Goal: Information Seeking & Learning: Learn about a topic

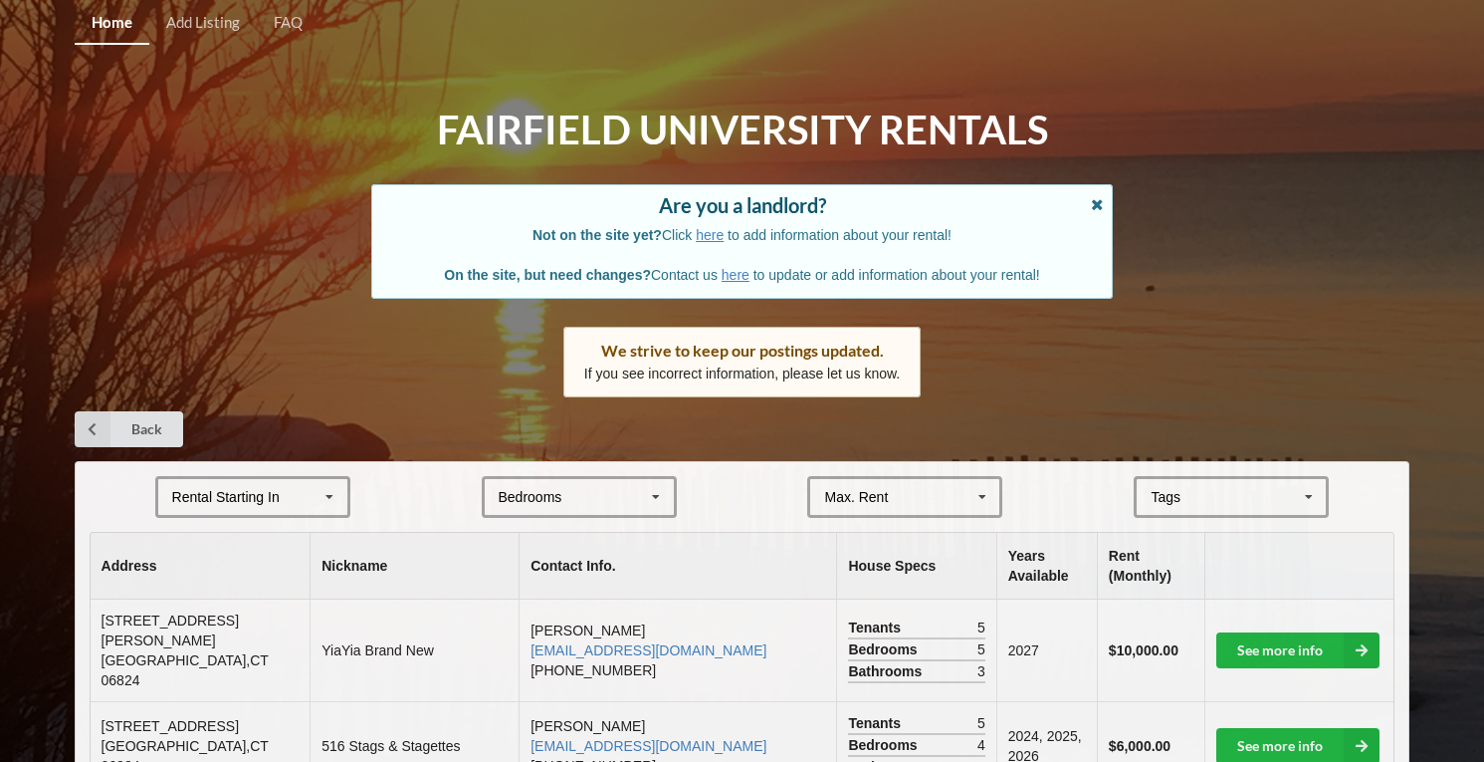
click at [1091, 197] on icon at bounding box center [1098, 202] width 17 height 14
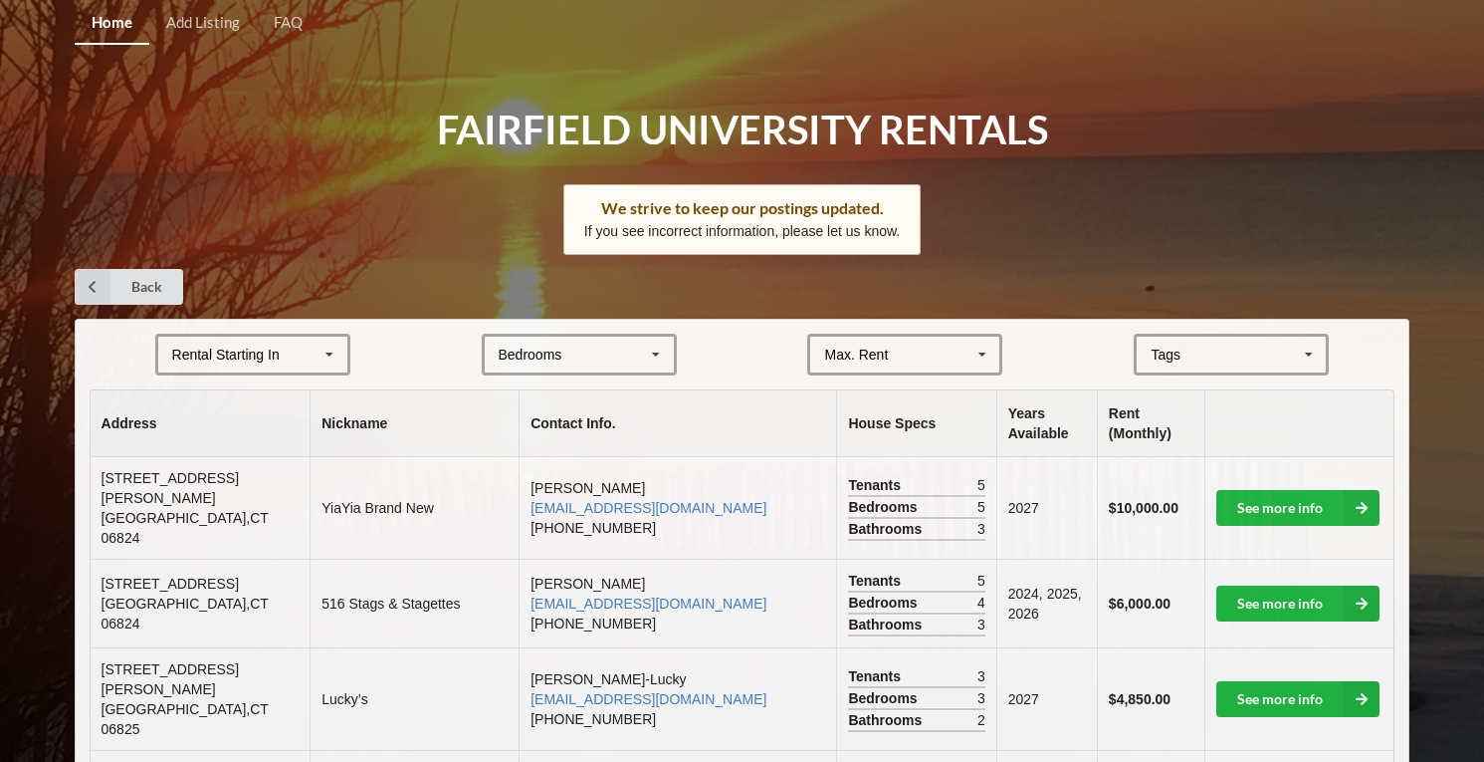
click at [294, 355] on div "Rental Starting In [DATE] 2026 2027 2028" at bounding box center [252, 354] width 195 height 42
click at [236, 476] on div "2027" at bounding box center [252, 464] width 189 height 37
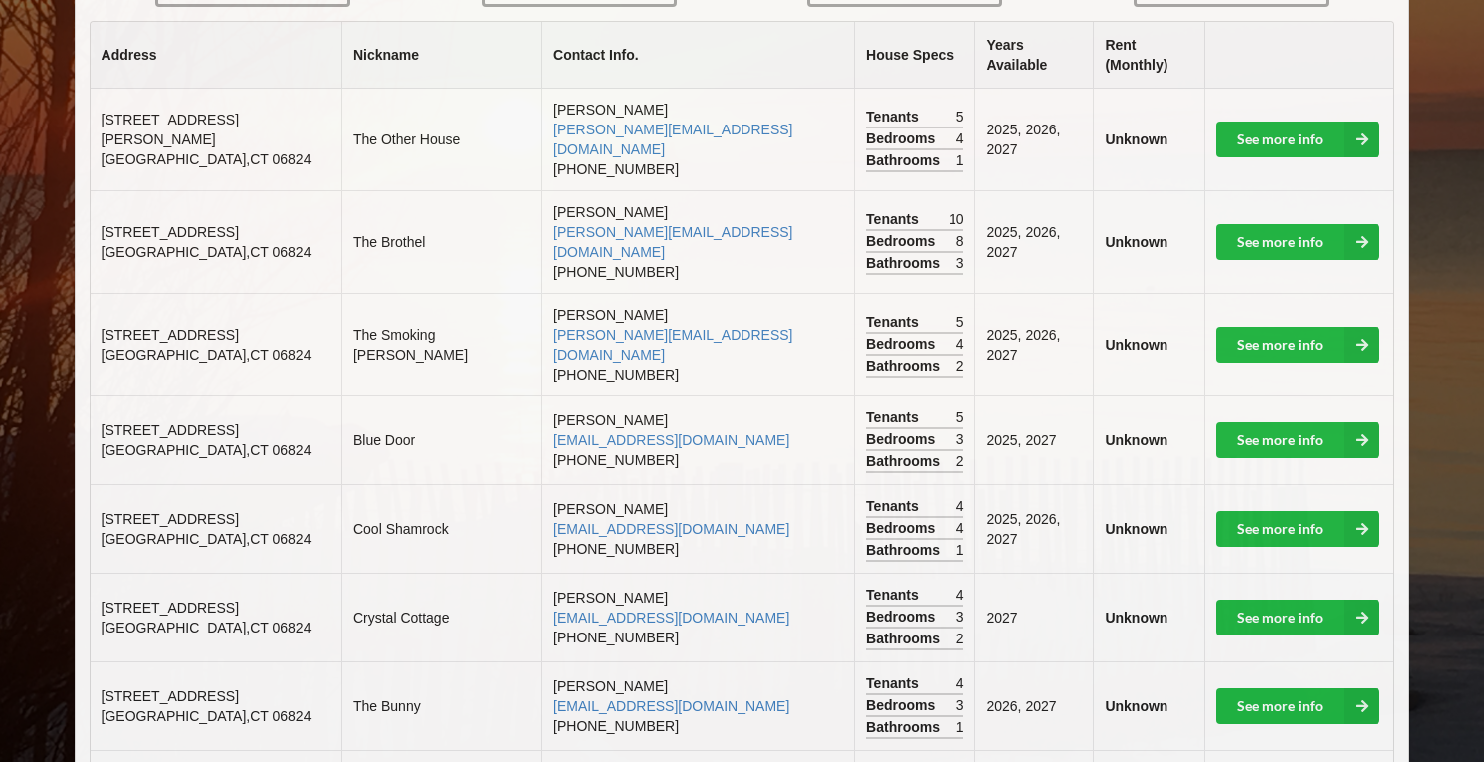
scroll to position [370, 0]
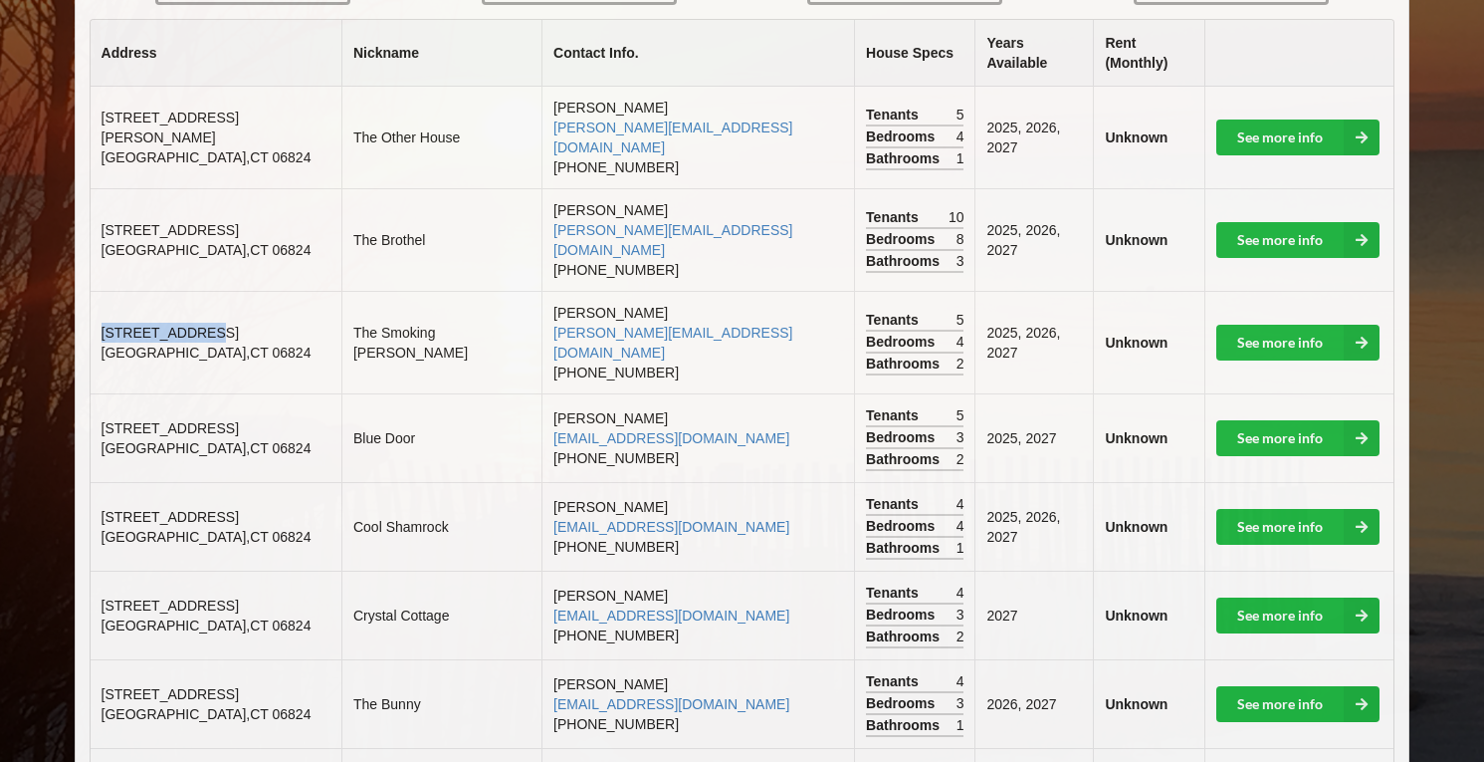
drag, startPoint x: 102, startPoint y: 279, endPoint x: 214, endPoint y: 281, distance: 112.5
click at [214, 291] on td "[STREET_ADDRESS]" at bounding box center [216, 342] width 251 height 103
copy span "[STREET_ADDRESS]"
click at [214, 291] on td "[STREET_ADDRESS]" at bounding box center [216, 342] width 251 height 103
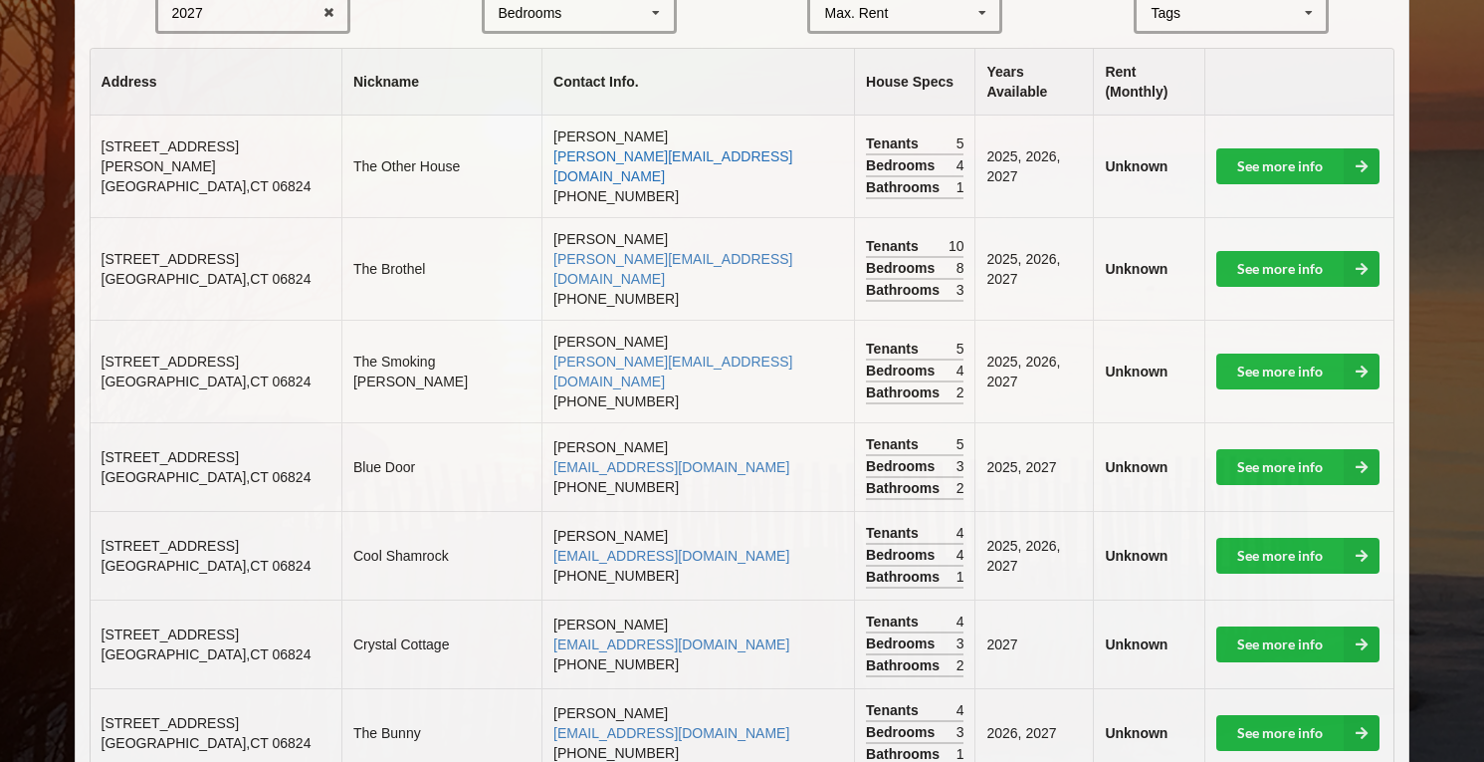
scroll to position [366, 0]
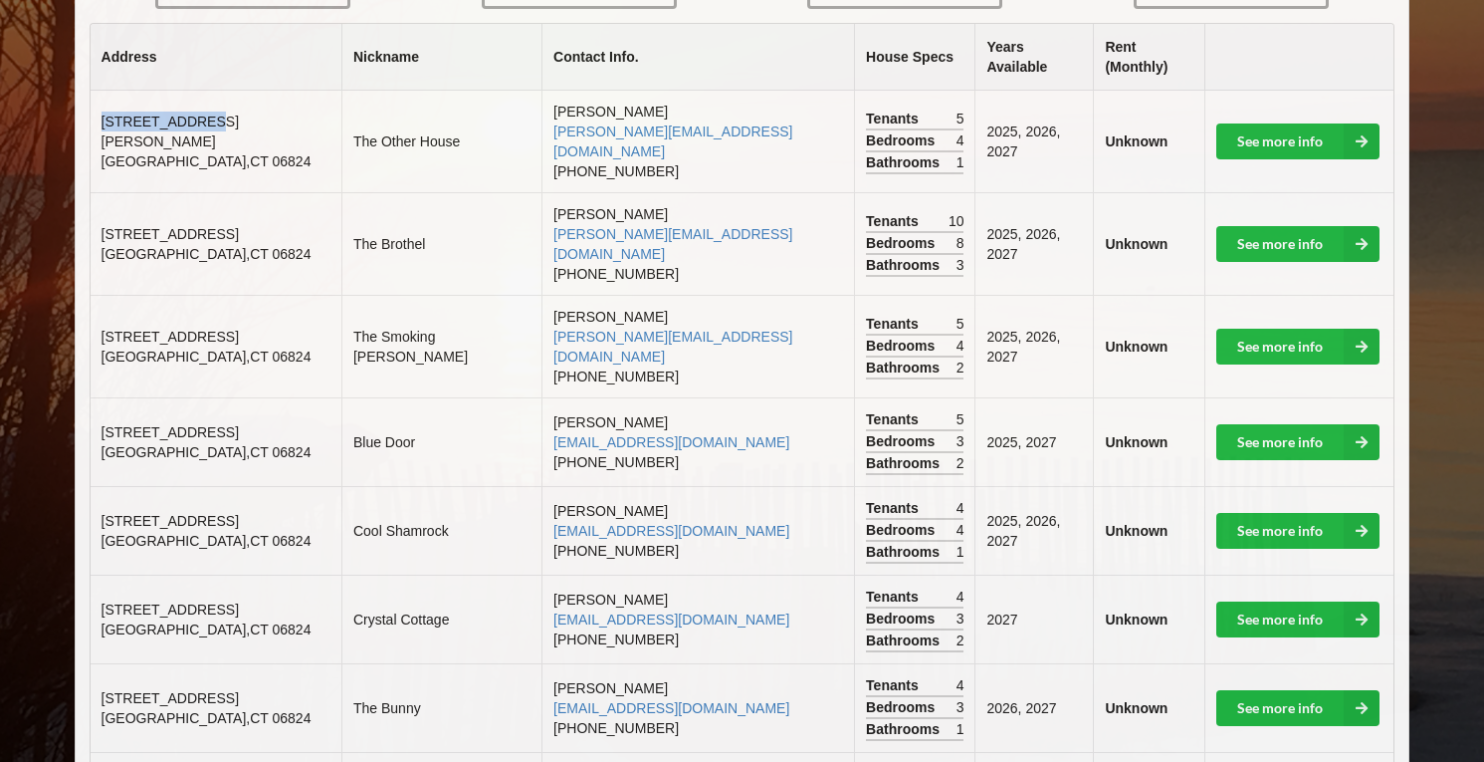
drag, startPoint x: 103, startPoint y: 102, endPoint x: 201, endPoint y: 96, distance: 98.7
click at [201, 96] on td "[STREET_ADDRESS][PERSON_NAME]" at bounding box center [216, 142] width 251 height 102
copy span "[STREET_ADDRESS][PERSON_NAME]"
click at [225, 192] on td "[STREET_ADDRESS]" at bounding box center [216, 243] width 251 height 103
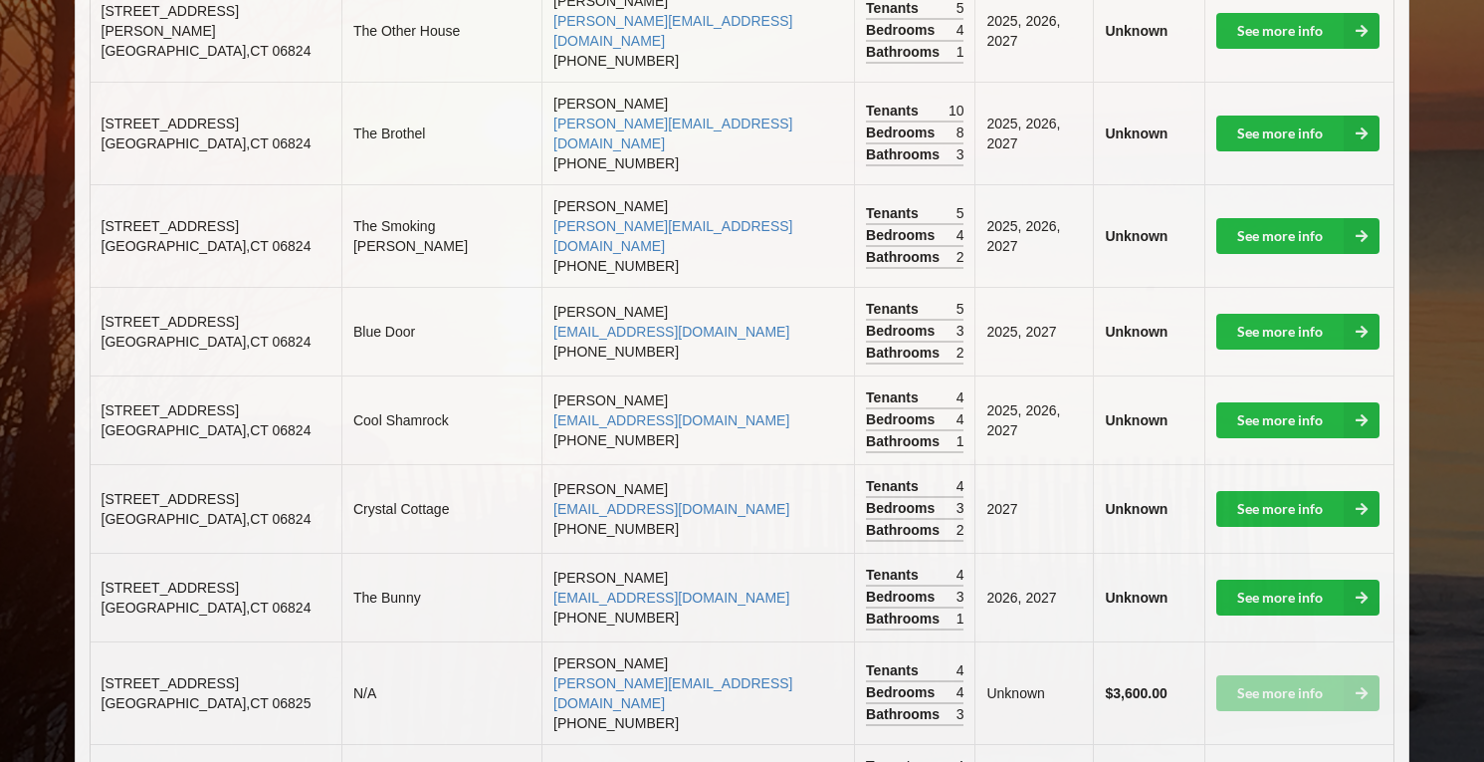
scroll to position [483, 0]
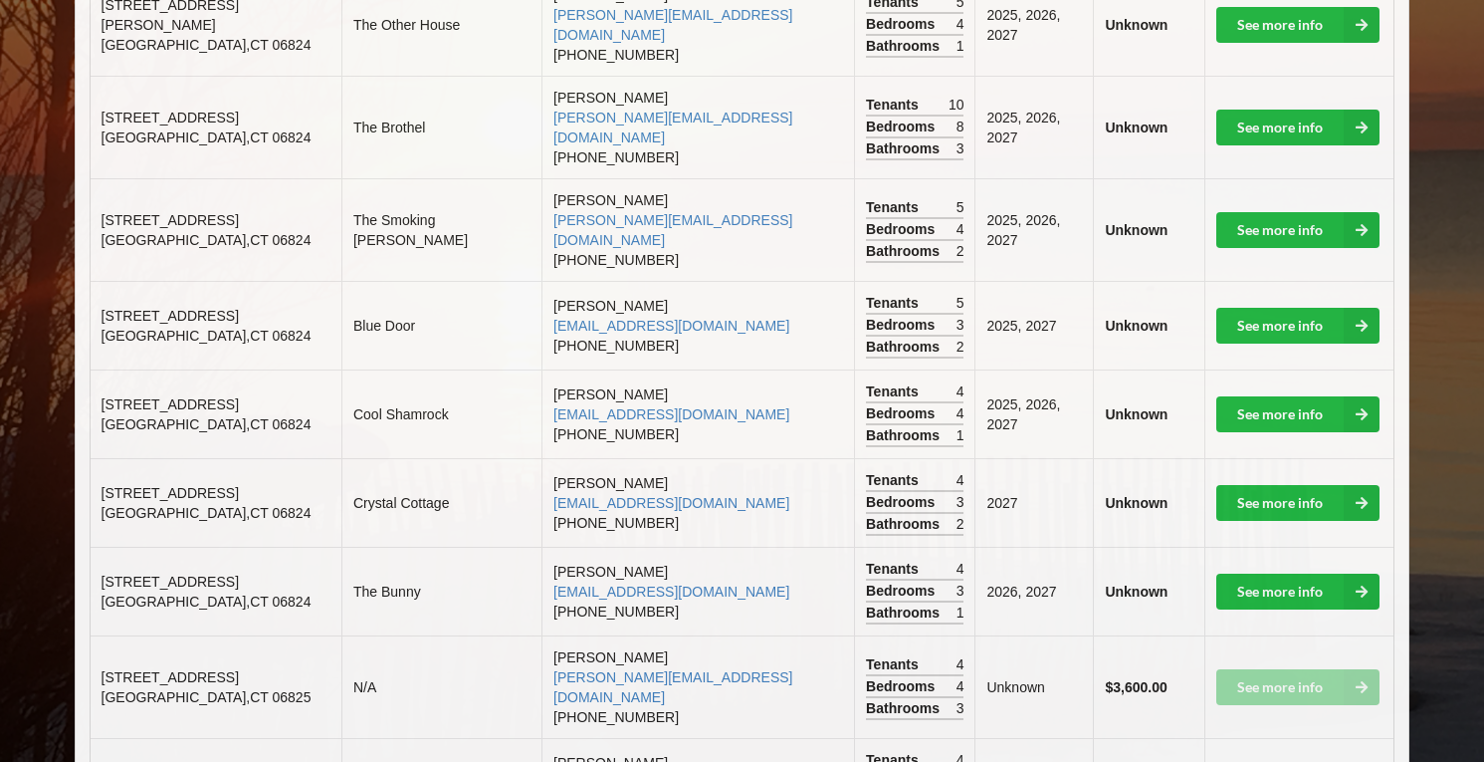
drag, startPoint x: 99, startPoint y: 251, endPoint x: 217, endPoint y: 262, distance: 119.0
click at [217, 281] on td "[STREET_ADDRESS]" at bounding box center [216, 325] width 251 height 89
copy span "[STREET_ADDRESS]"
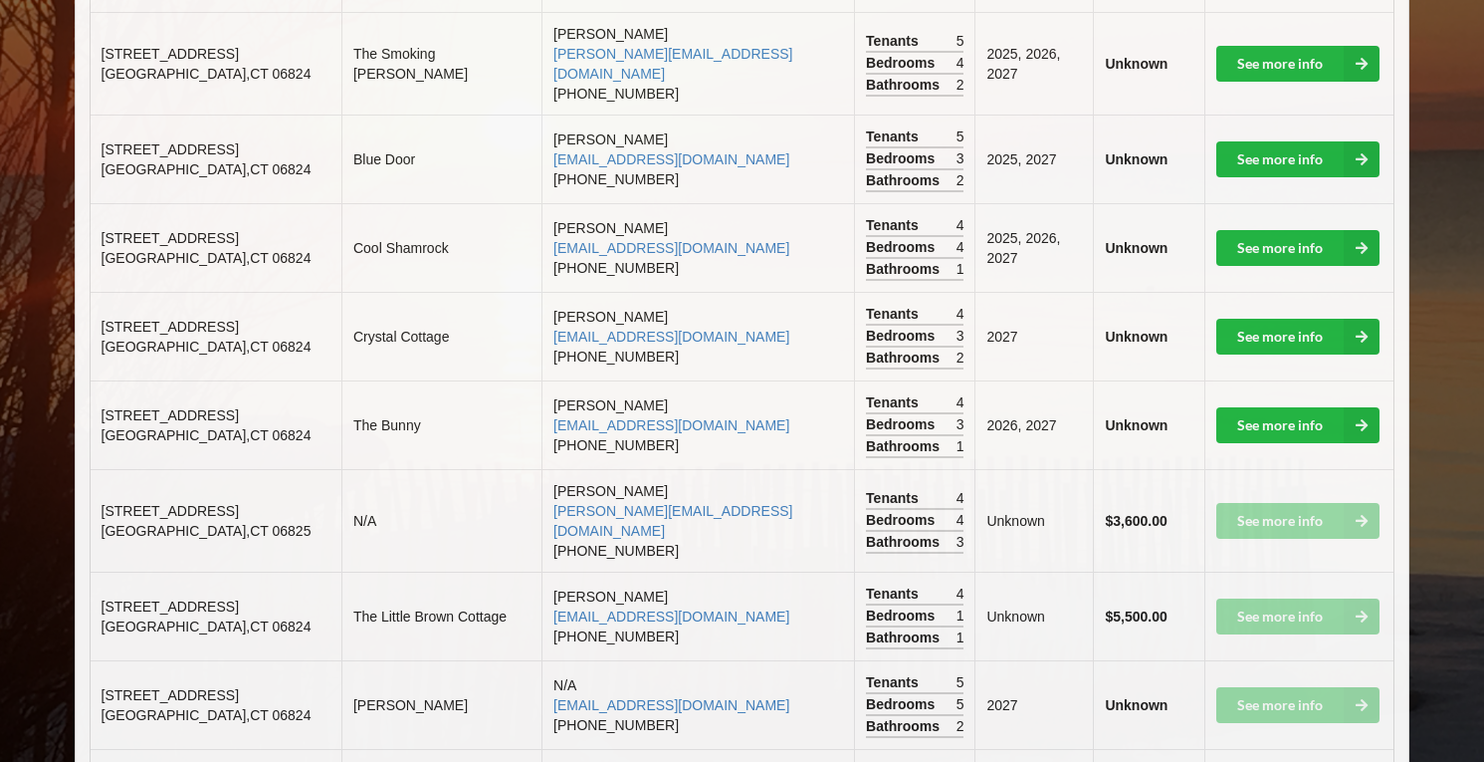
scroll to position [651, 0]
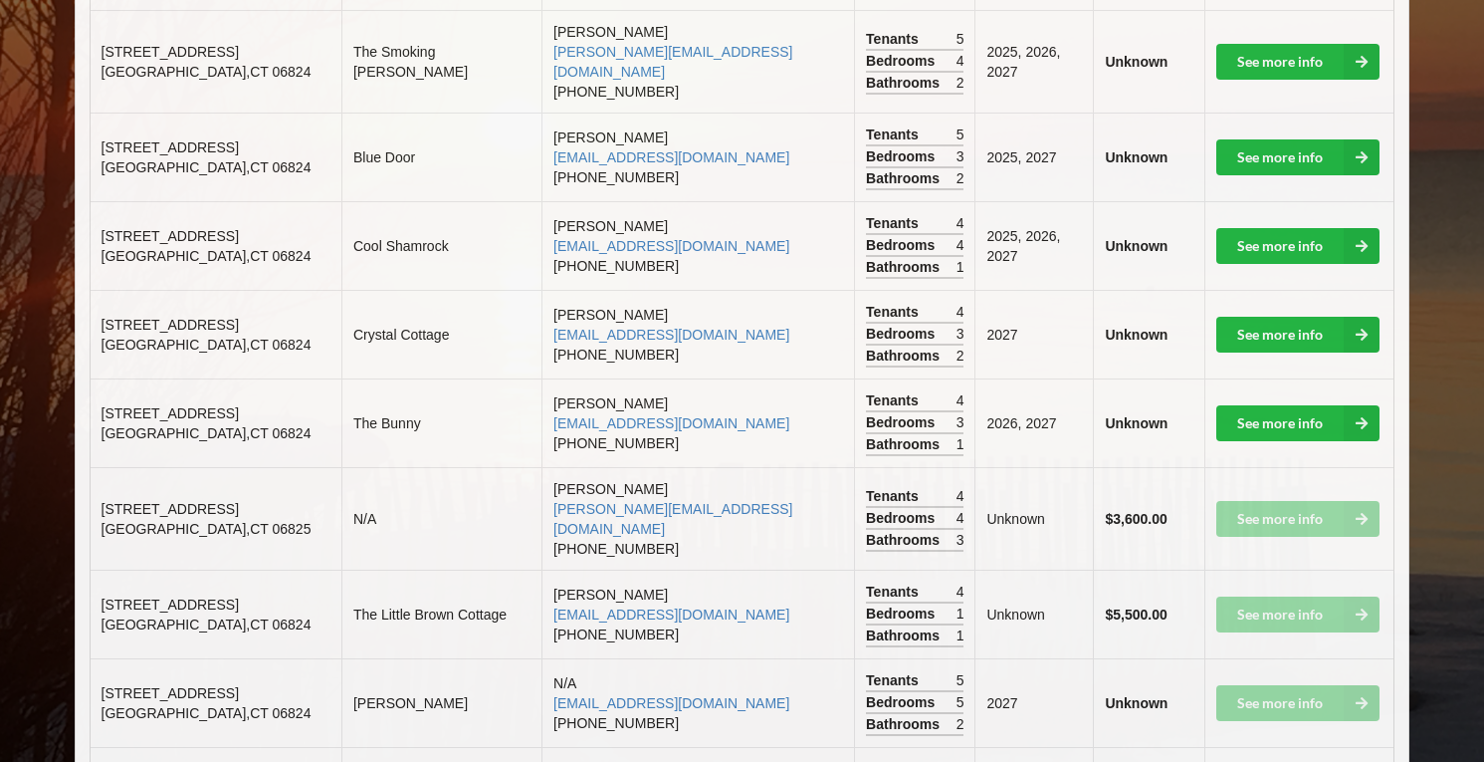
click at [157, 248] on span "[GEOGRAPHIC_DATA]" at bounding box center [207, 256] width 210 height 16
drag, startPoint x: 104, startPoint y: 174, endPoint x: 271, endPoint y: 174, distance: 167.2
click at [271, 201] on td "[STREET_ADDRESS]" at bounding box center [216, 245] width 251 height 89
copy span "[STREET_ADDRESS]"
click at [105, 317] on span "[STREET_ADDRESS]" at bounding box center [170, 325] width 137 height 16
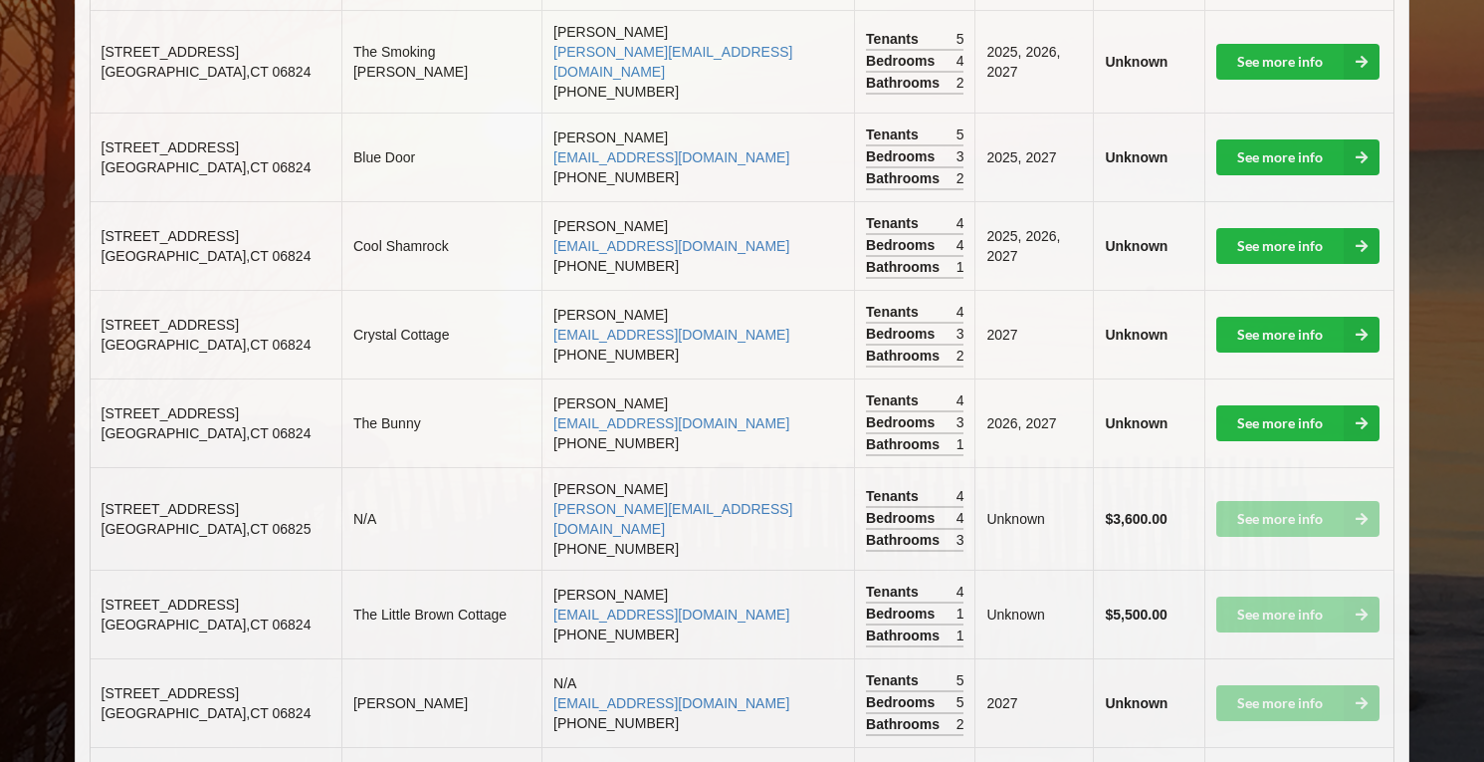
drag, startPoint x: 101, startPoint y: 263, endPoint x: 275, endPoint y: 259, distance: 174.3
click at [275, 290] on td "[STREET_ADDRESS]" at bounding box center [216, 334] width 251 height 89
copy span "[STREET_ADDRESS]"
click at [1244, 317] on link "See more info" at bounding box center [1298, 335] width 163 height 36
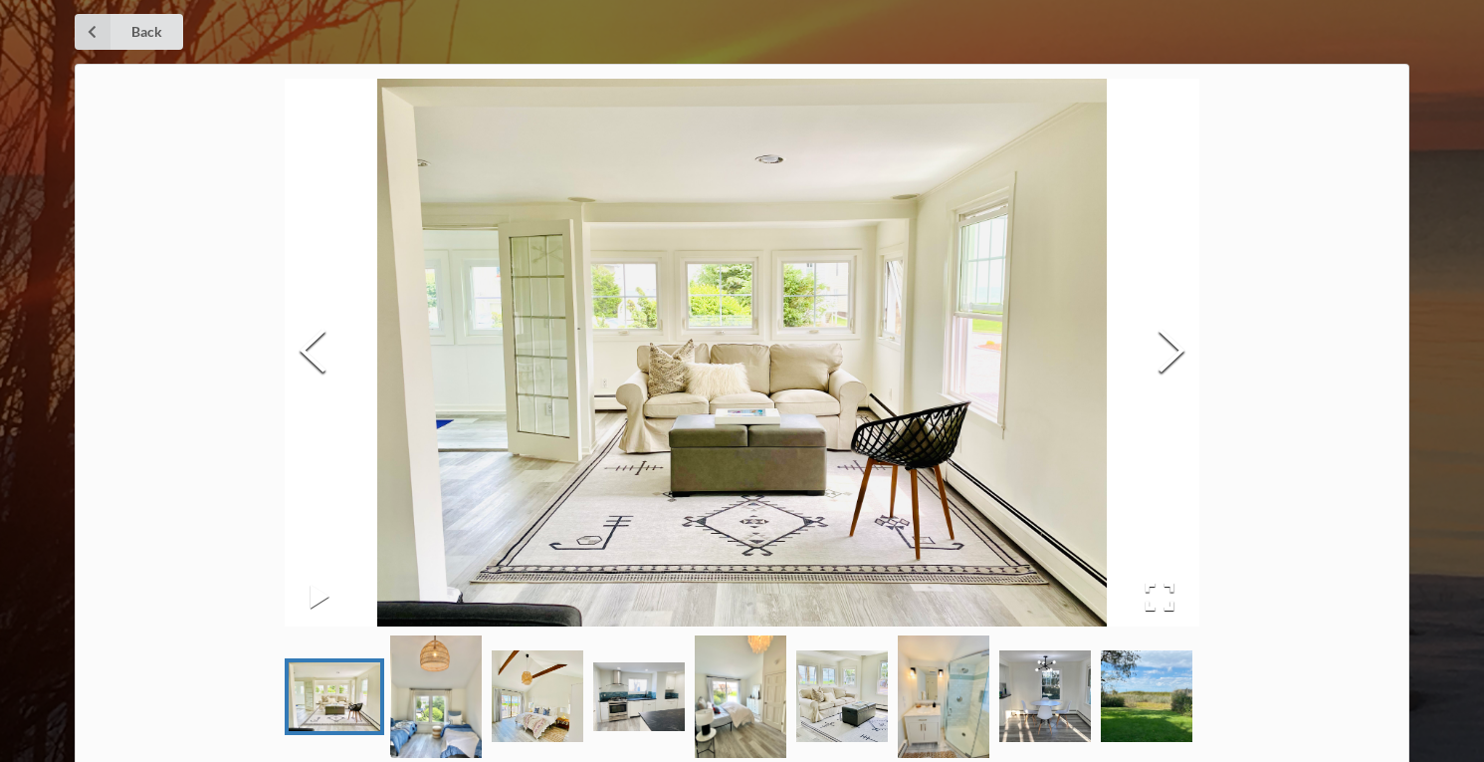
scroll to position [111, 0]
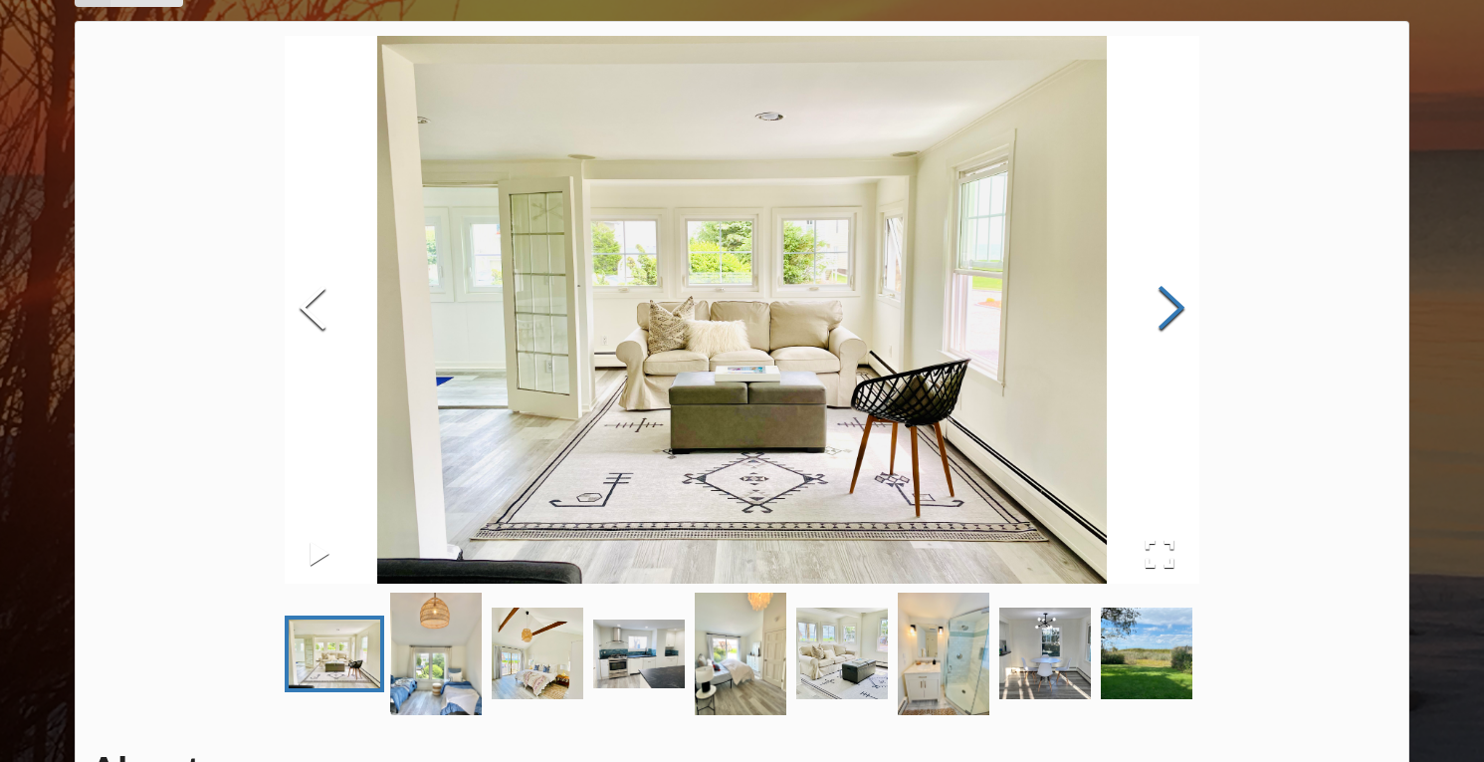
click at [1150, 303] on button "Next Slide" at bounding box center [1172, 310] width 56 height 180
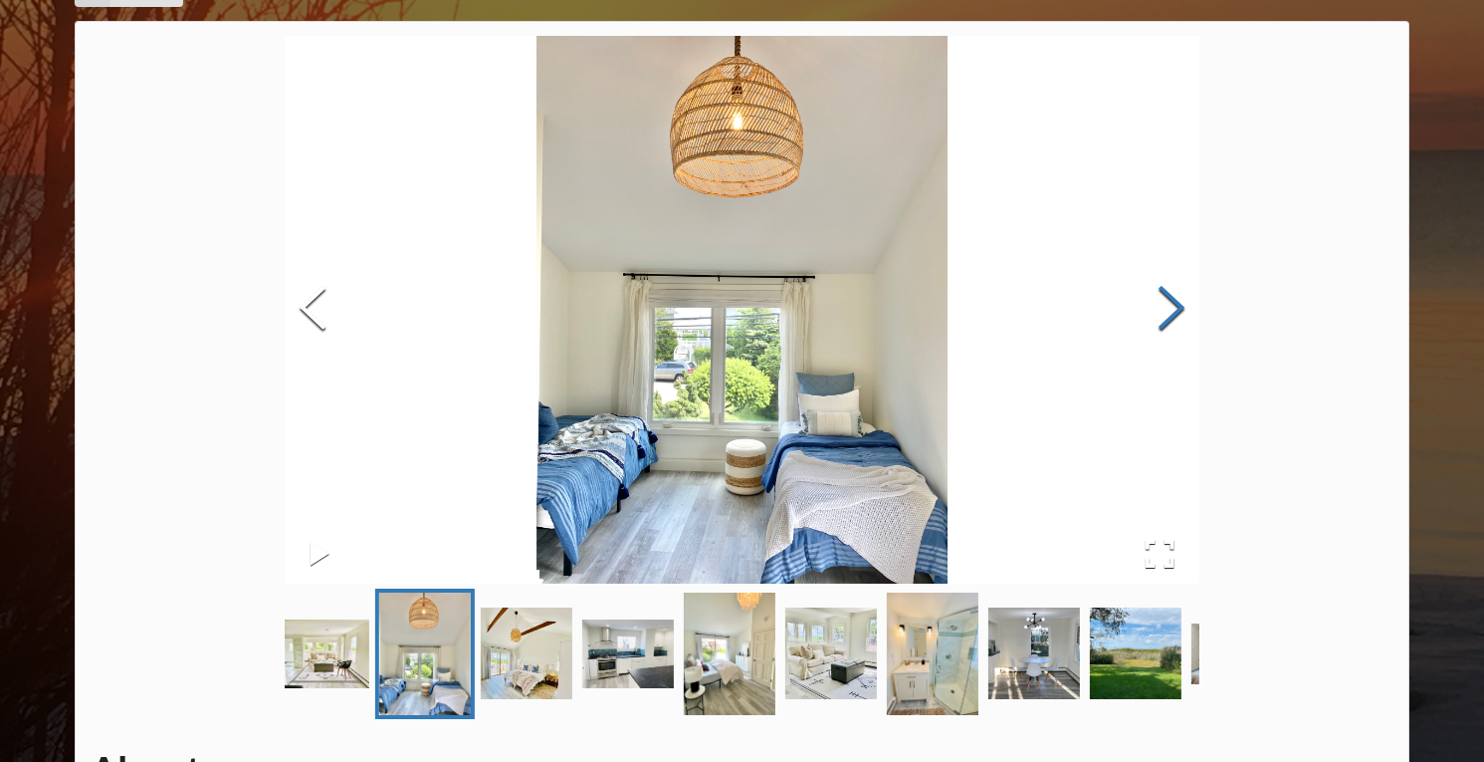
click at [1160, 314] on button "Next Slide" at bounding box center [1172, 310] width 56 height 180
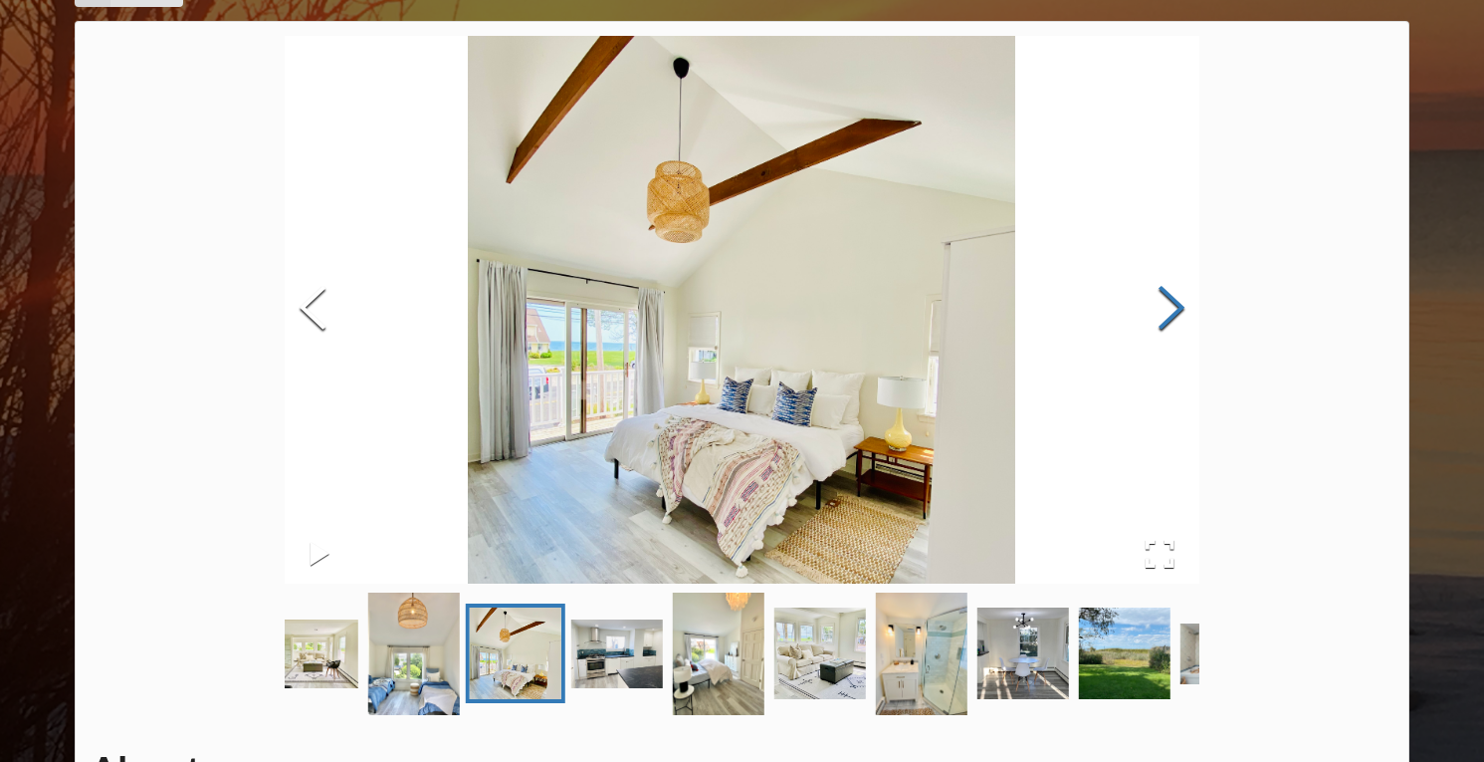
click at [1160, 314] on button "Next Slide" at bounding box center [1172, 310] width 56 height 180
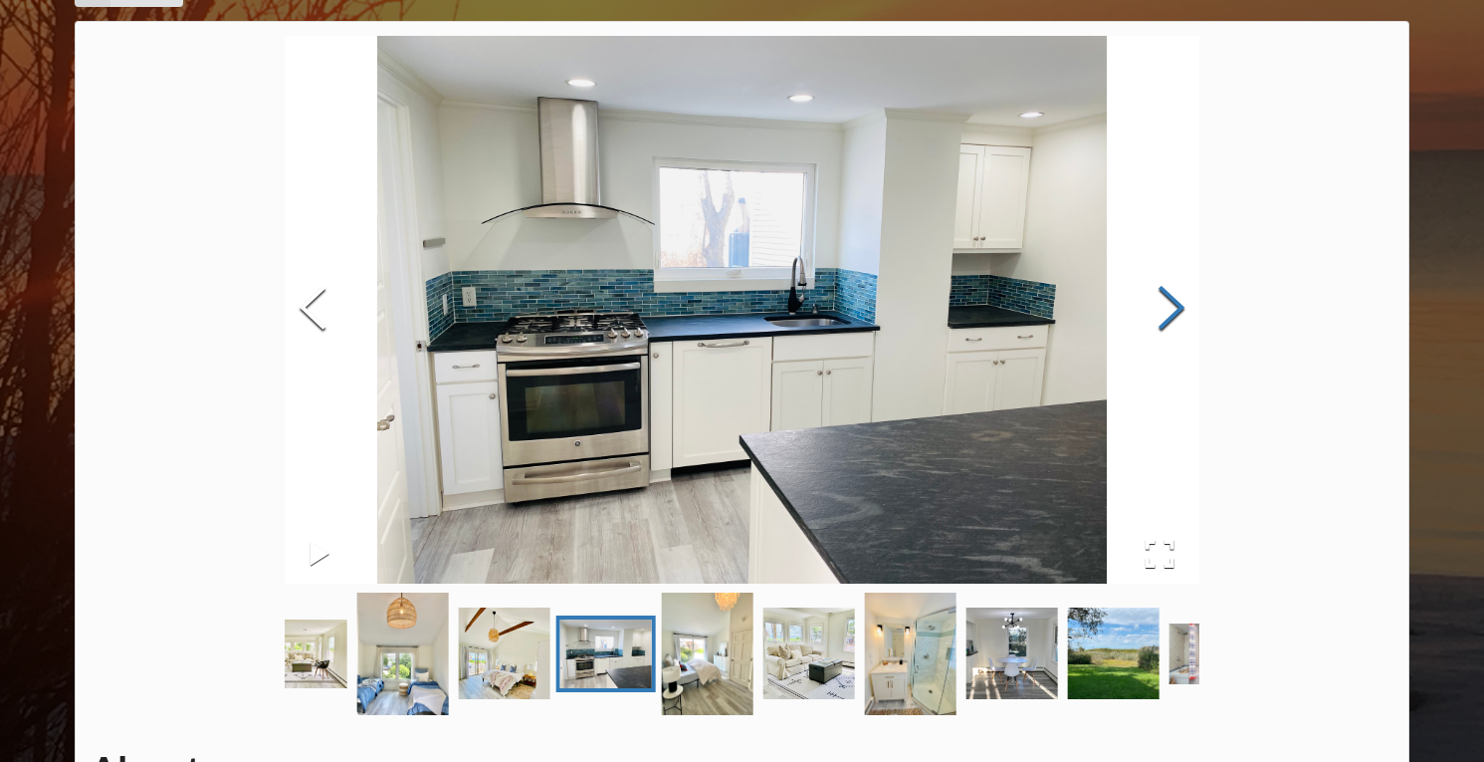
click at [1160, 314] on button "Next Slide" at bounding box center [1172, 310] width 56 height 180
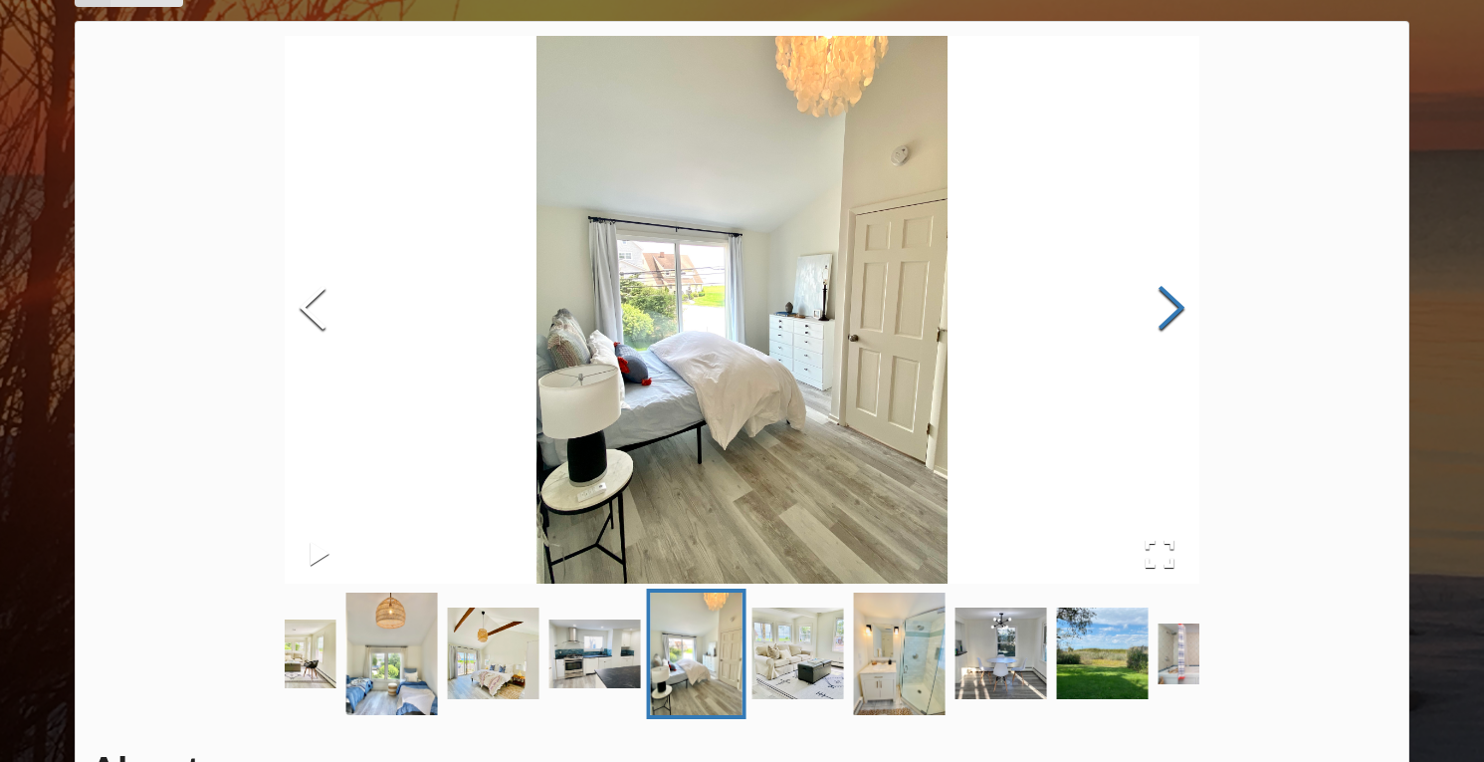
click at [1160, 314] on button "Next Slide" at bounding box center [1172, 310] width 56 height 180
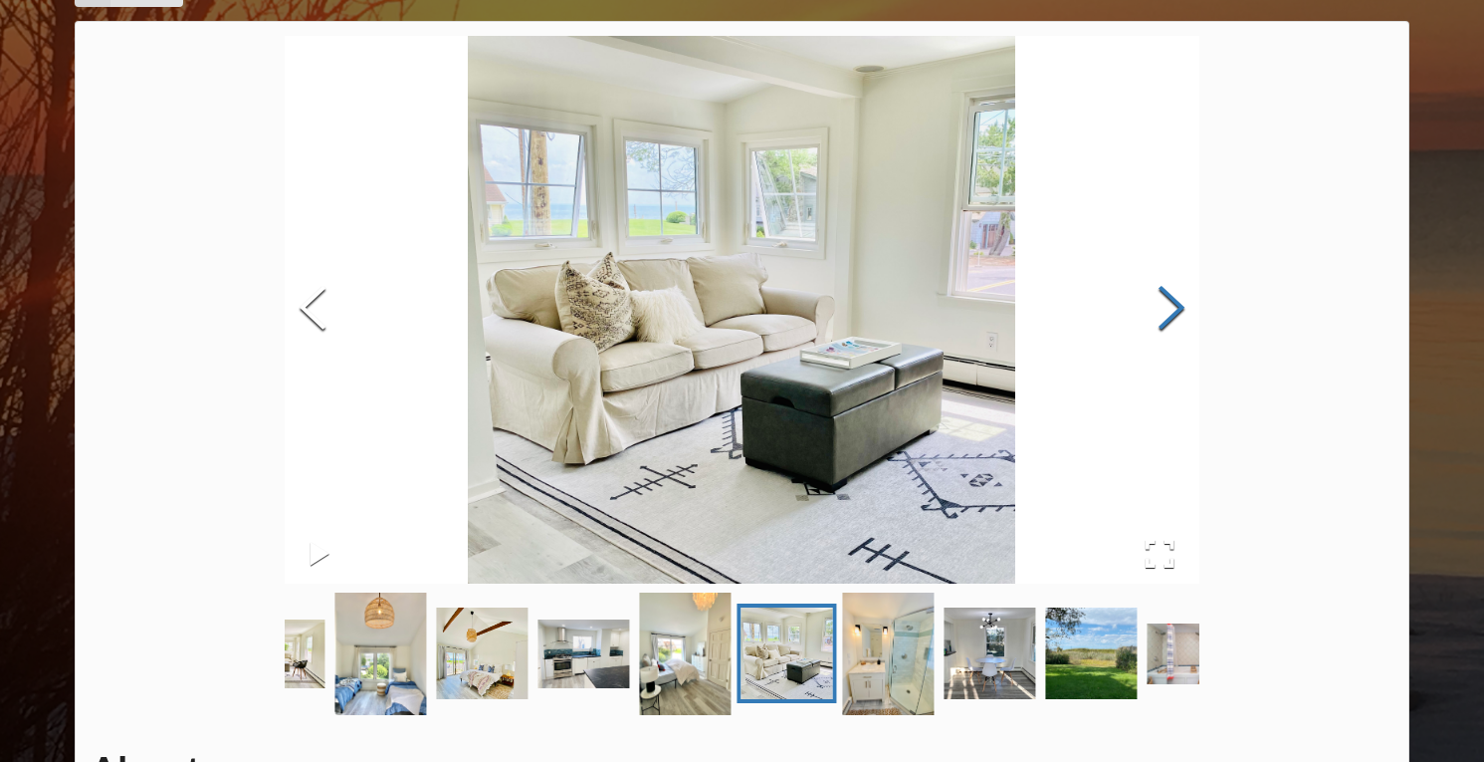
click at [1160, 314] on button "Next Slide" at bounding box center [1172, 310] width 56 height 180
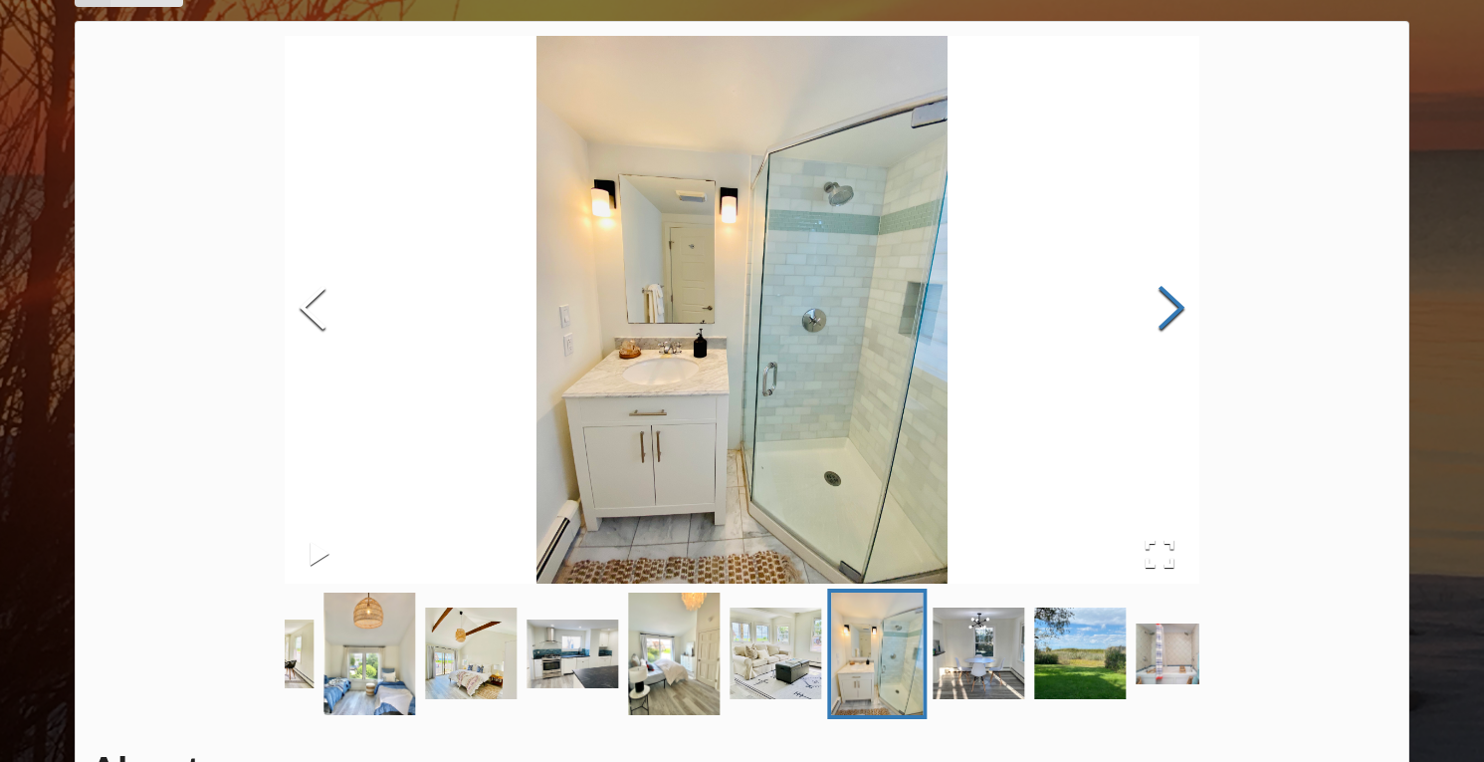
click at [1160, 314] on button "Next Slide" at bounding box center [1172, 310] width 56 height 180
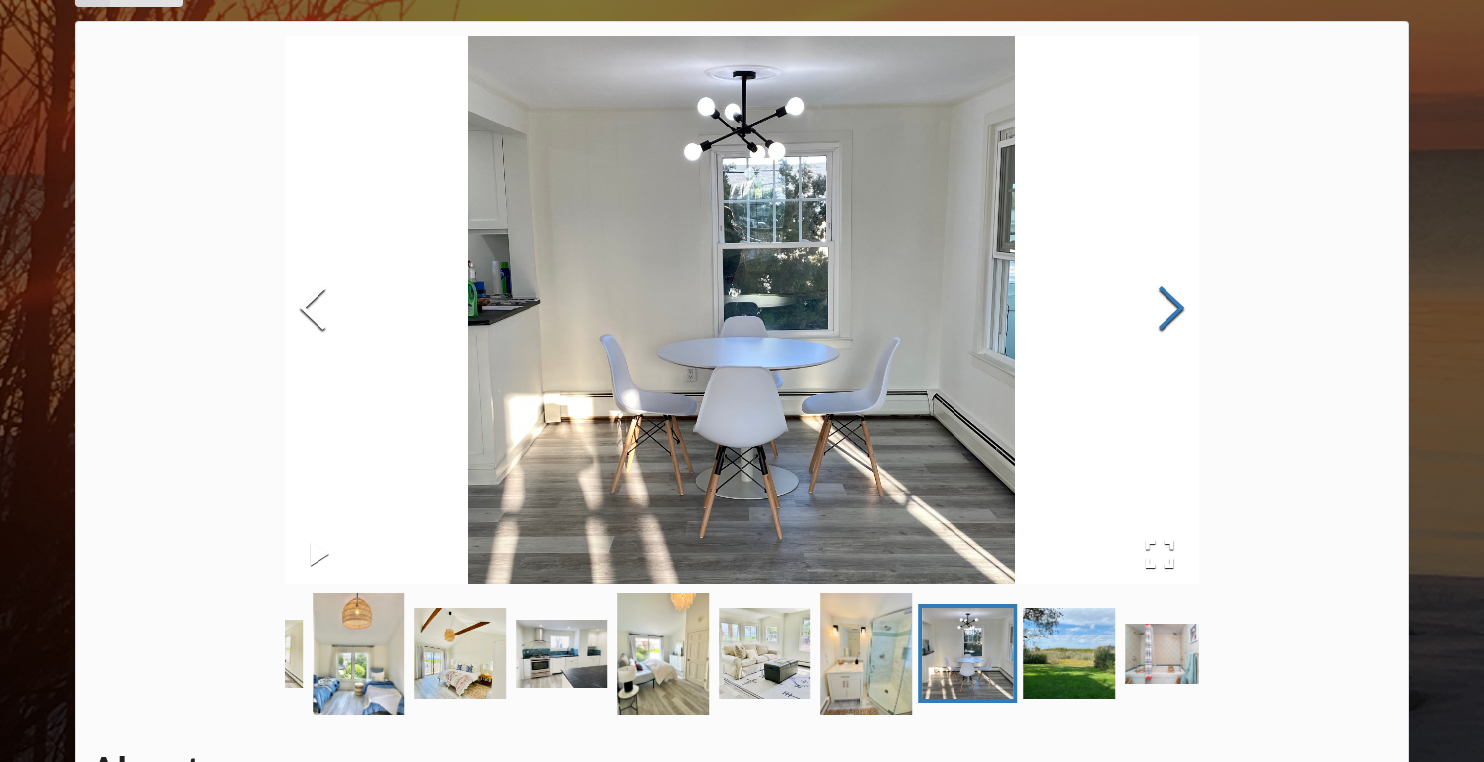
click at [1160, 314] on button "Next Slide" at bounding box center [1172, 310] width 56 height 180
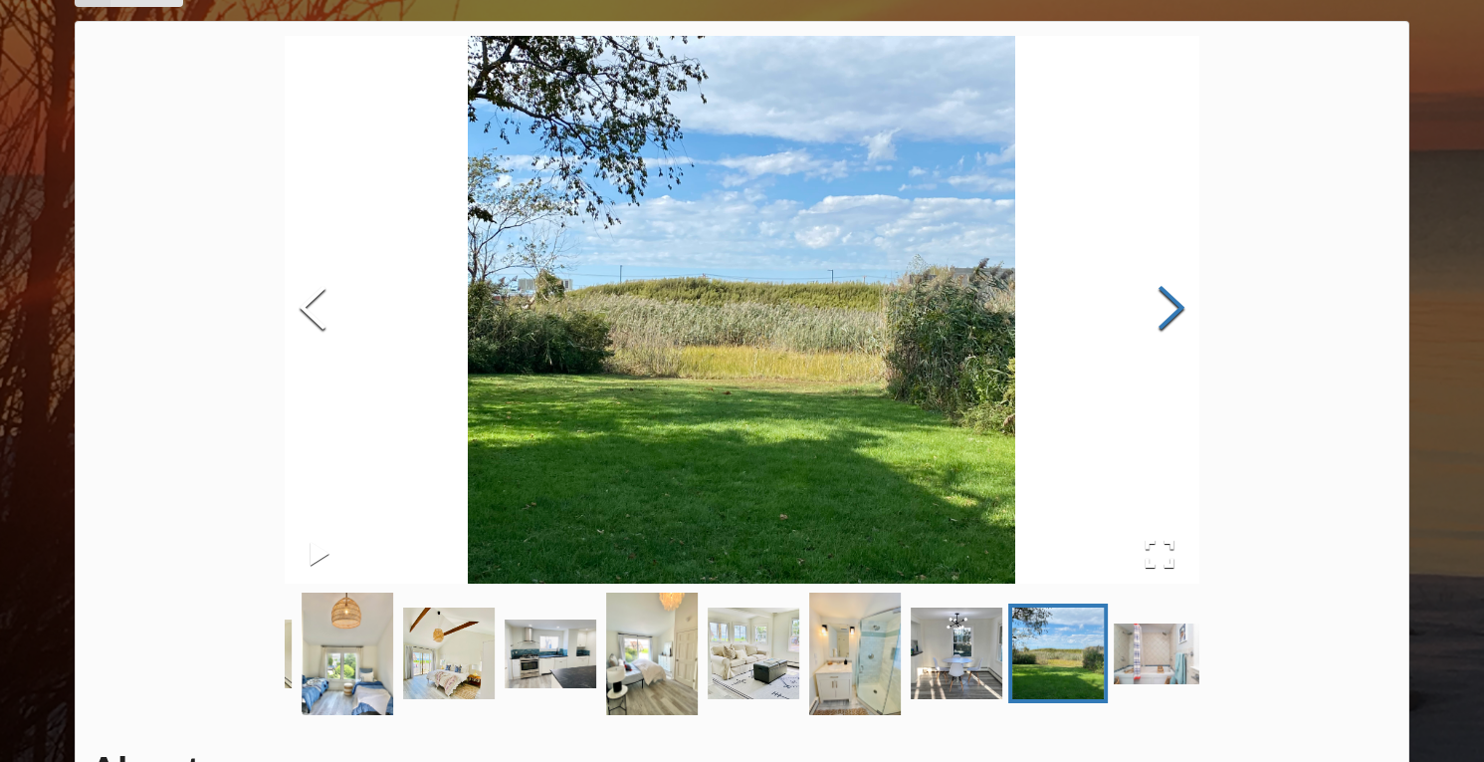
click at [1160, 314] on button "Next Slide" at bounding box center [1172, 310] width 56 height 180
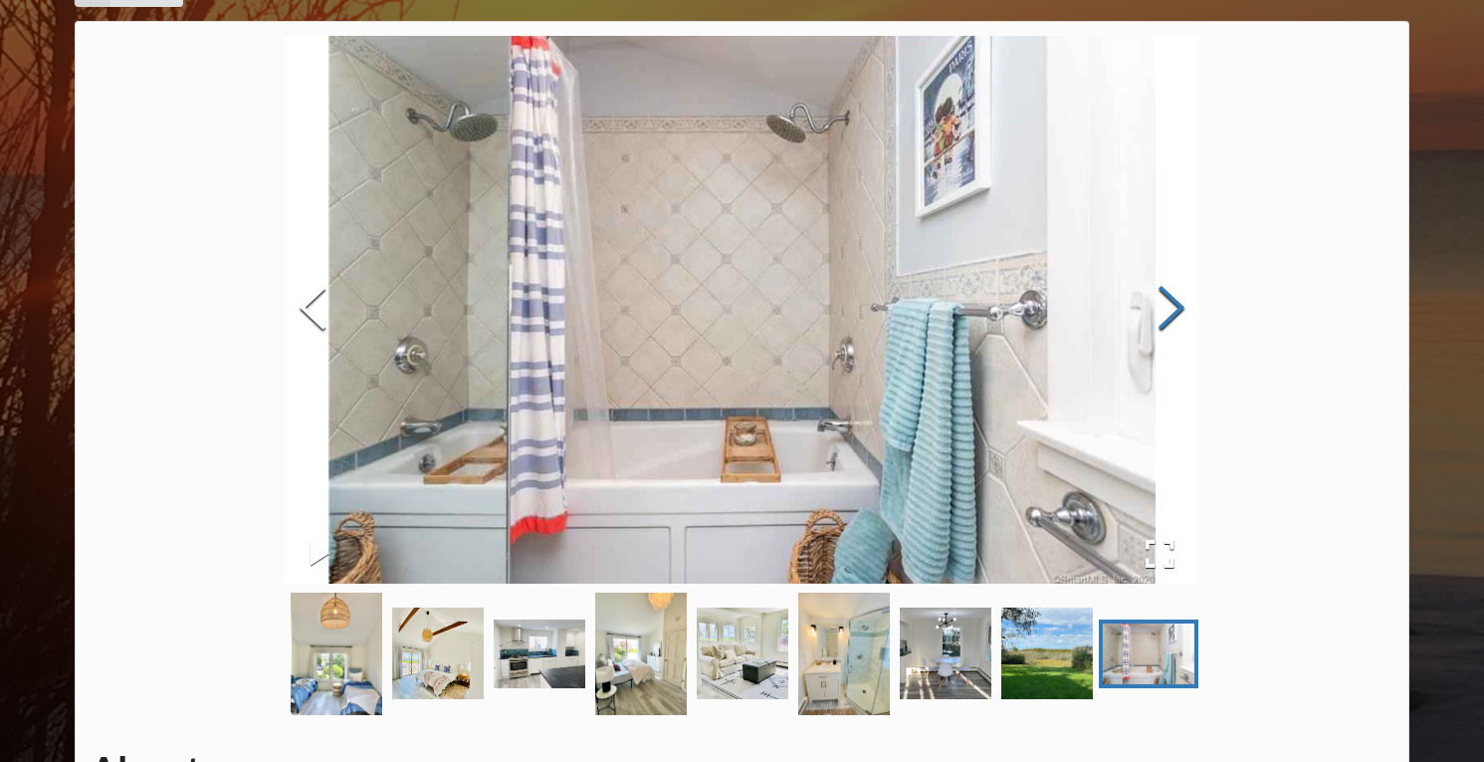
click at [1160, 314] on button "Next Slide" at bounding box center [1172, 310] width 56 height 180
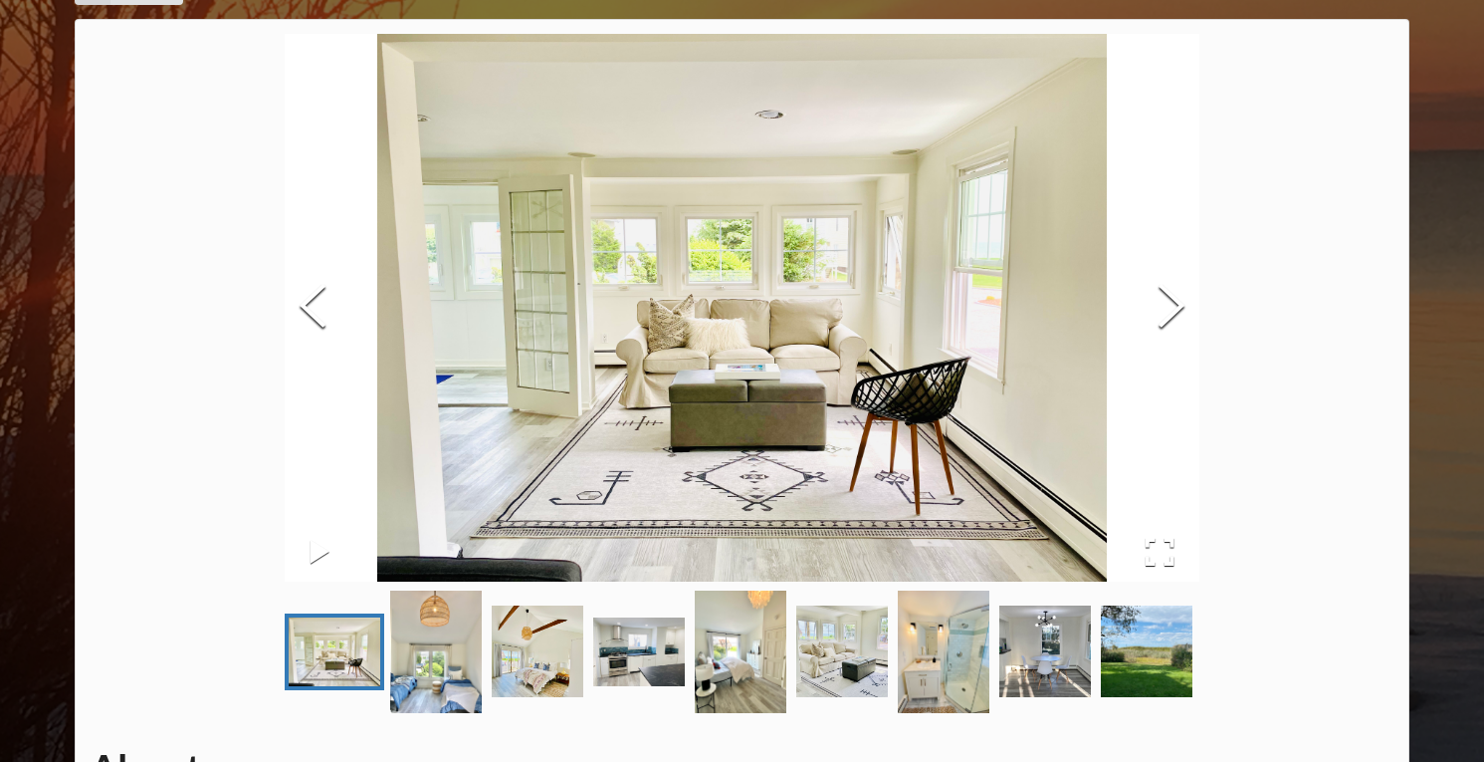
scroll to position [118, 0]
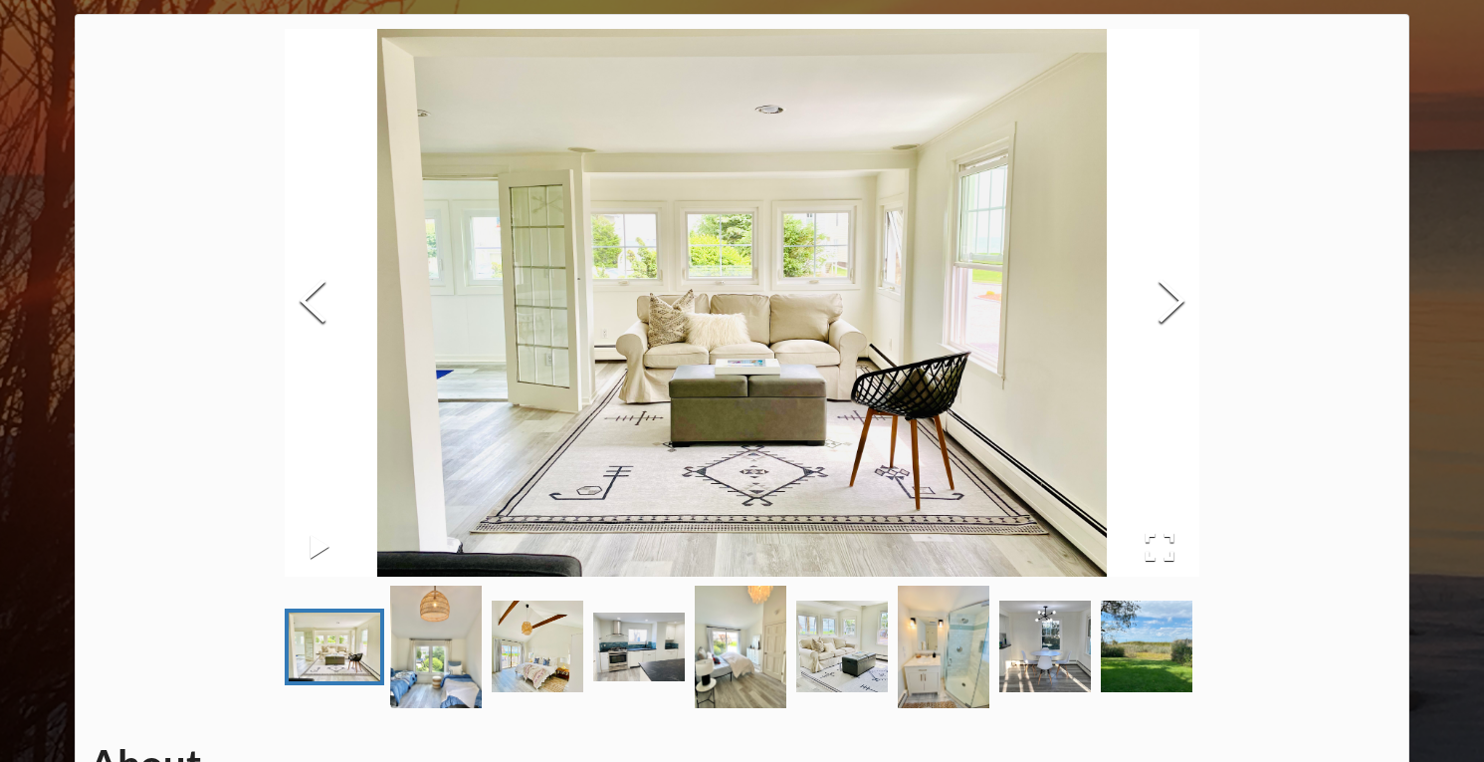
click at [141, 225] on div "About Address Nickname Contact Info. House Specs Years Available Rent (Monthly)…" at bounding box center [743, 723] width 1336 height 1419
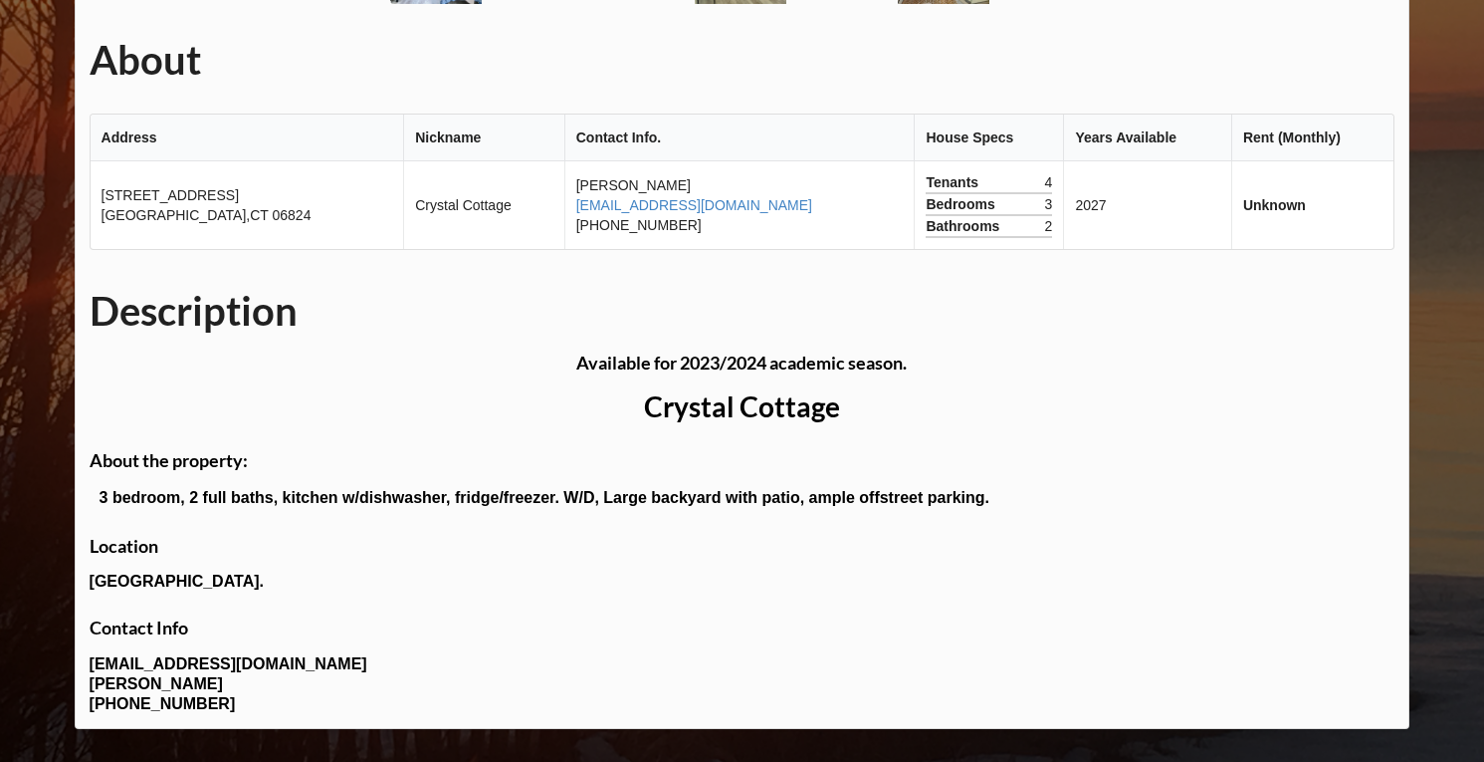
scroll to position [792, 0]
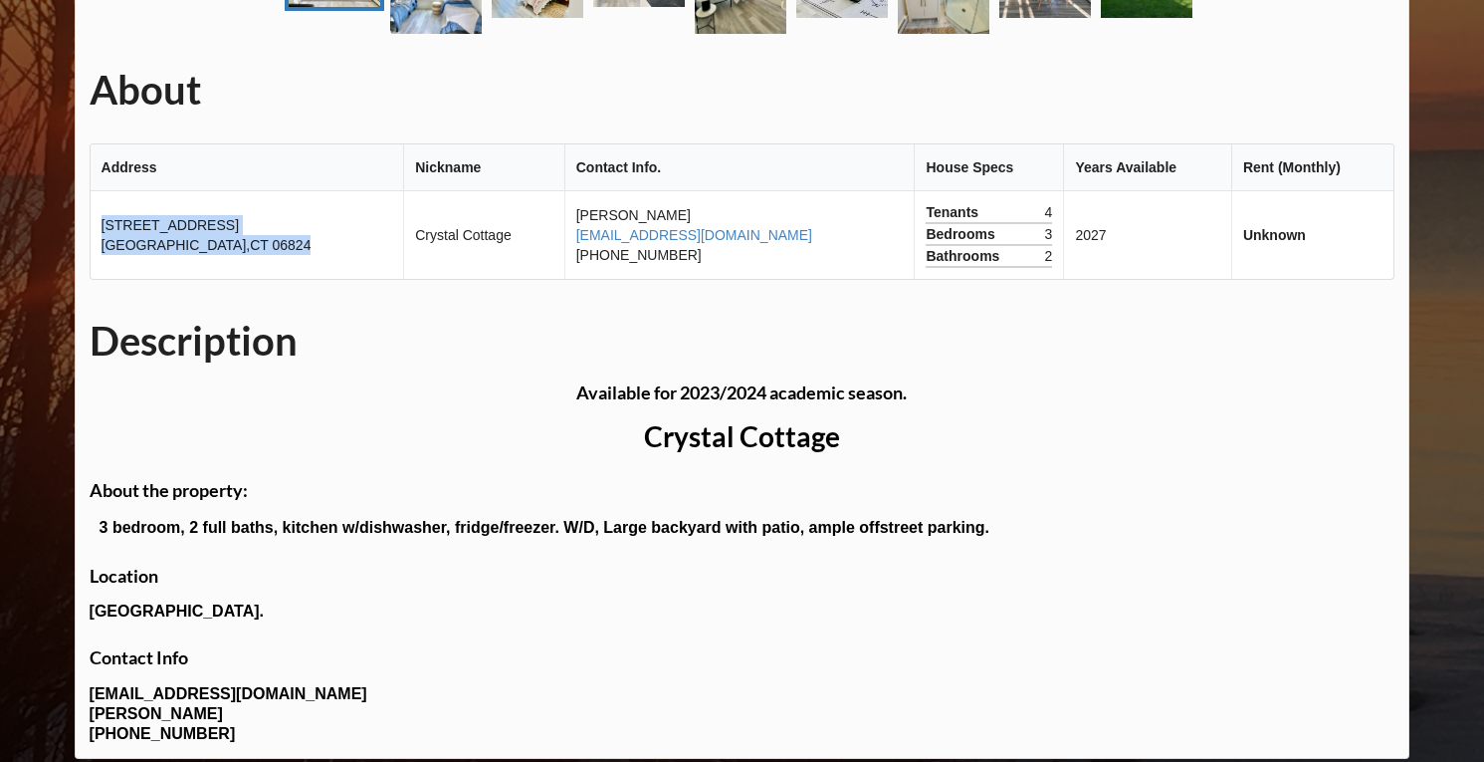
drag, startPoint x: 104, startPoint y: 226, endPoint x: 251, endPoint y: 241, distance: 148.1
click at [251, 241] on td "[STREET_ADDRESS]" at bounding box center [248, 235] width 314 height 88
copy td "[STREET_ADDRESS]"
click at [1317, 119] on div "About Address Nickname Contact Info. House Specs Years Available Rent (Monthly)…" at bounding box center [743, 49] width 1336 height 1419
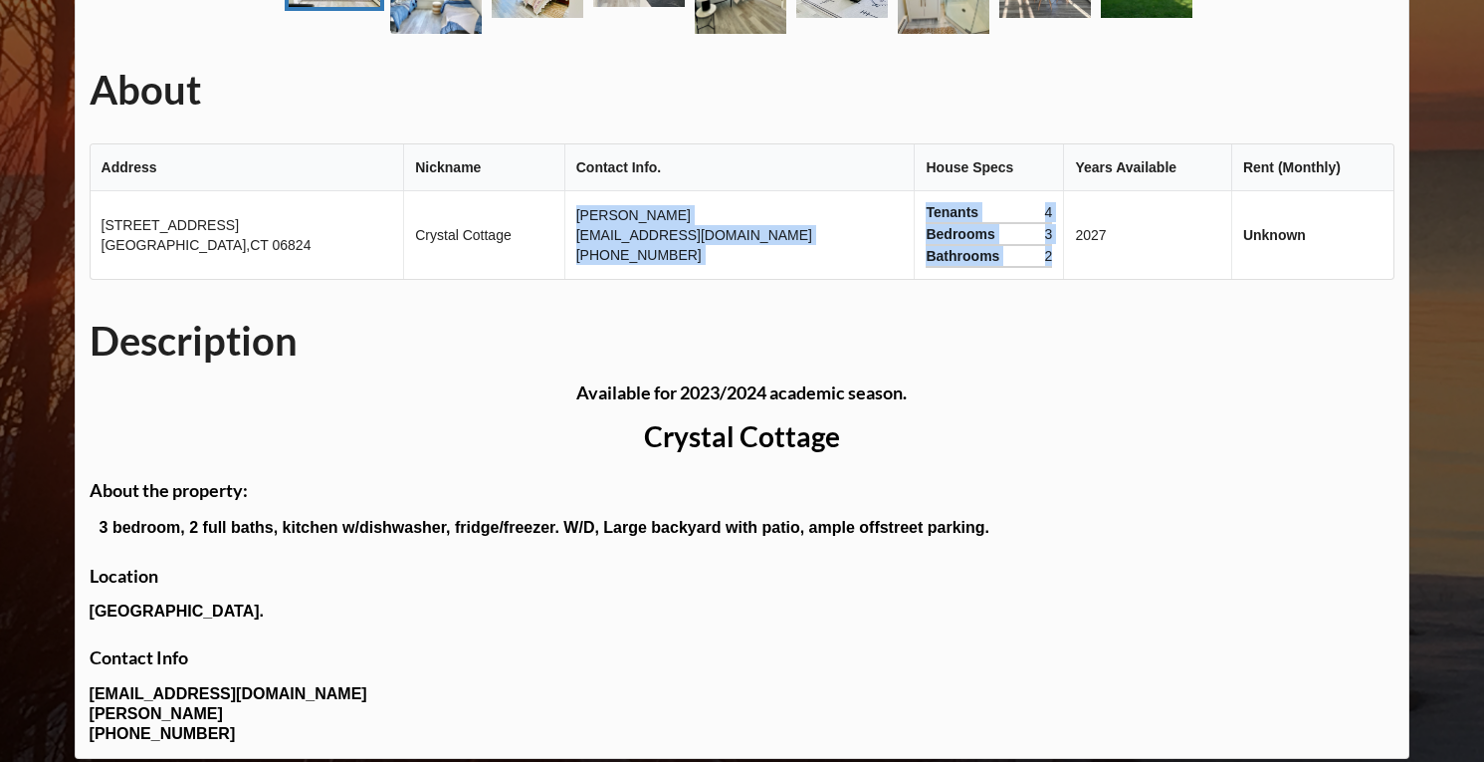
drag, startPoint x: 555, startPoint y: 220, endPoint x: 1022, endPoint y: 257, distance: 468.3
click at [1022, 257] on tr "[STREET_ADDRESS] [GEOGRAPHIC_DATA] [PERSON_NAME] [EMAIL_ADDRESS][DOMAIN_NAME] […" at bounding box center [743, 235] width 1304 height 88
copy tr "[PERSON_NAME] [EMAIL_ADDRESS][DOMAIN_NAME] [PHONE_NUMBER] Tenants 4 Bedrooms 3 …"
click at [690, 257] on td "[PERSON_NAME] [EMAIL_ADDRESS][DOMAIN_NAME] [PHONE_NUMBER]" at bounding box center [739, 235] width 350 height 88
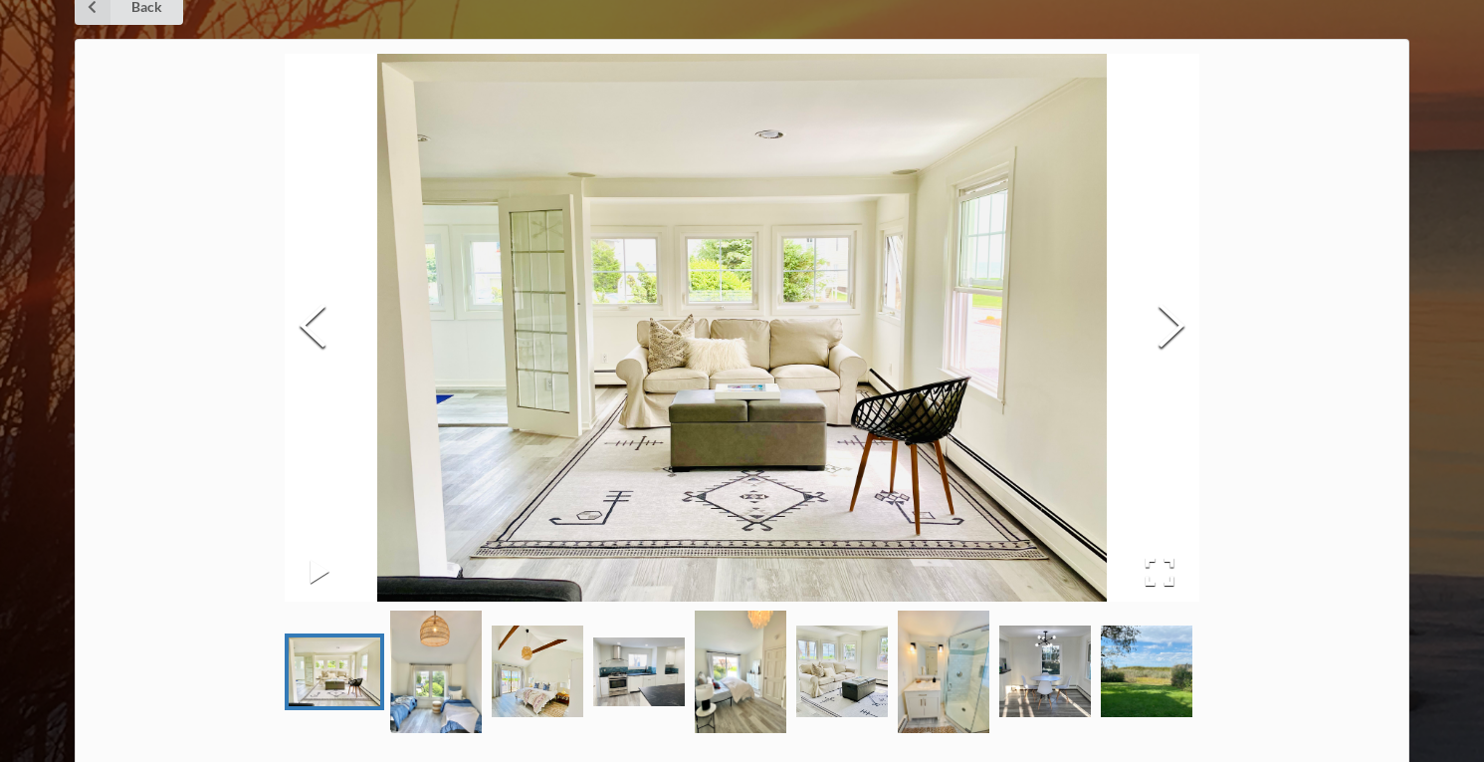
scroll to position [75, 0]
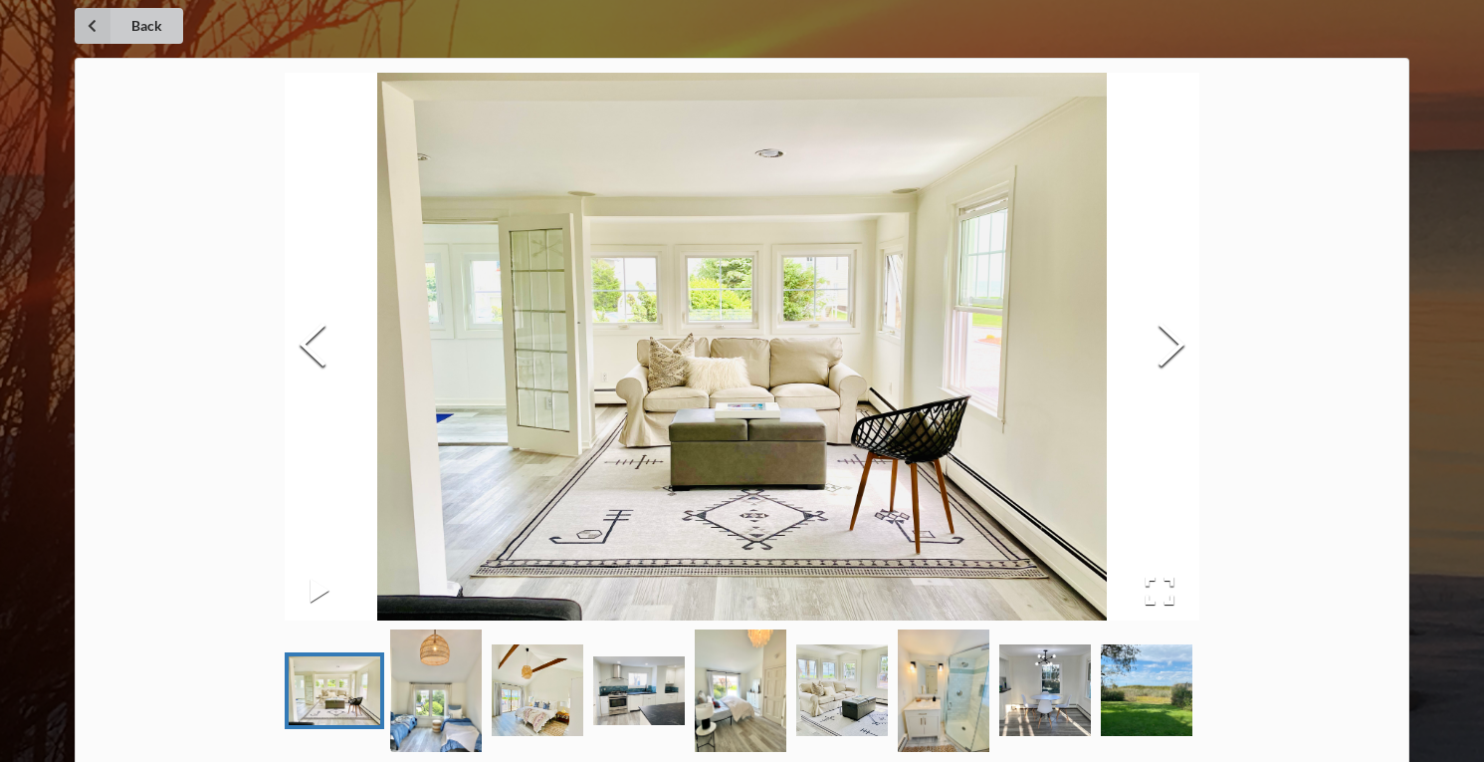
click at [106, 34] on icon at bounding box center [93, 26] width 36 height 36
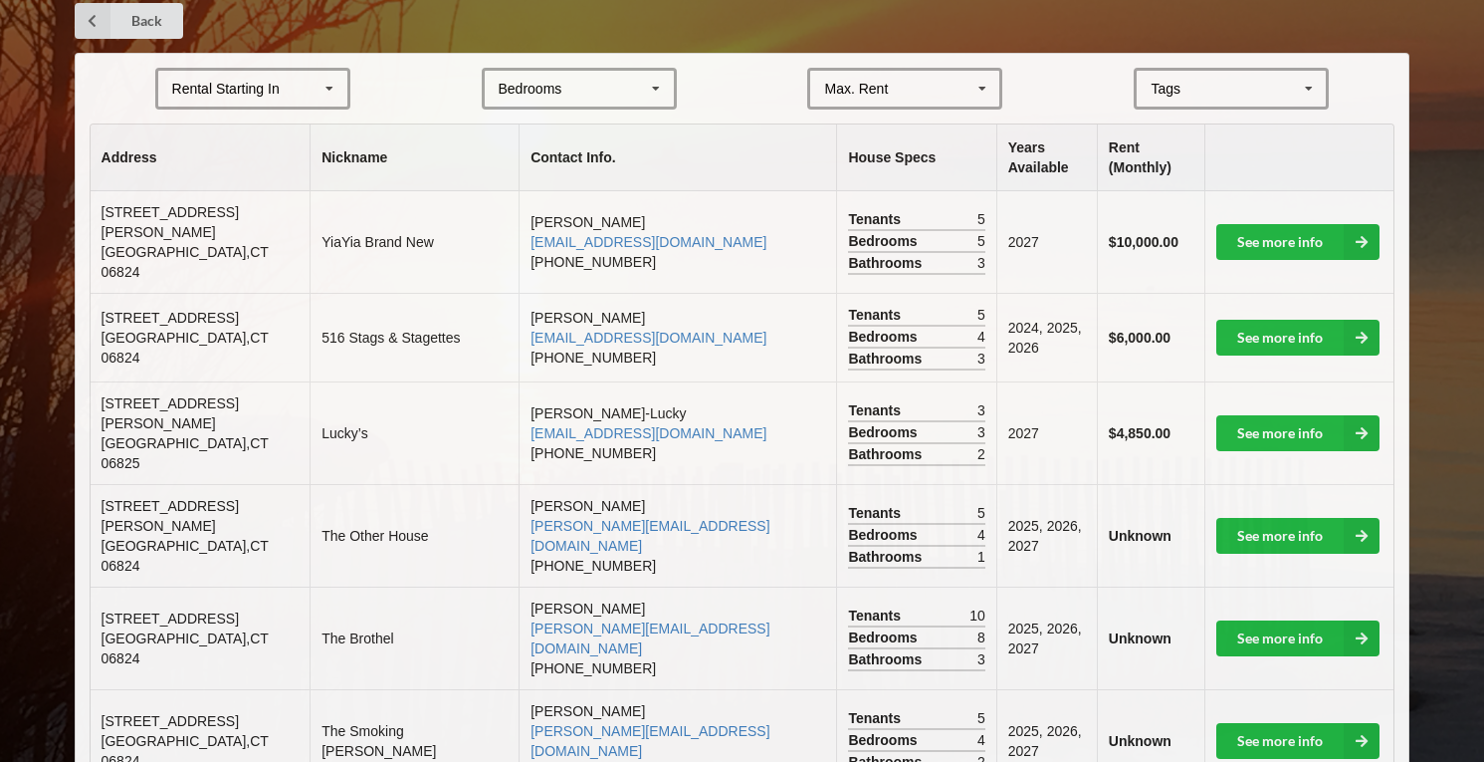
scroll to position [265, 0]
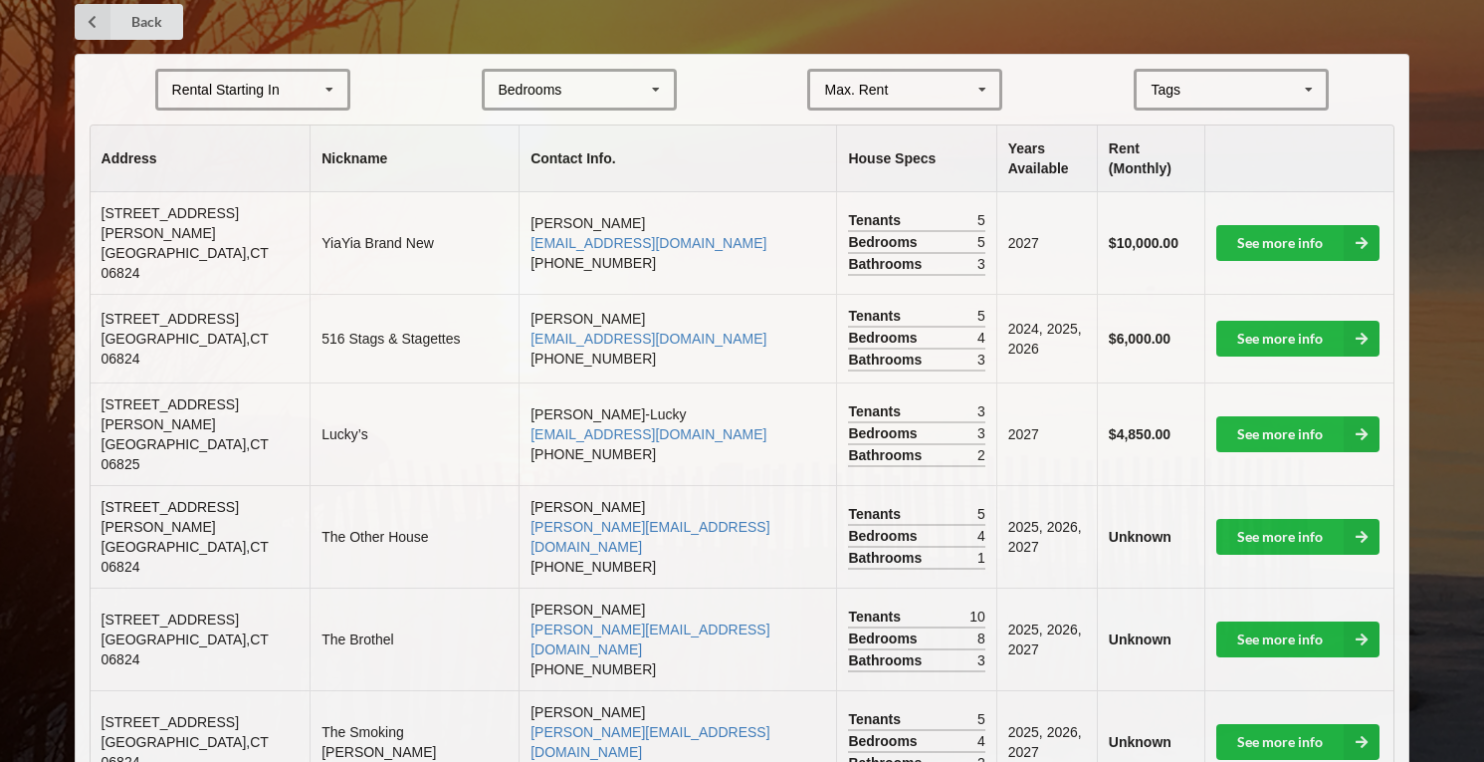
click at [325, 79] on icon at bounding box center [330, 90] width 30 height 37
click at [269, 209] on div "2027" at bounding box center [252, 199] width 189 height 37
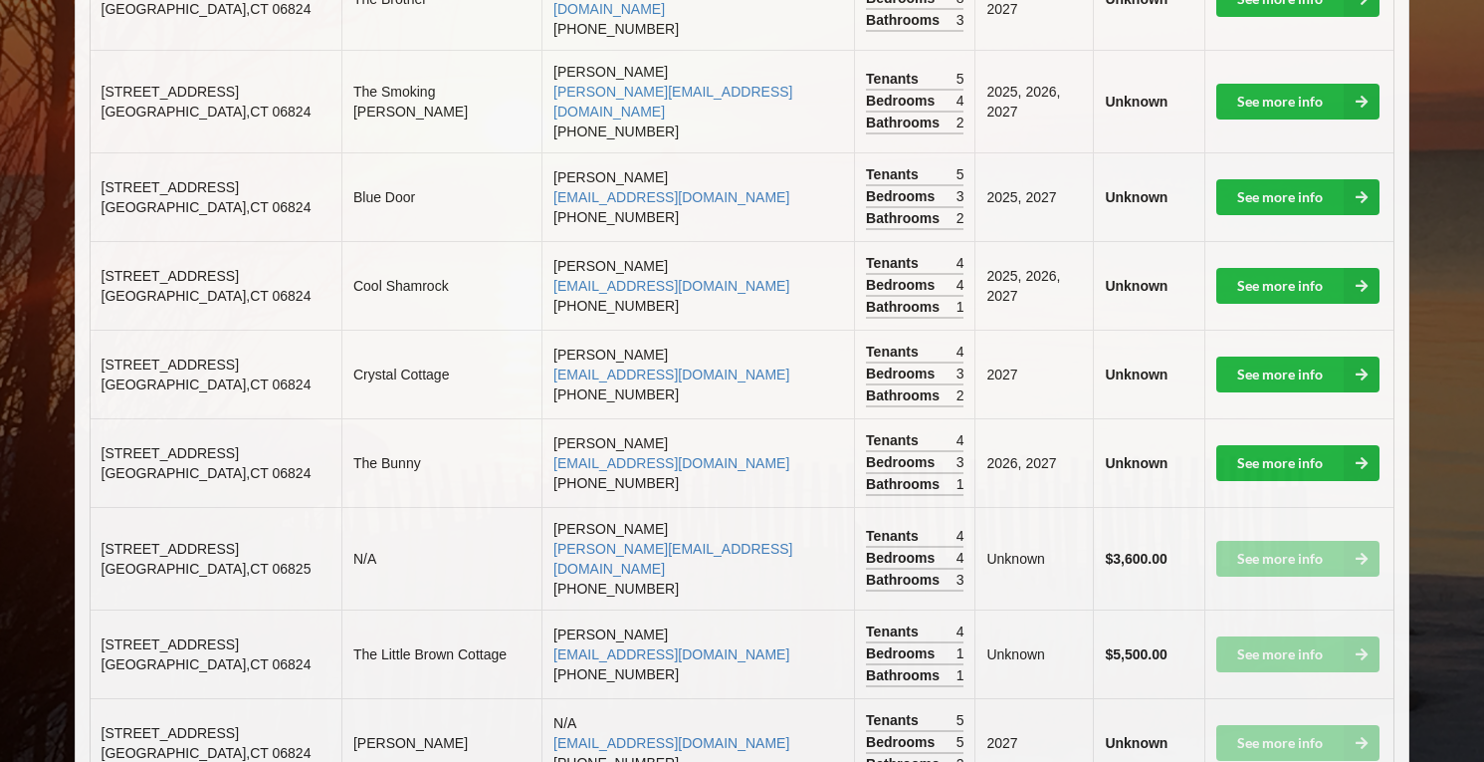
scroll to position [612, 0]
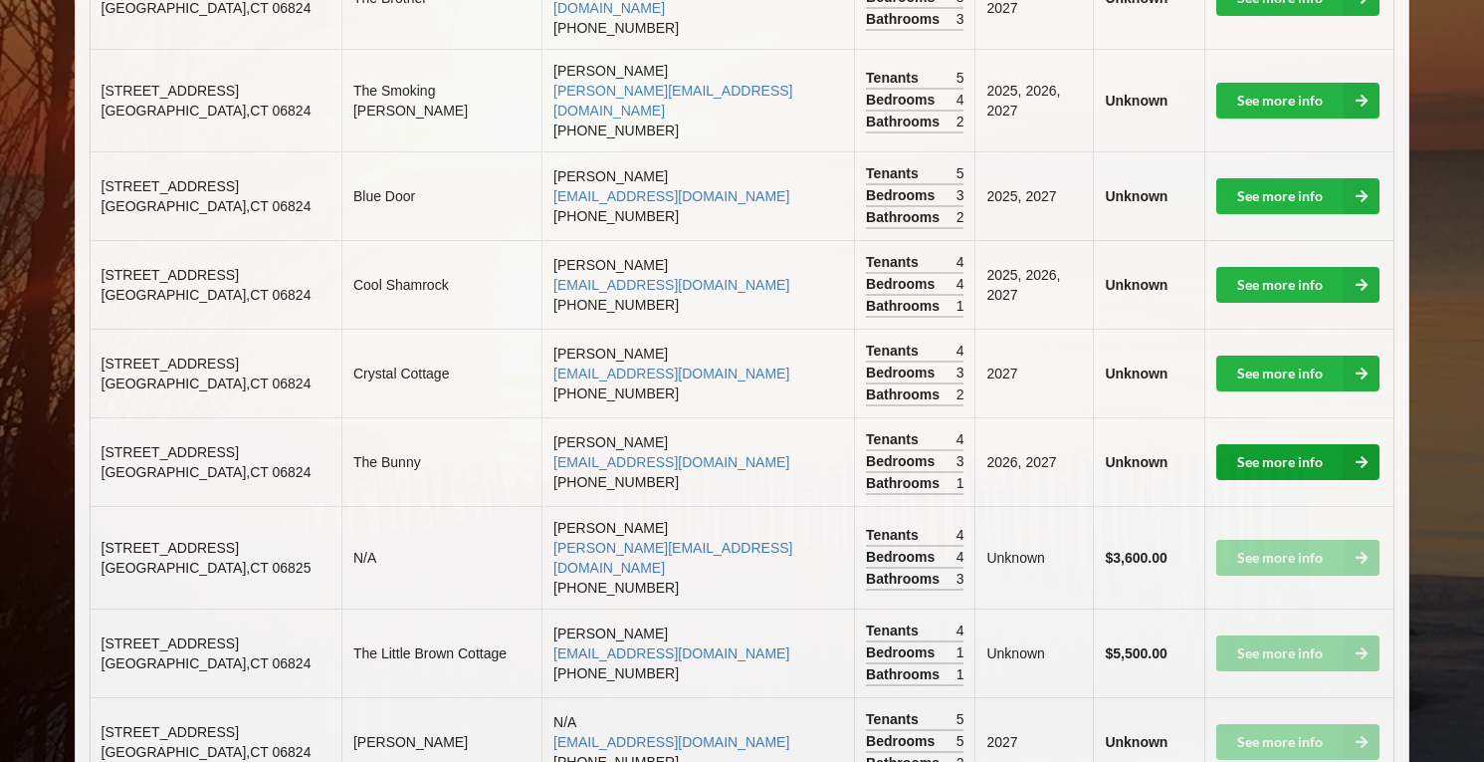
click at [1280, 444] on link "See more info" at bounding box center [1298, 462] width 163 height 36
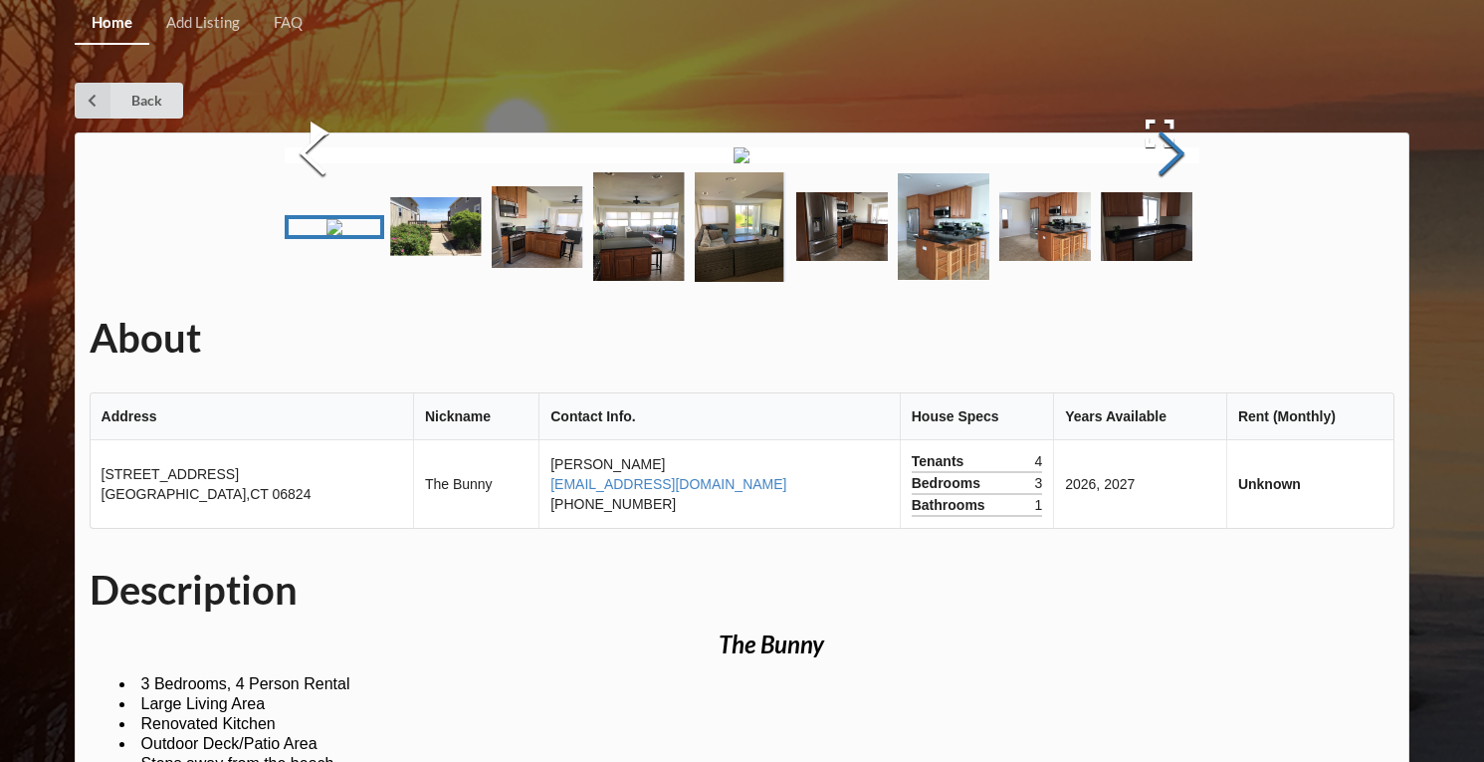
click at [1179, 246] on button "Next Slide" at bounding box center [1172, 156] width 56 height 180
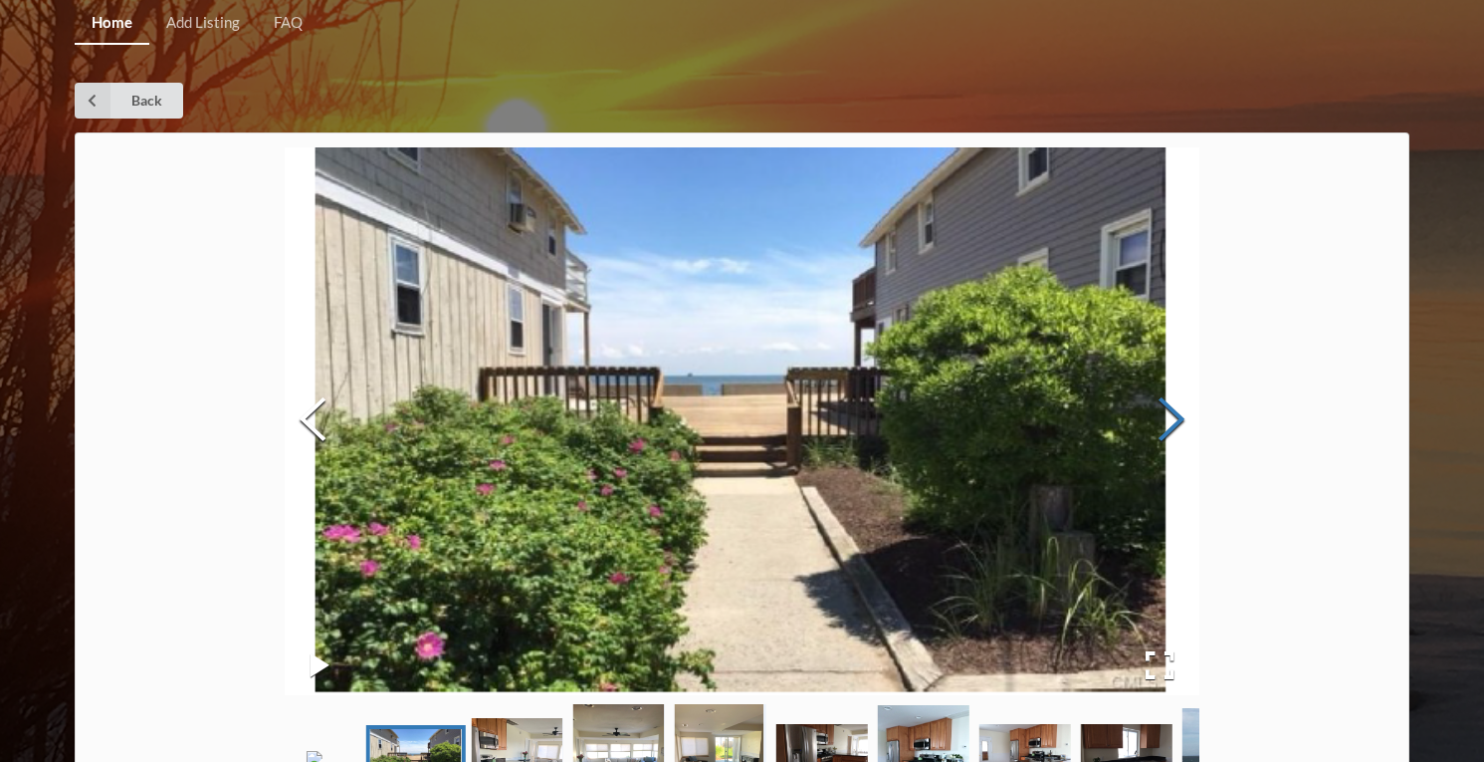
click at [1179, 426] on button "Next Slide" at bounding box center [1172, 422] width 56 height 180
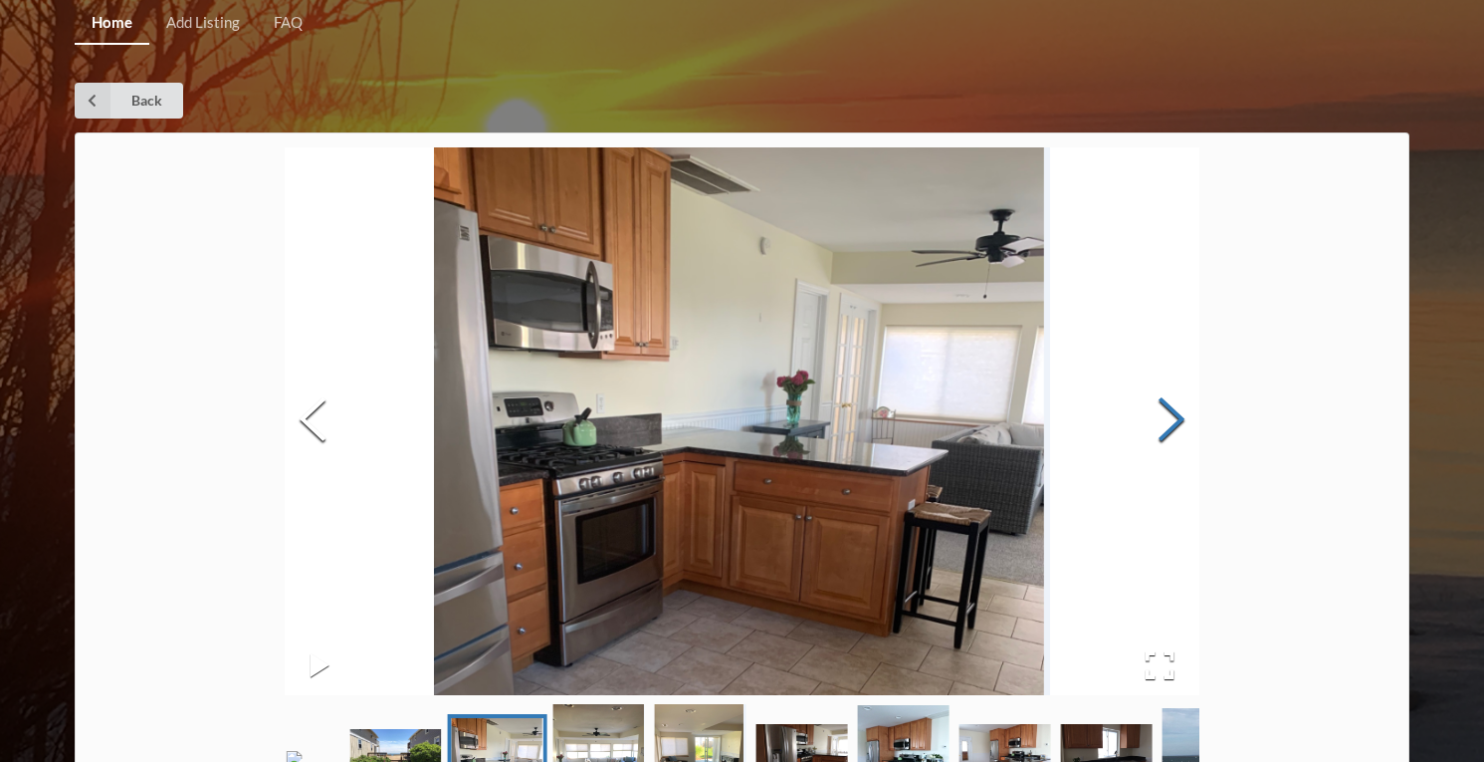
click at [1179, 426] on button "Next Slide" at bounding box center [1172, 422] width 56 height 180
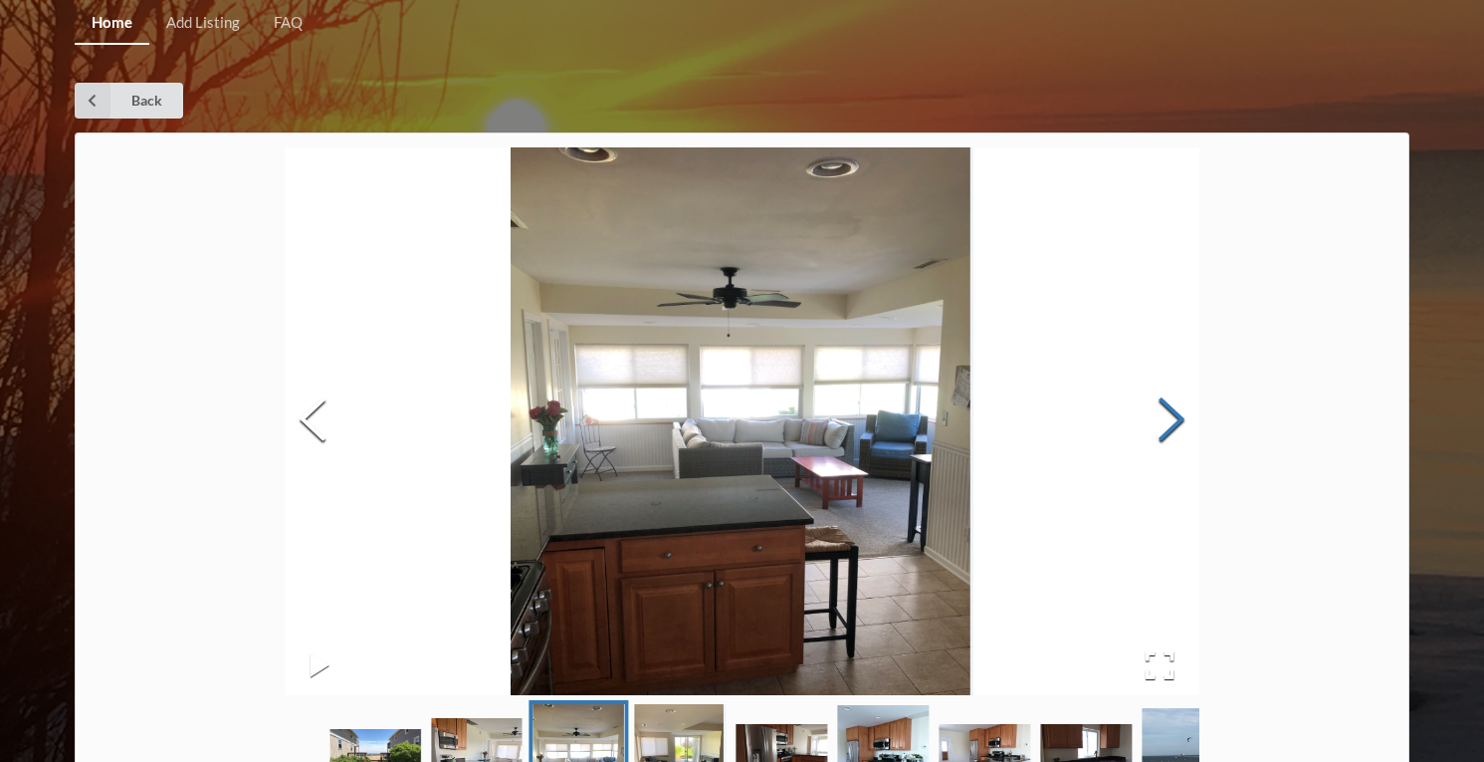
click at [1179, 426] on button "Next Slide" at bounding box center [1172, 422] width 56 height 180
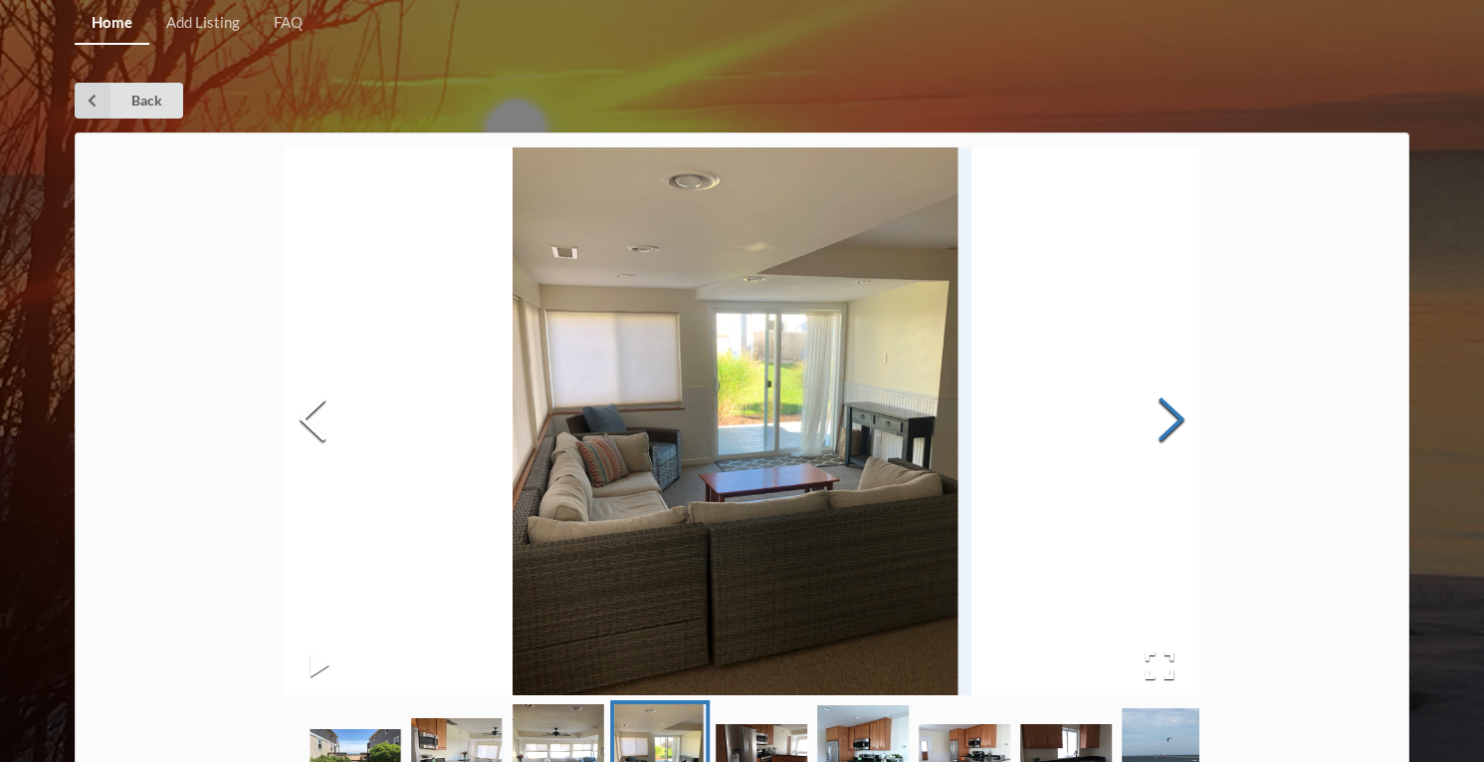
click at [1179, 426] on button "Next Slide" at bounding box center [1172, 422] width 56 height 180
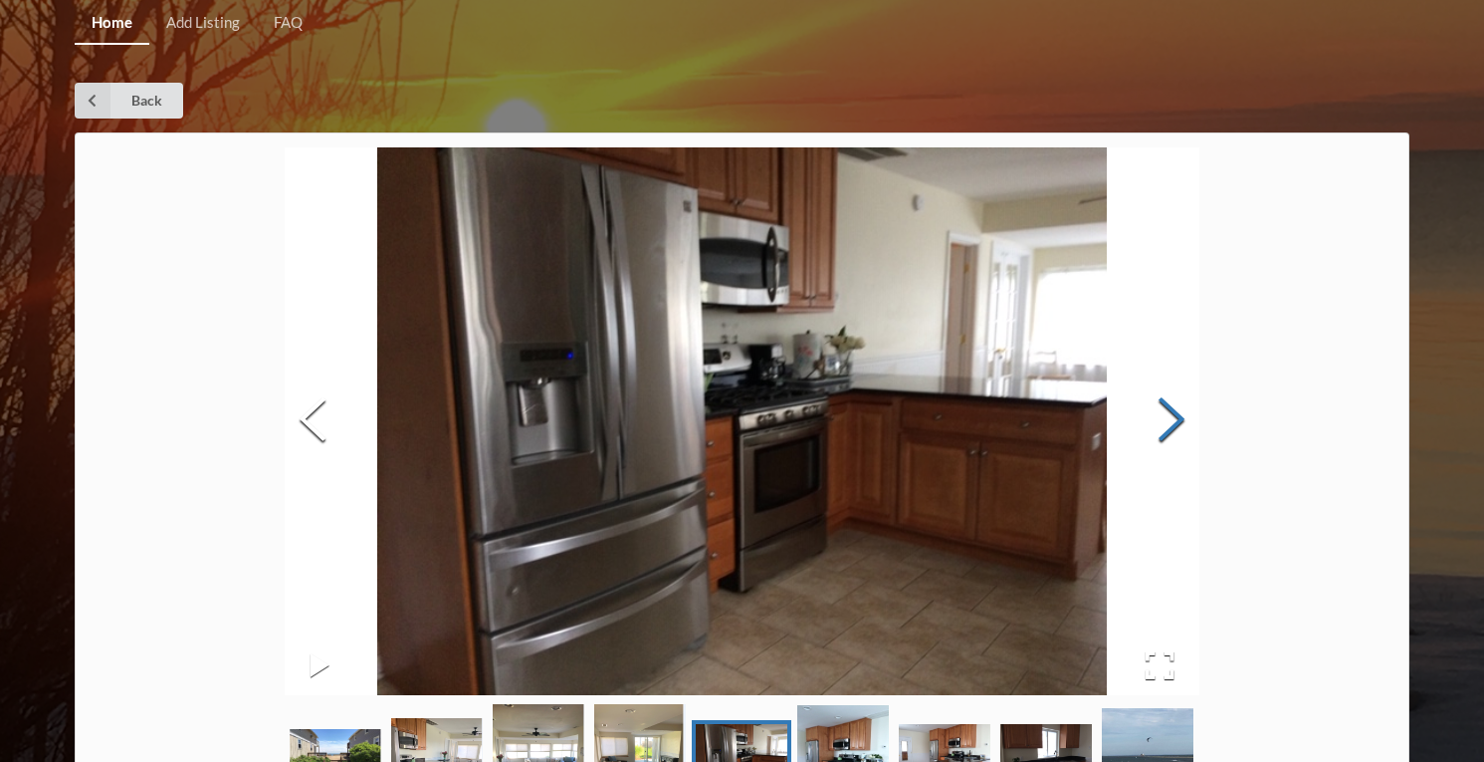
click at [1179, 426] on button "Next Slide" at bounding box center [1172, 422] width 56 height 180
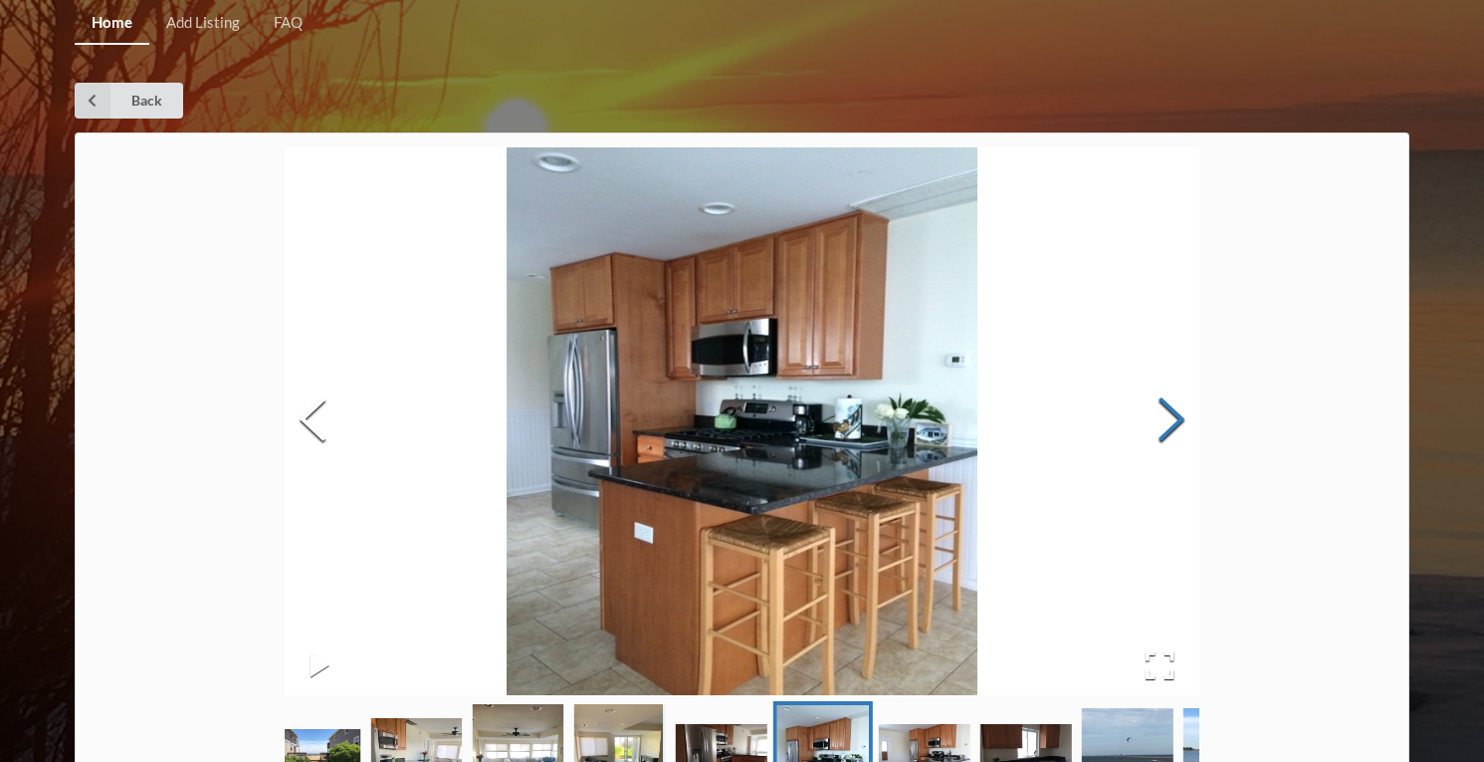
click at [1179, 426] on button "Next Slide" at bounding box center [1172, 422] width 56 height 180
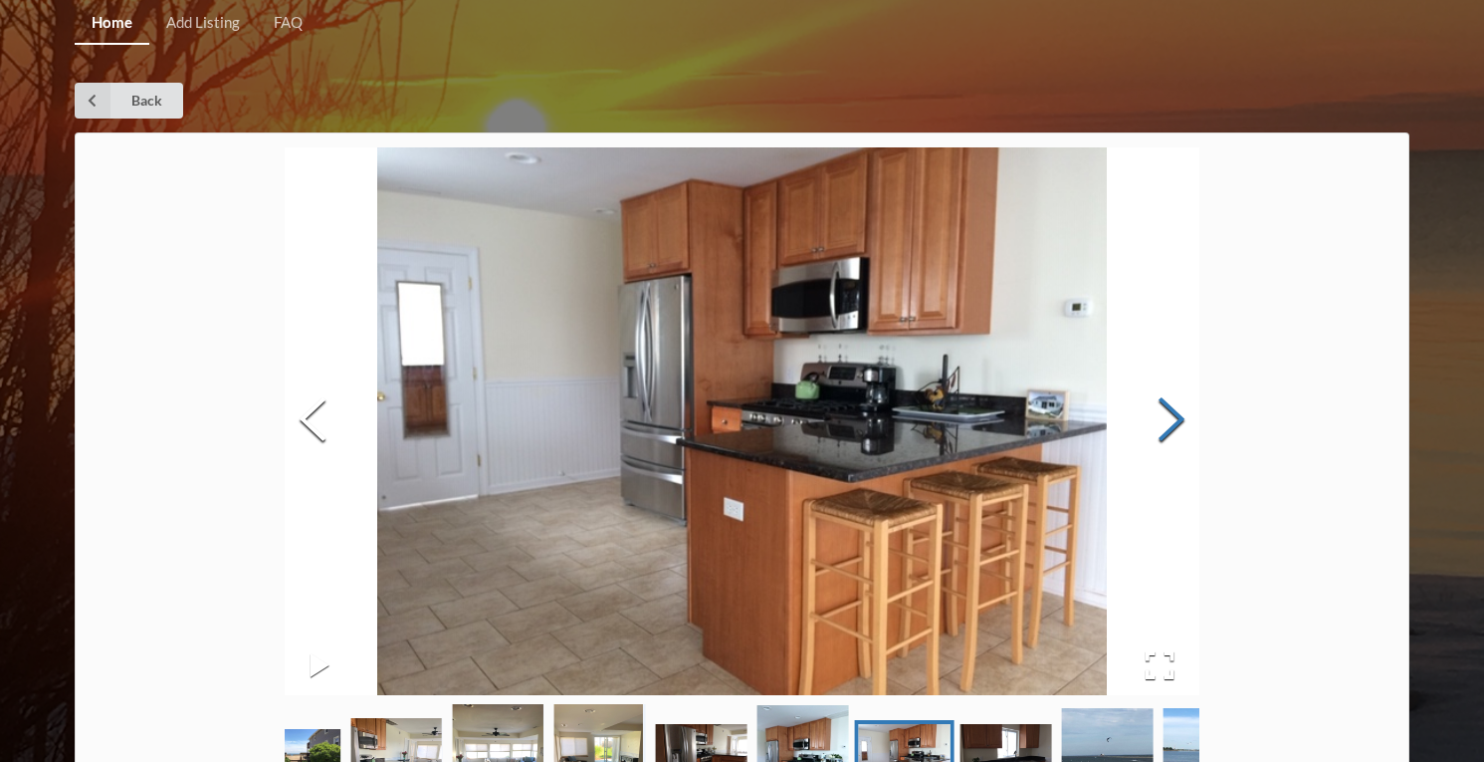
click at [1179, 426] on button "Next Slide" at bounding box center [1172, 422] width 56 height 180
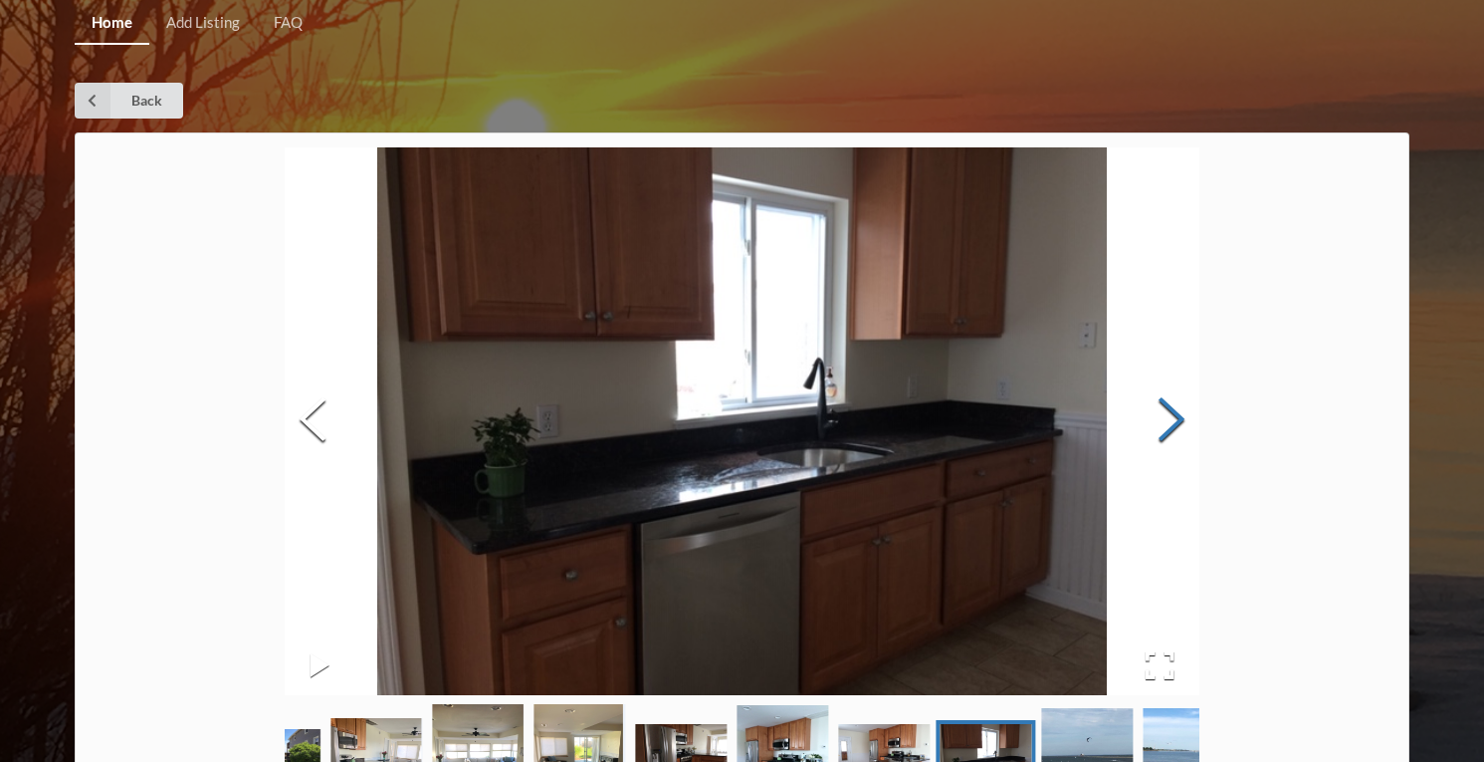
click at [1179, 426] on button "Next Slide" at bounding box center [1172, 422] width 56 height 180
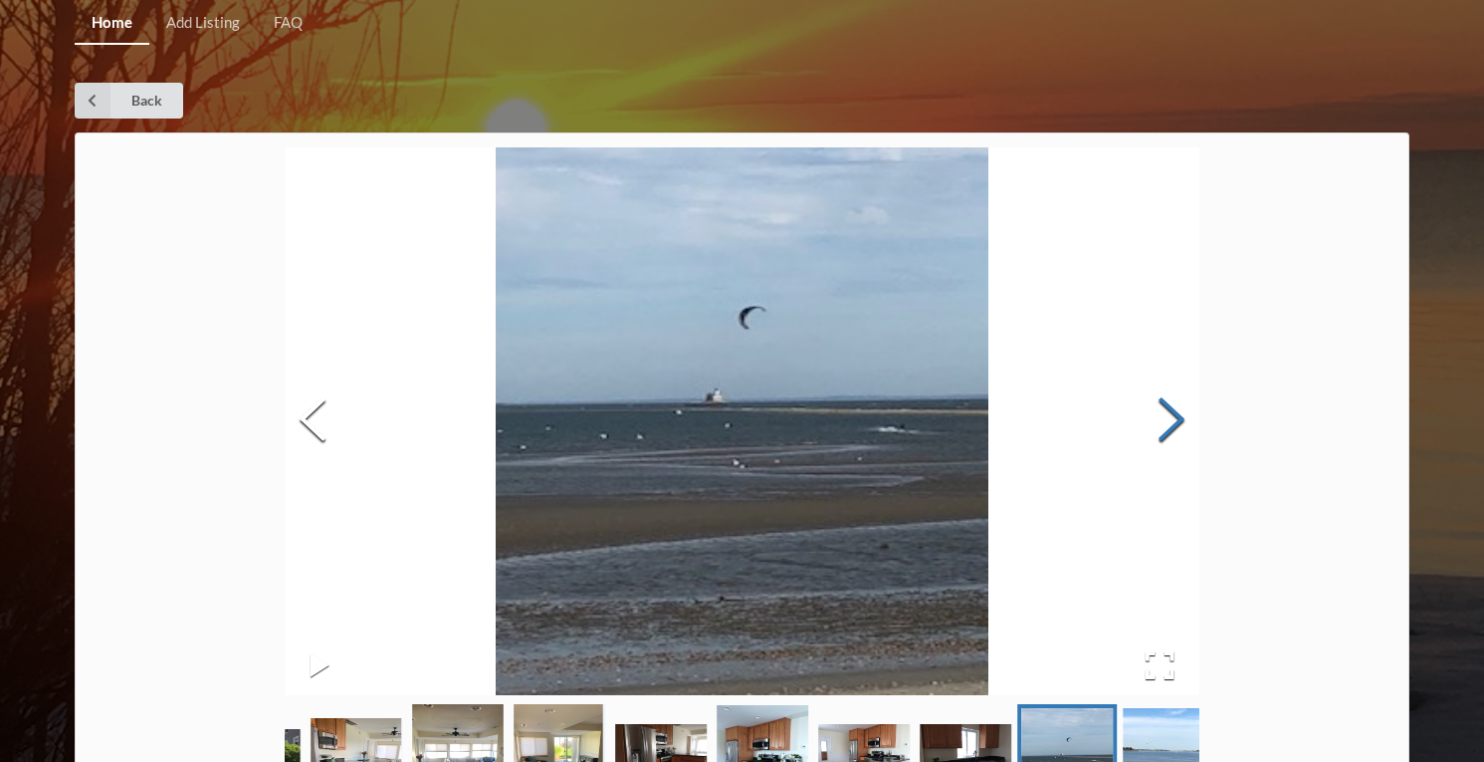
click at [1179, 426] on button "Next Slide" at bounding box center [1172, 422] width 56 height 180
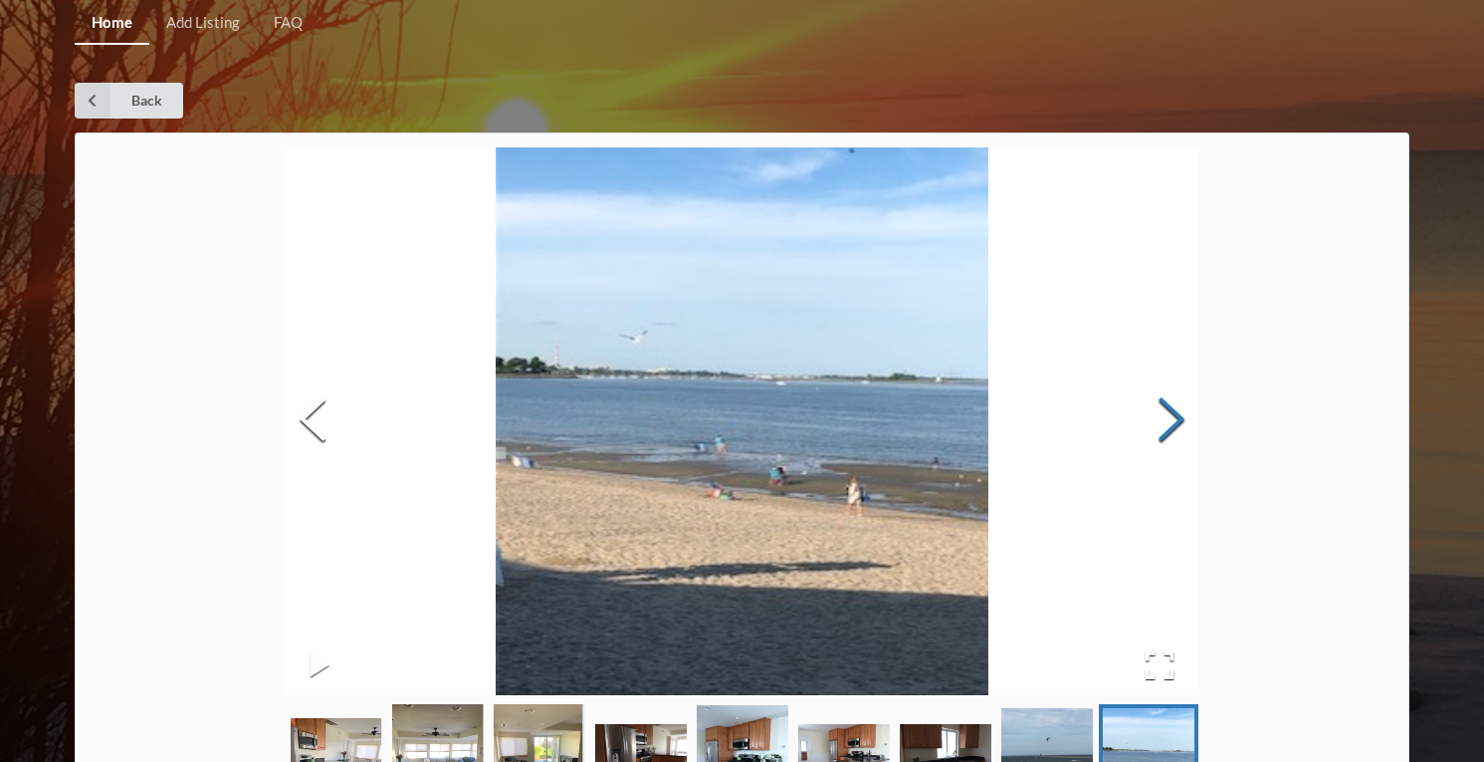
click at [1179, 426] on button "Next Slide" at bounding box center [1172, 422] width 56 height 180
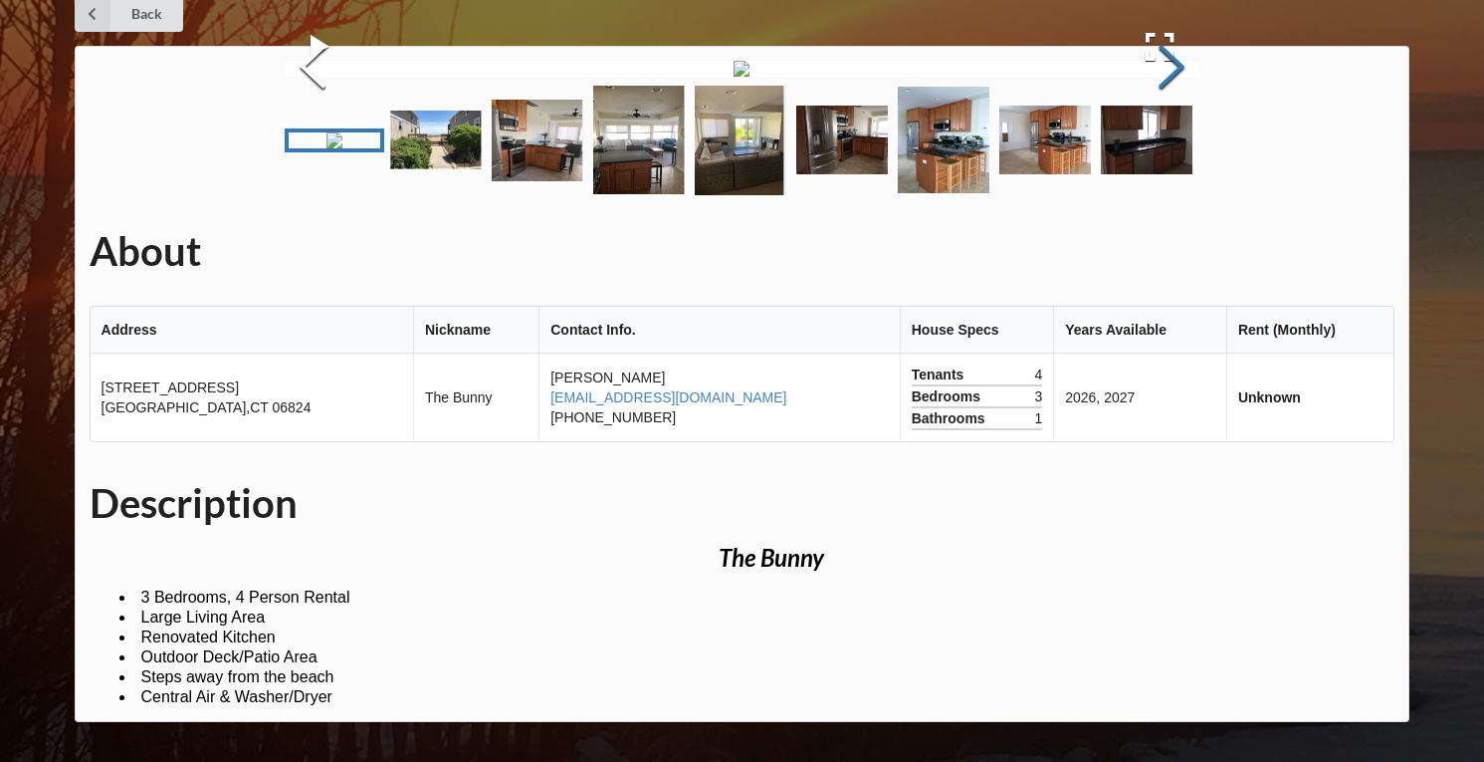
scroll to position [122, 0]
click at [546, 181] on img "Go to Slide 3" at bounding box center [538, 141] width 92 height 82
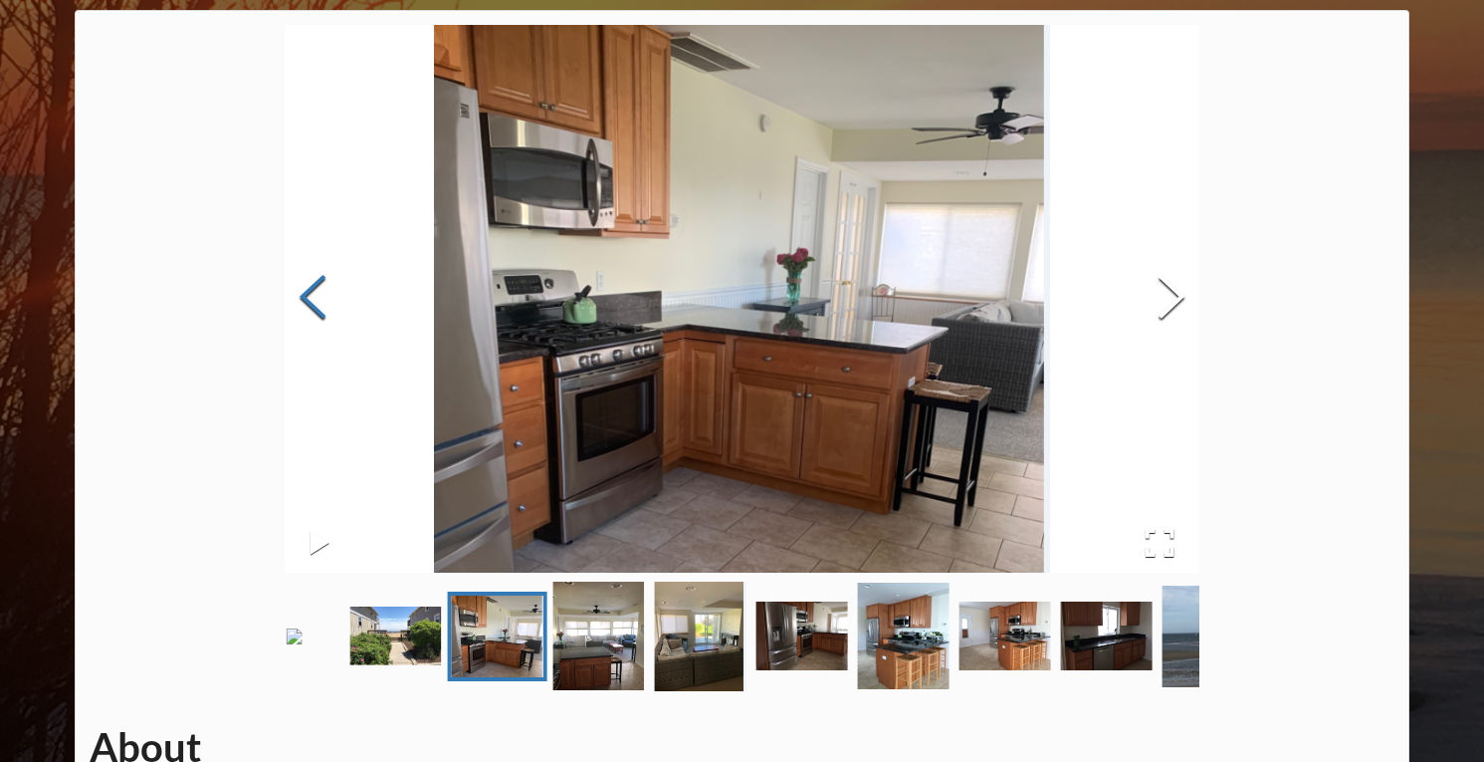
click at [319, 298] on button "Previous Slide" at bounding box center [313, 299] width 56 height 180
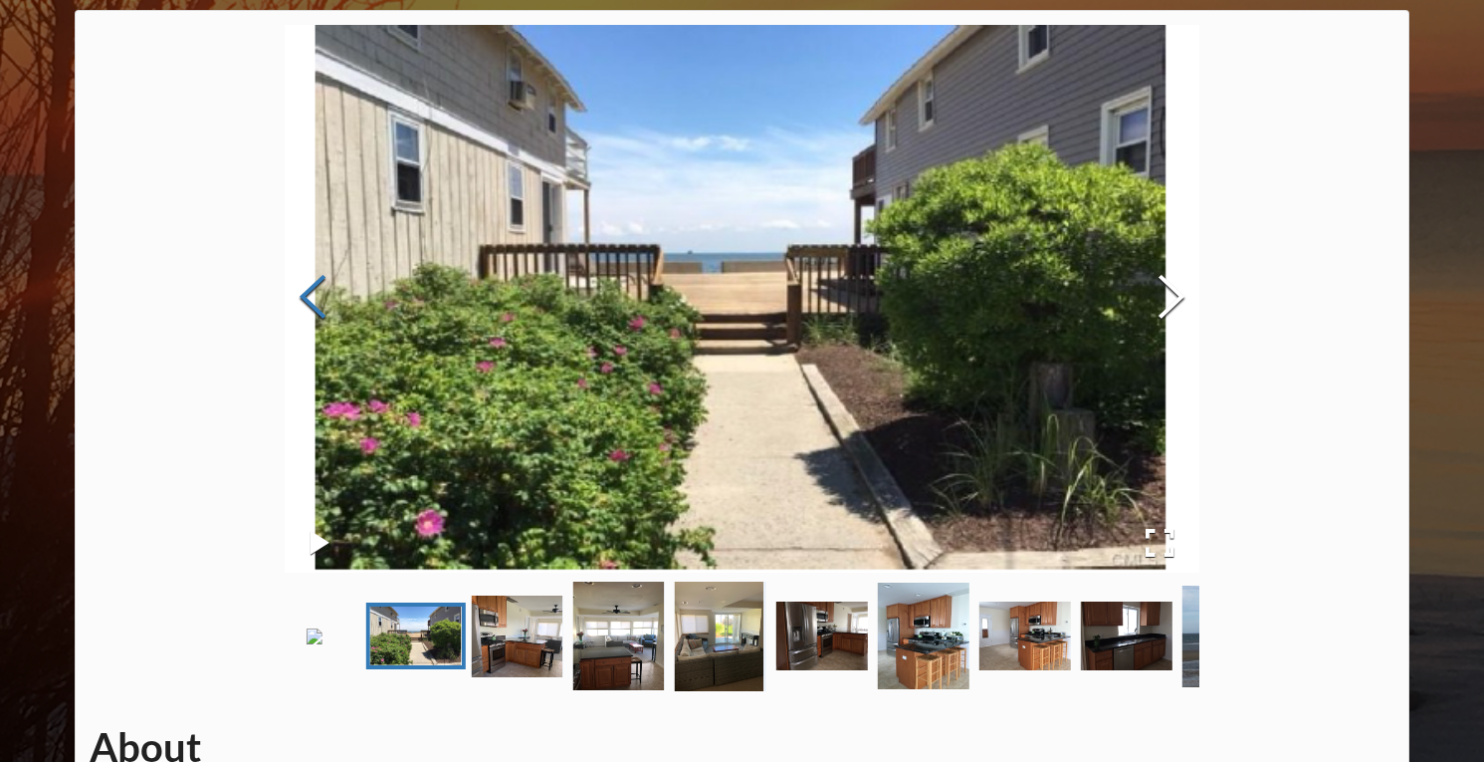
click at [319, 298] on button "Previous Slide" at bounding box center [313, 299] width 56 height 180
click at [1172, 308] on button "Next Slide" at bounding box center [1172, 299] width 56 height 180
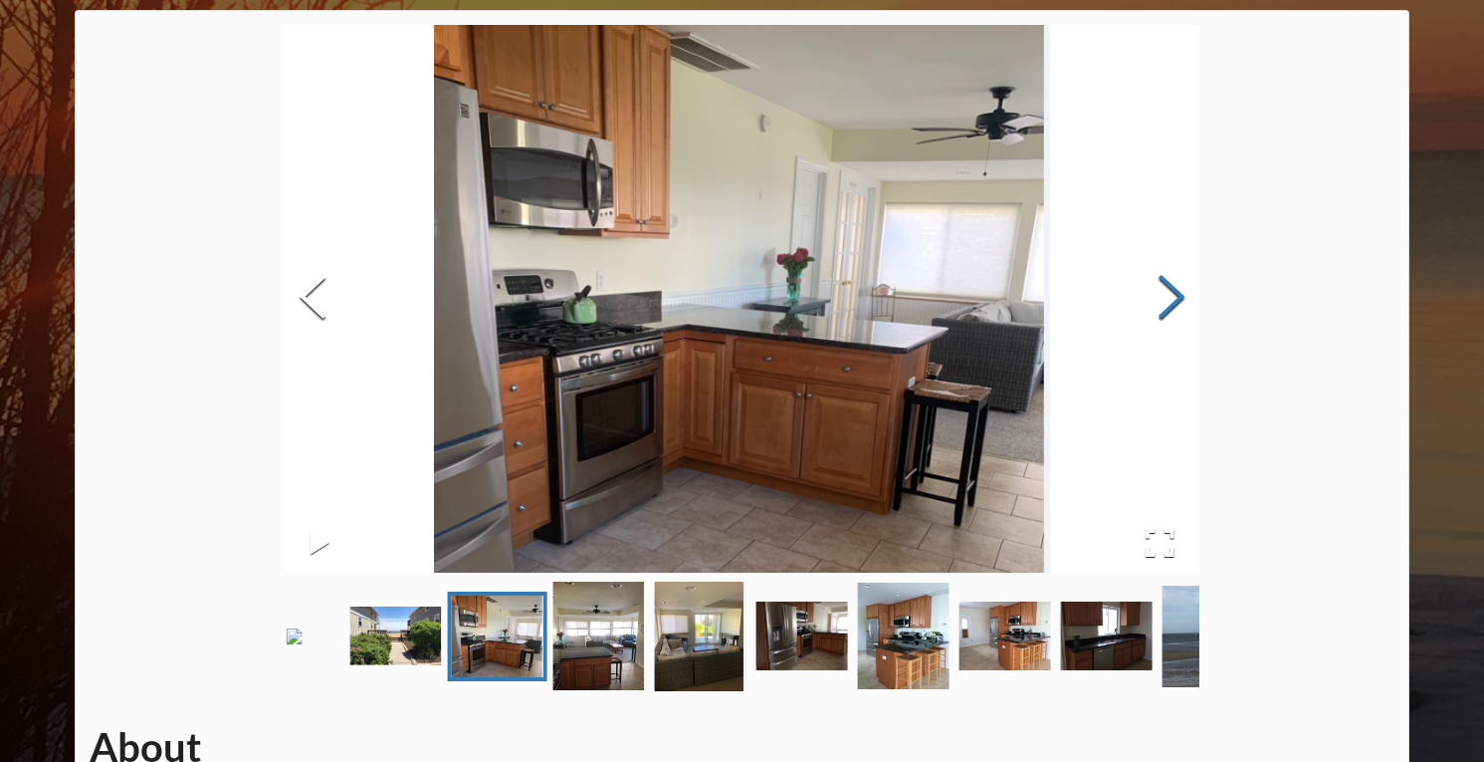
click at [1172, 308] on button "Next Slide" at bounding box center [1172, 299] width 56 height 180
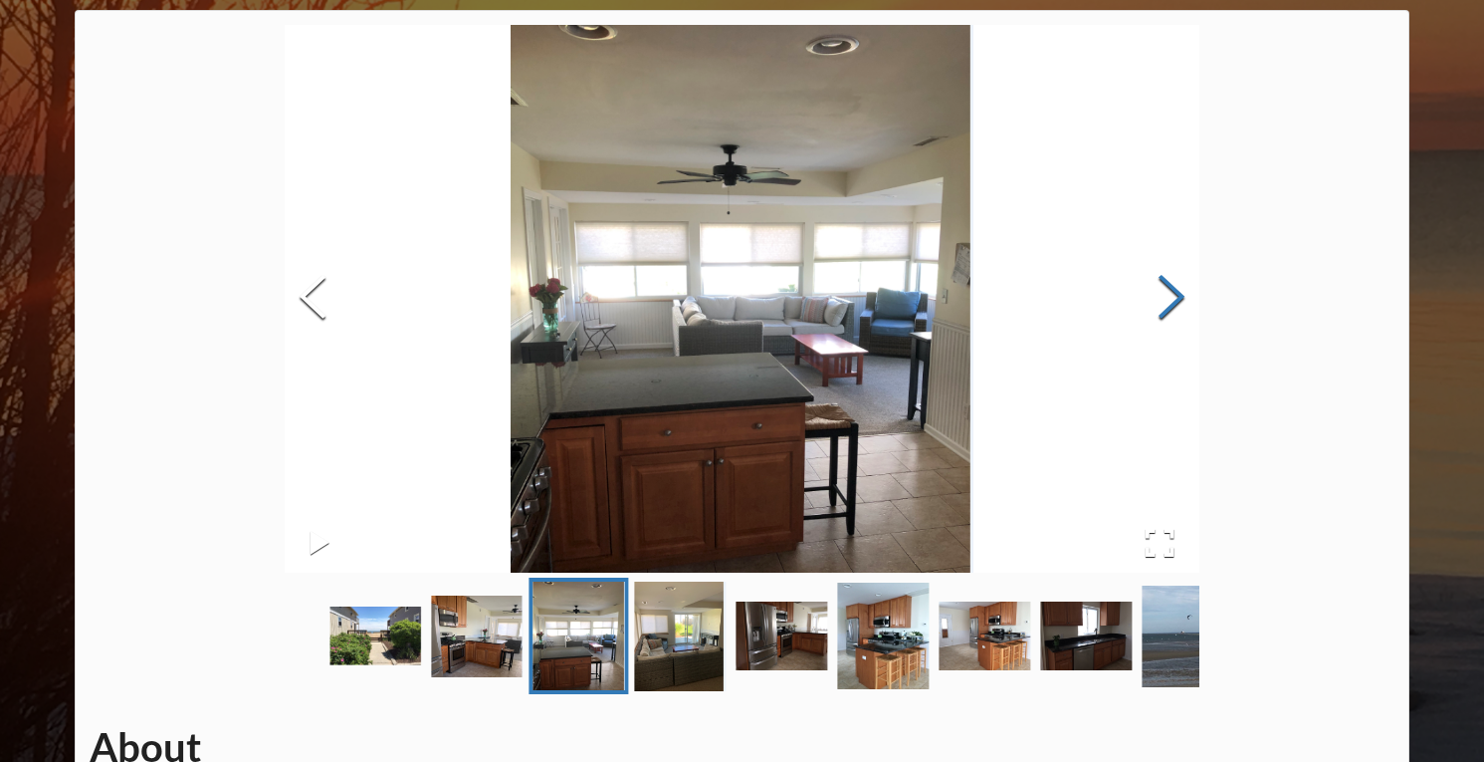
click at [1172, 308] on button "Next Slide" at bounding box center [1172, 299] width 56 height 180
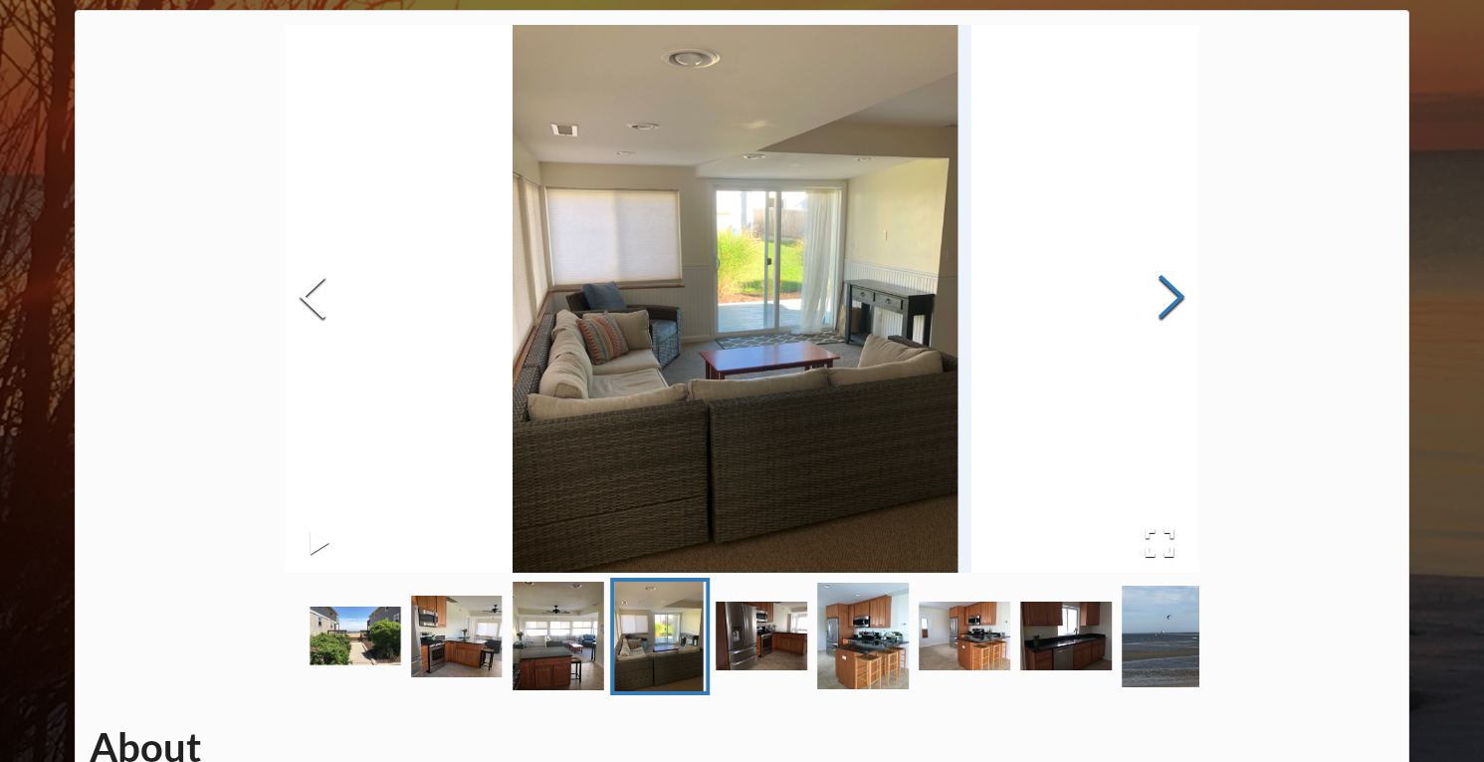
click at [1172, 308] on button "Next Slide" at bounding box center [1172, 299] width 56 height 180
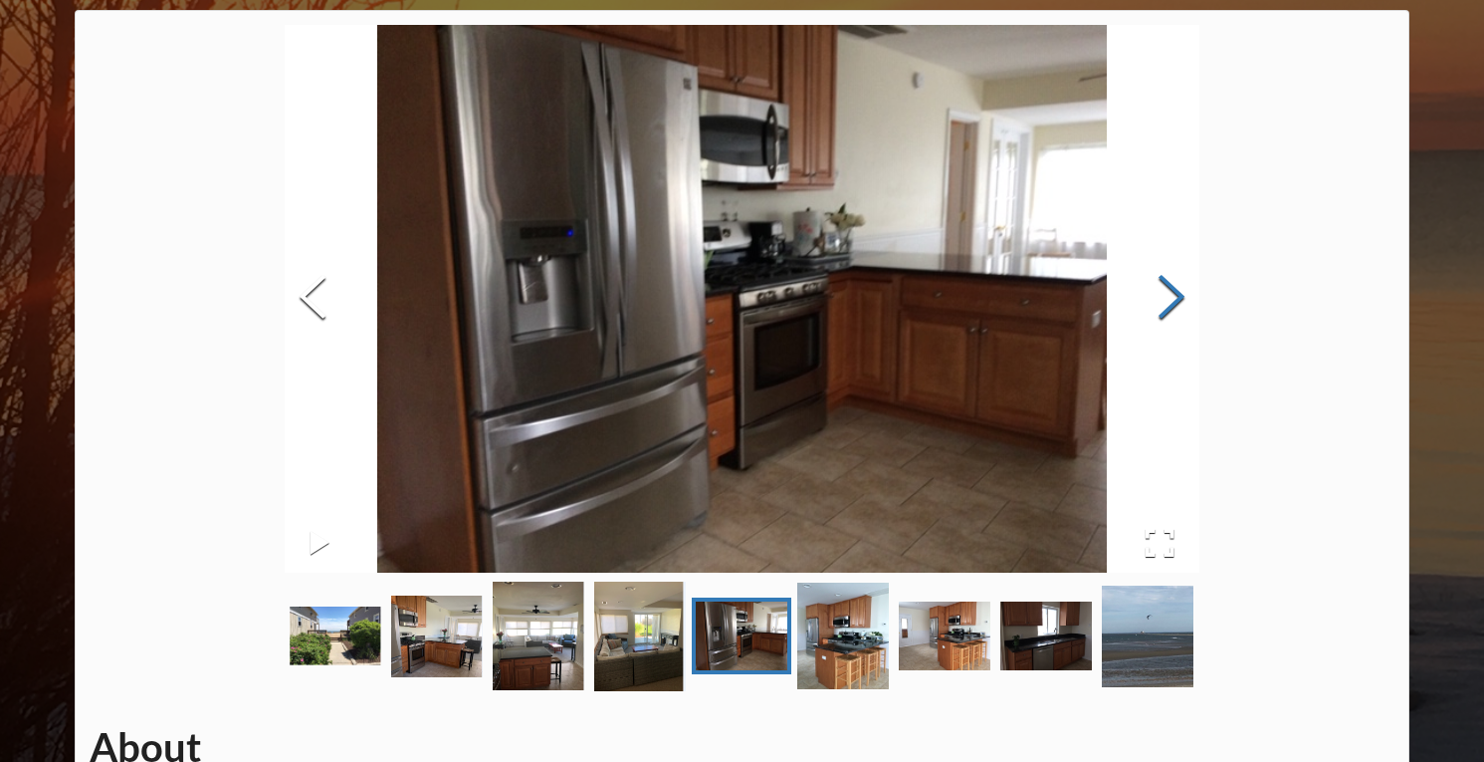
click at [1172, 308] on button "Next Slide" at bounding box center [1172, 299] width 56 height 180
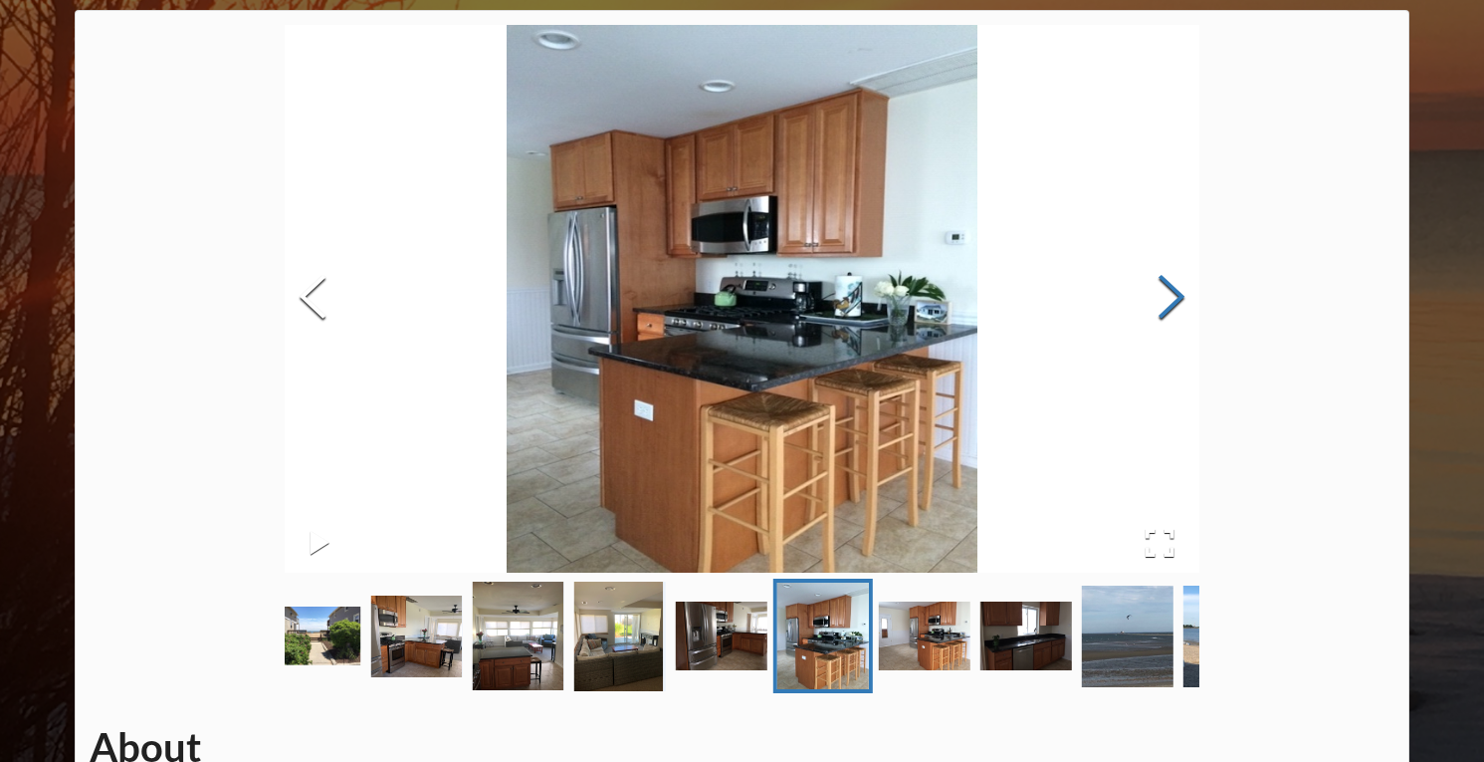
click at [1172, 308] on button "Next Slide" at bounding box center [1172, 299] width 56 height 180
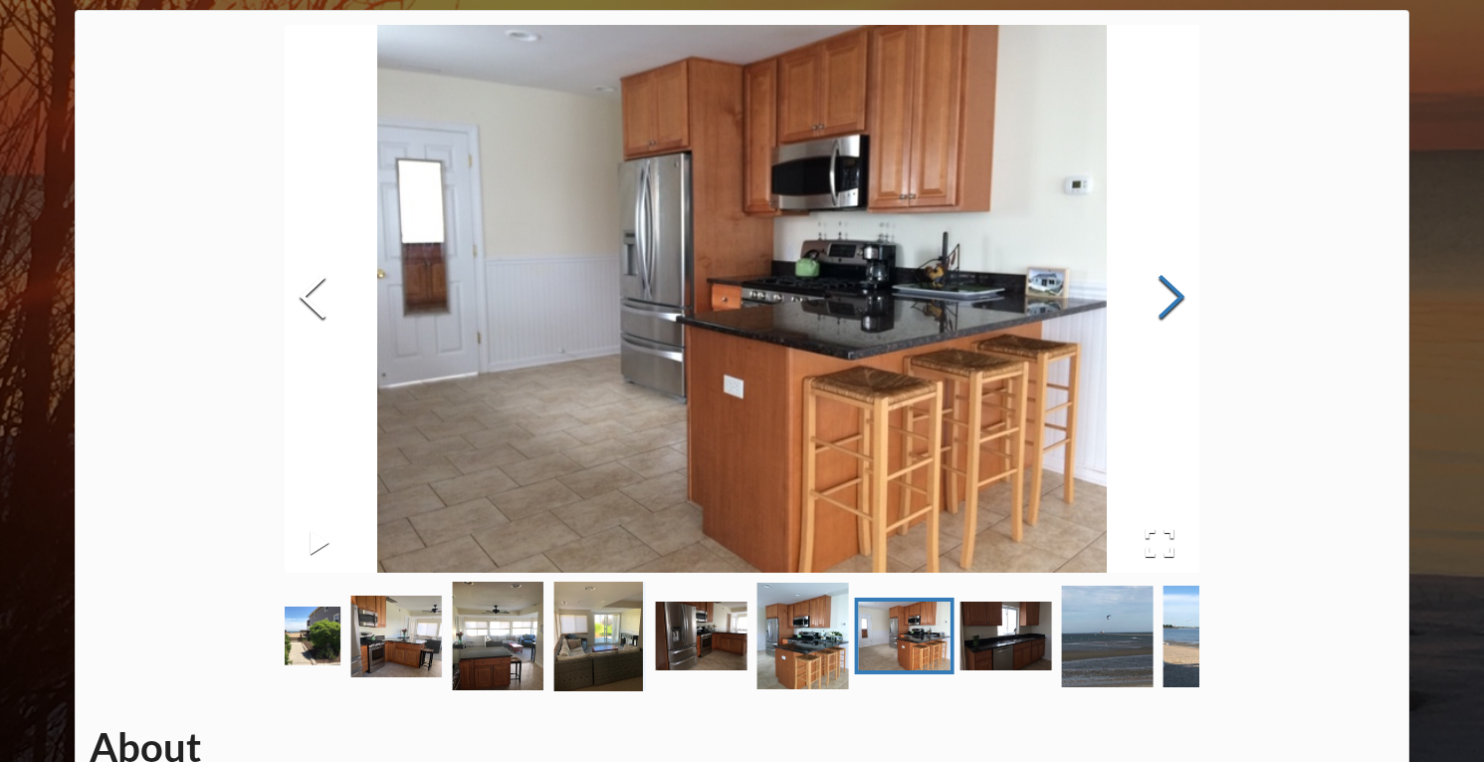
click at [1172, 308] on button "Next Slide" at bounding box center [1172, 299] width 56 height 180
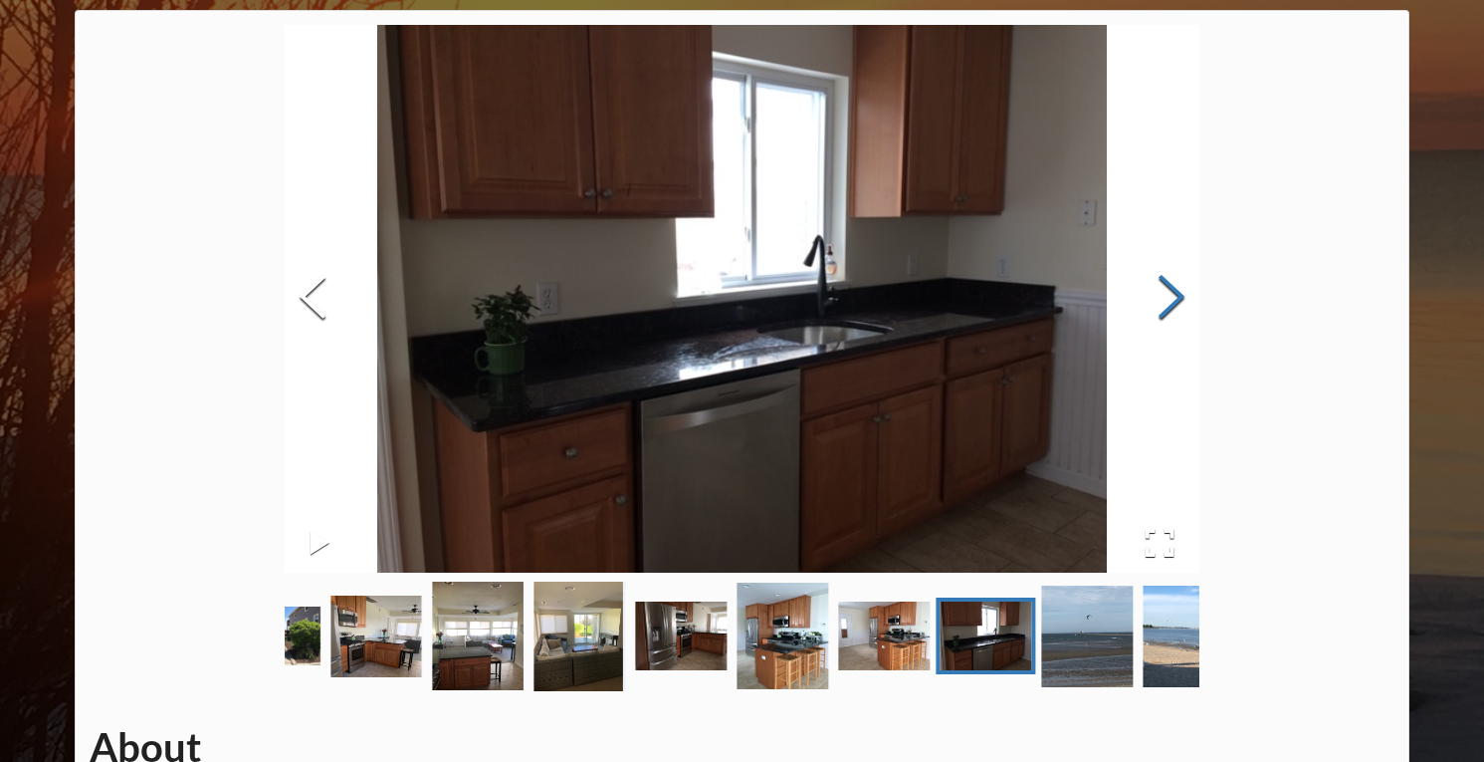
click at [1172, 308] on button "Next Slide" at bounding box center [1172, 299] width 56 height 180
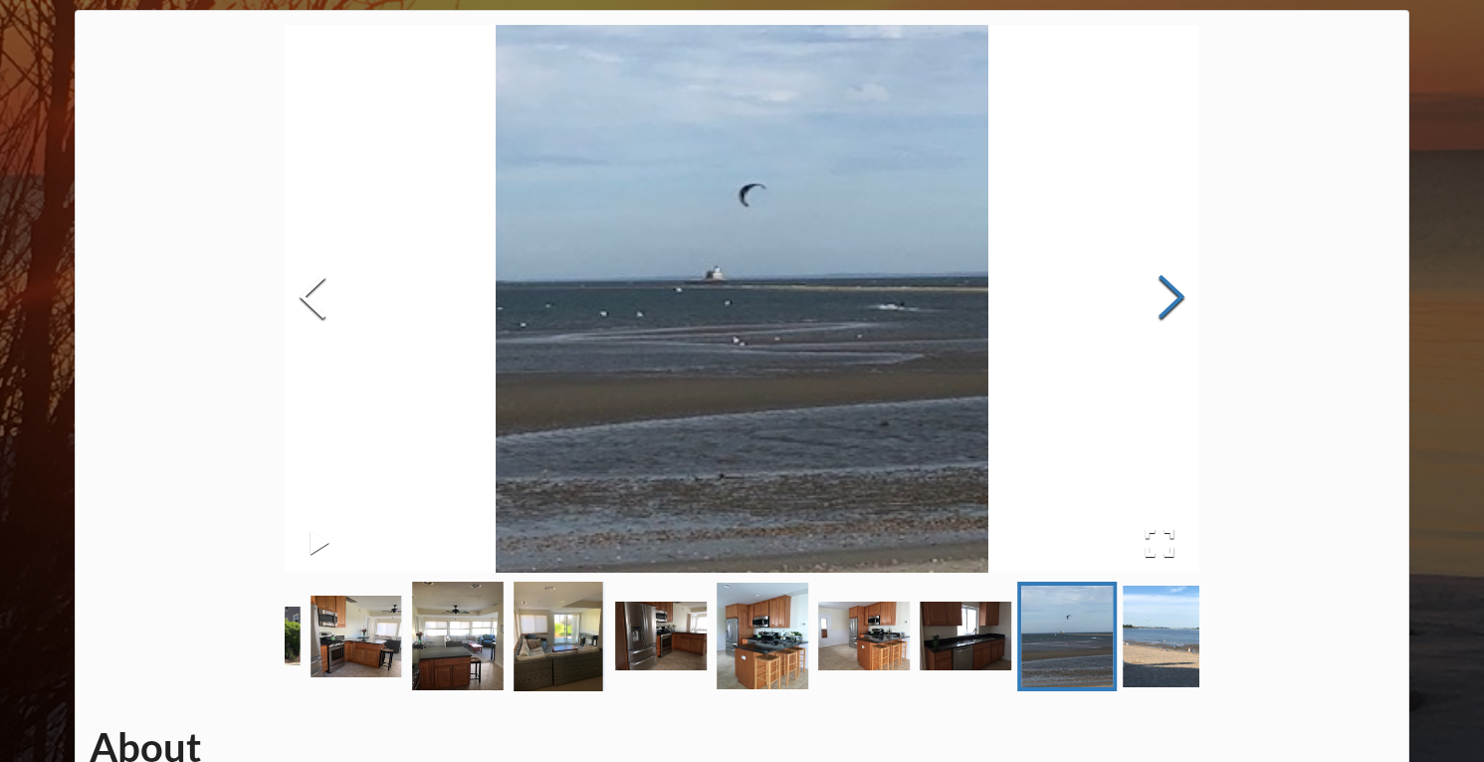
click at [1172, 308] on button "Next Slide" at bounding box center [1172, 299] width 56 height 180
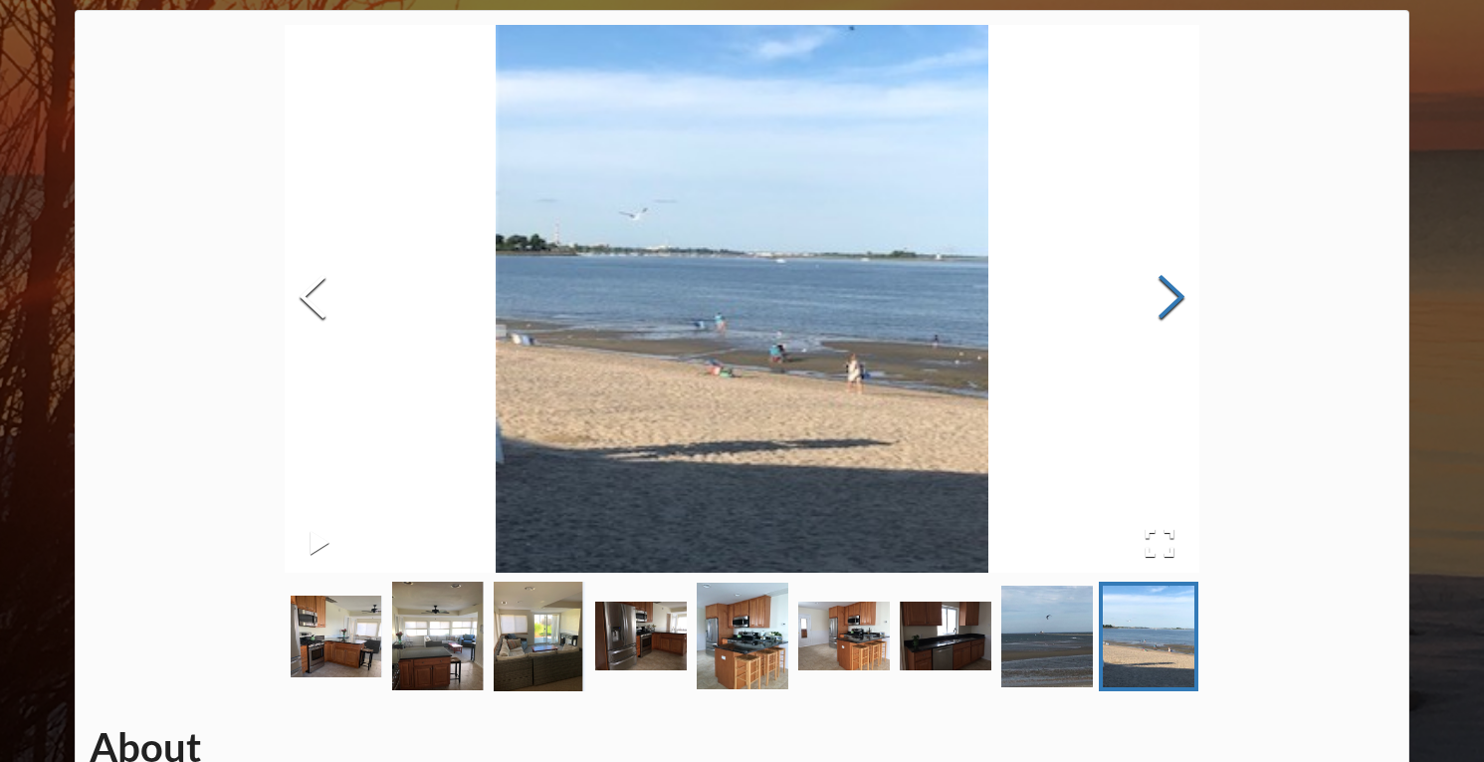
click at [1172, 308] on button "Next Slide" at bounding box center [1172, 299] width 56 height 180
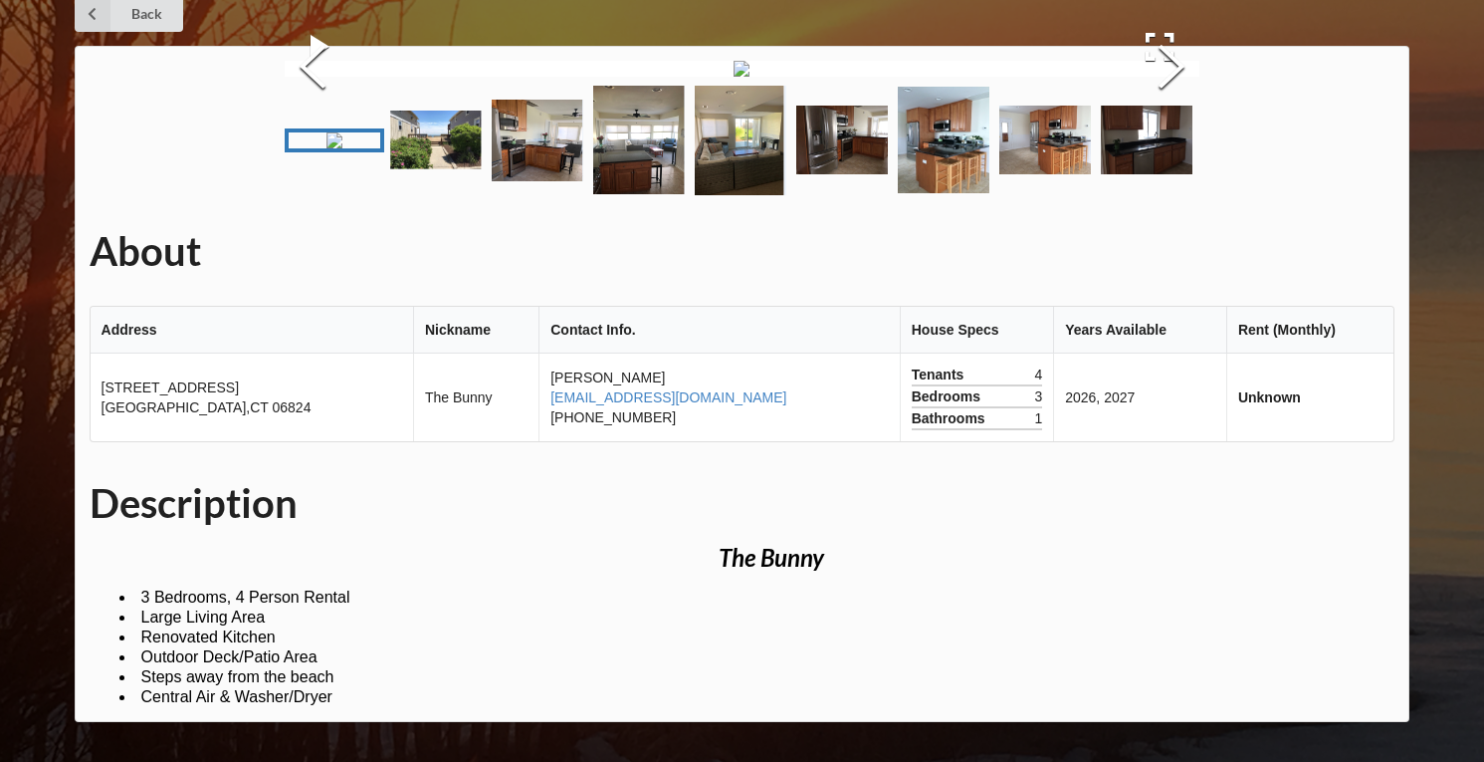
scroll to position [0, 0]
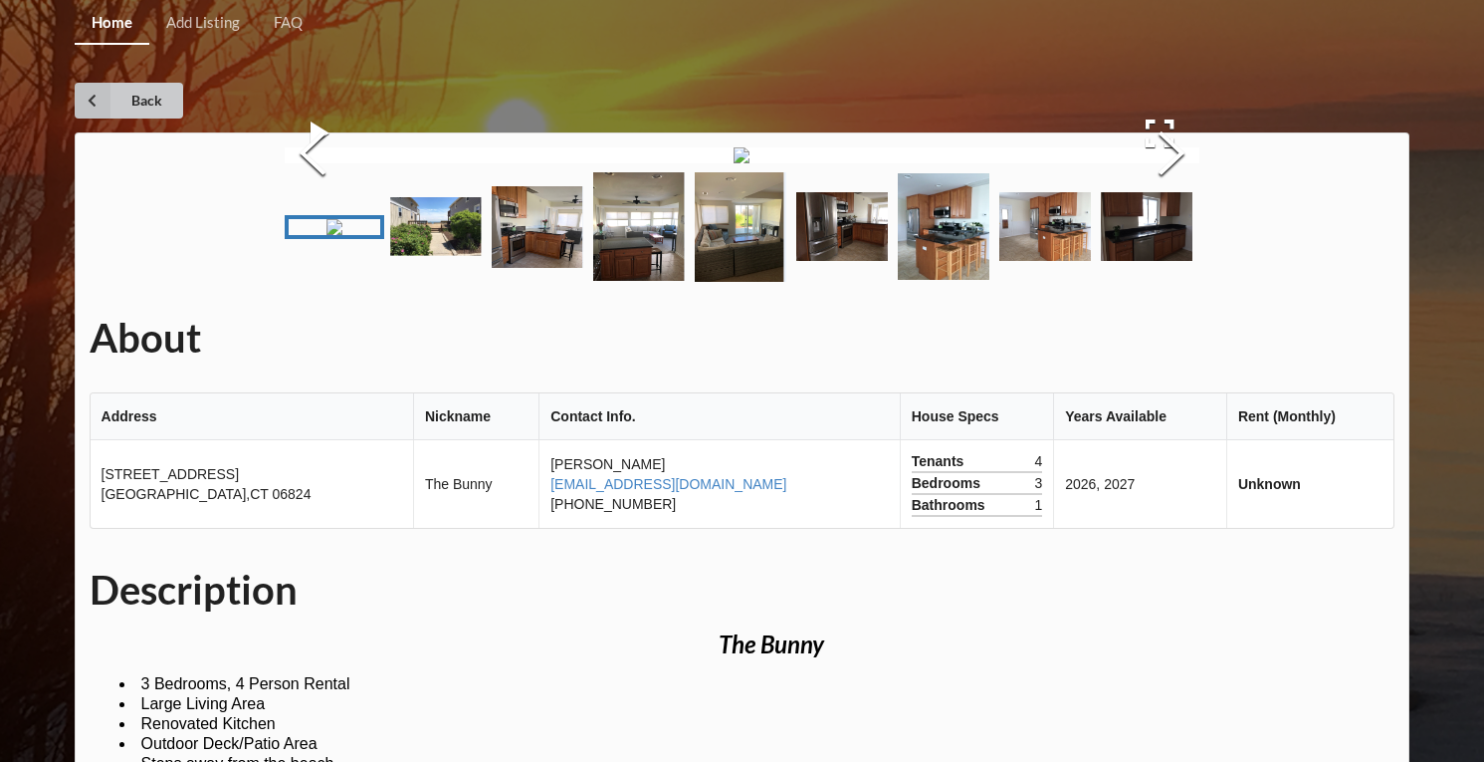
click at [124, 96] on link "Back" at bounding box center [129, 101] width 109 height 36
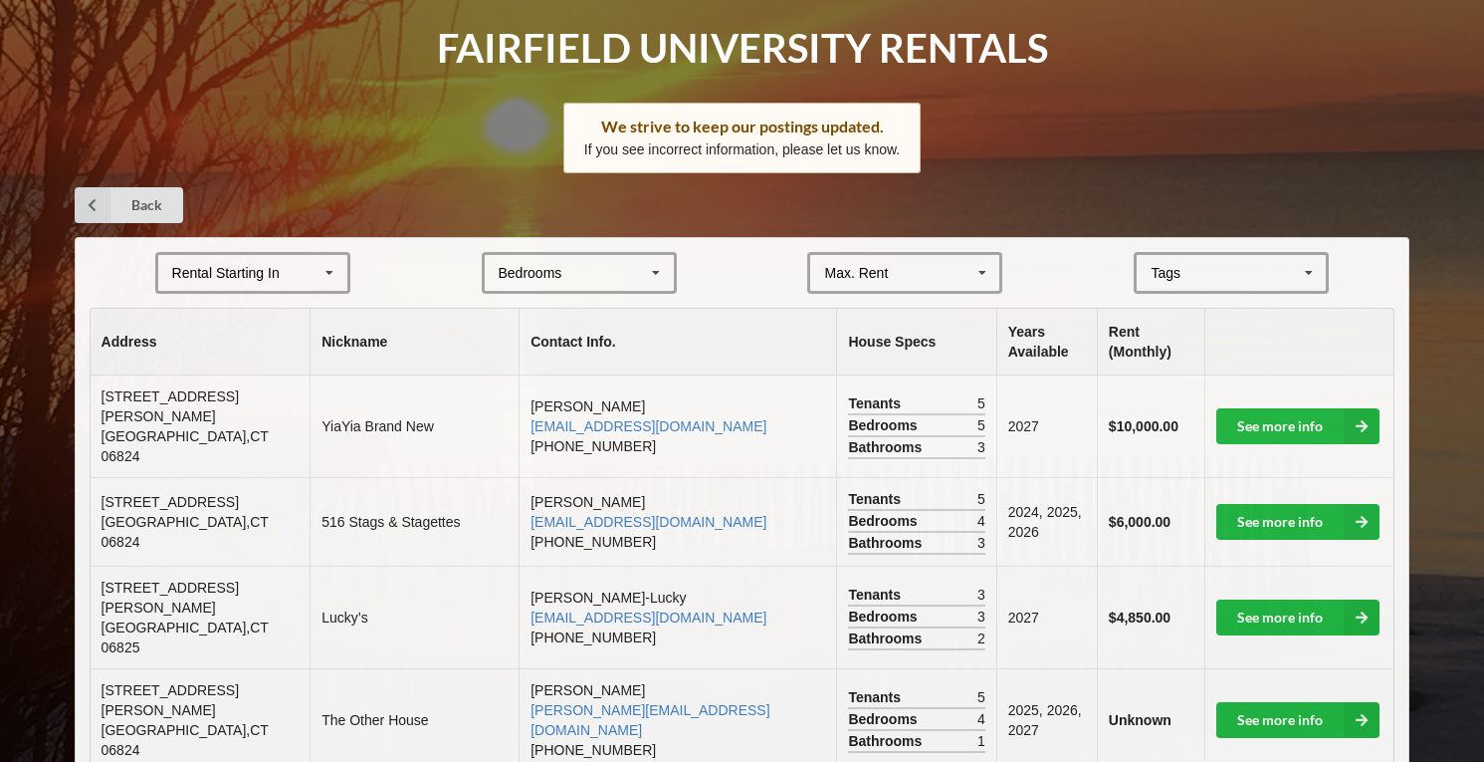
scroll to position [121, 0]
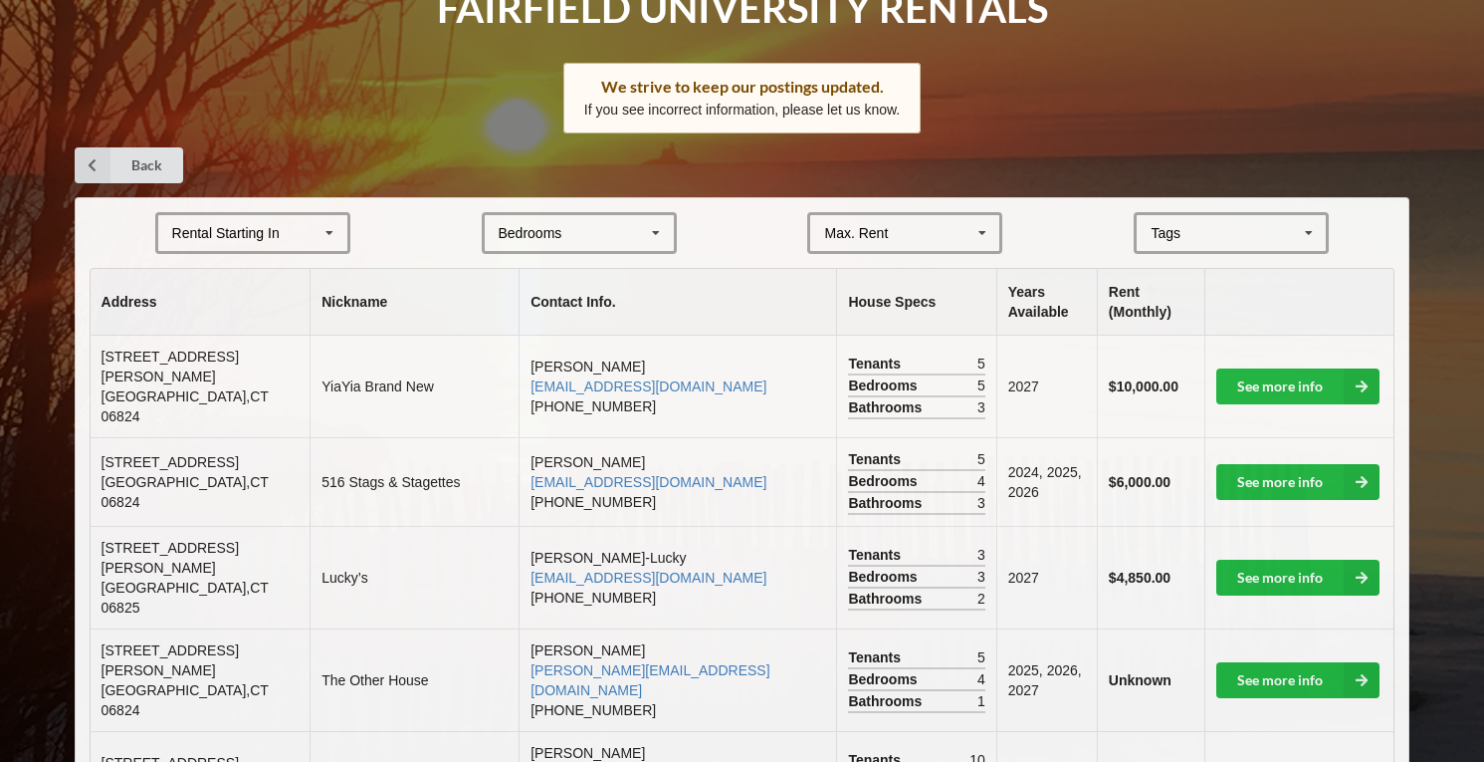
click at [262, 213] on div "Rental Starting In [DATE] 2026 2027 2028" at bounding box center [252, 233] width 195 height 42
click at [263, 341] on div "2027" at bounding box center [252, 343] width 189 height 37
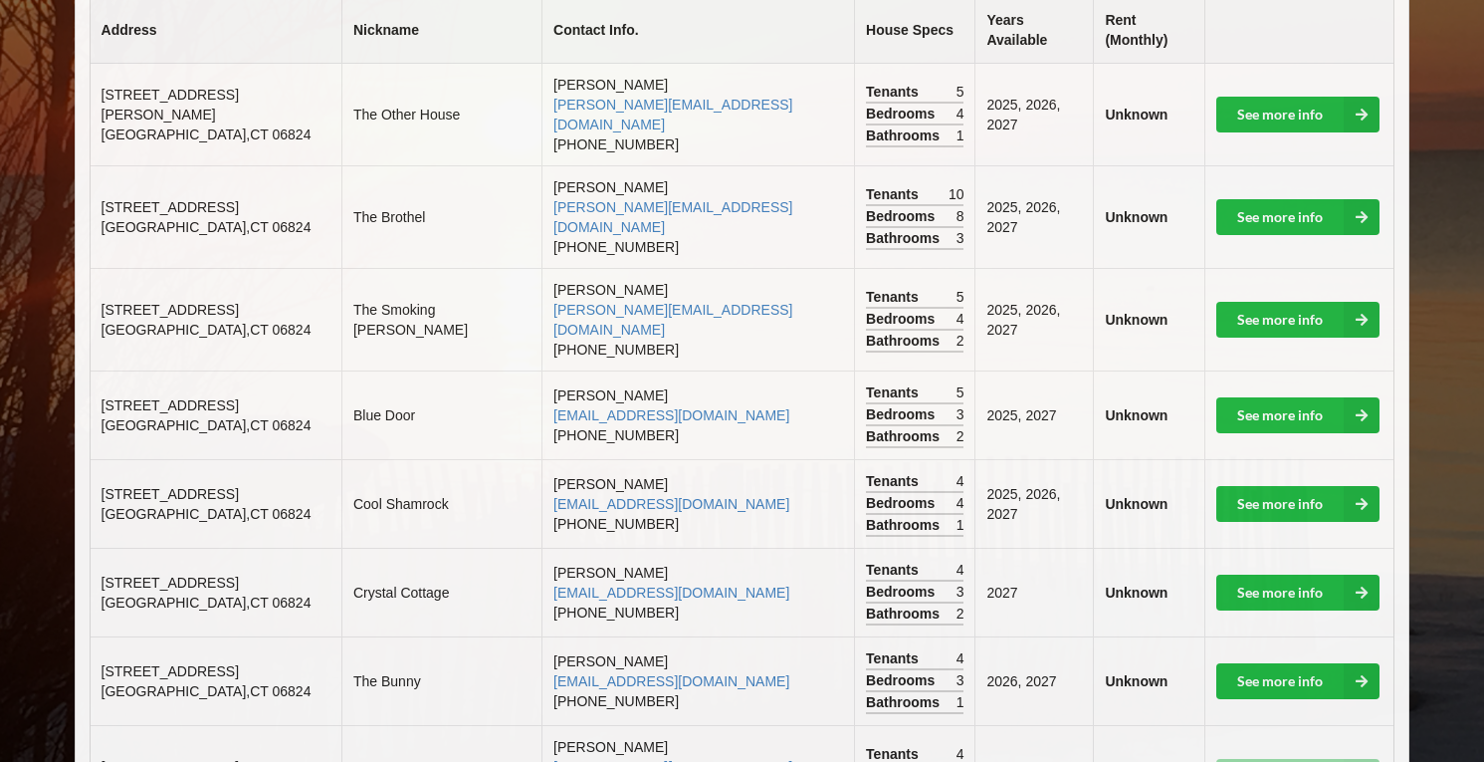
scroll to position [404, 0]
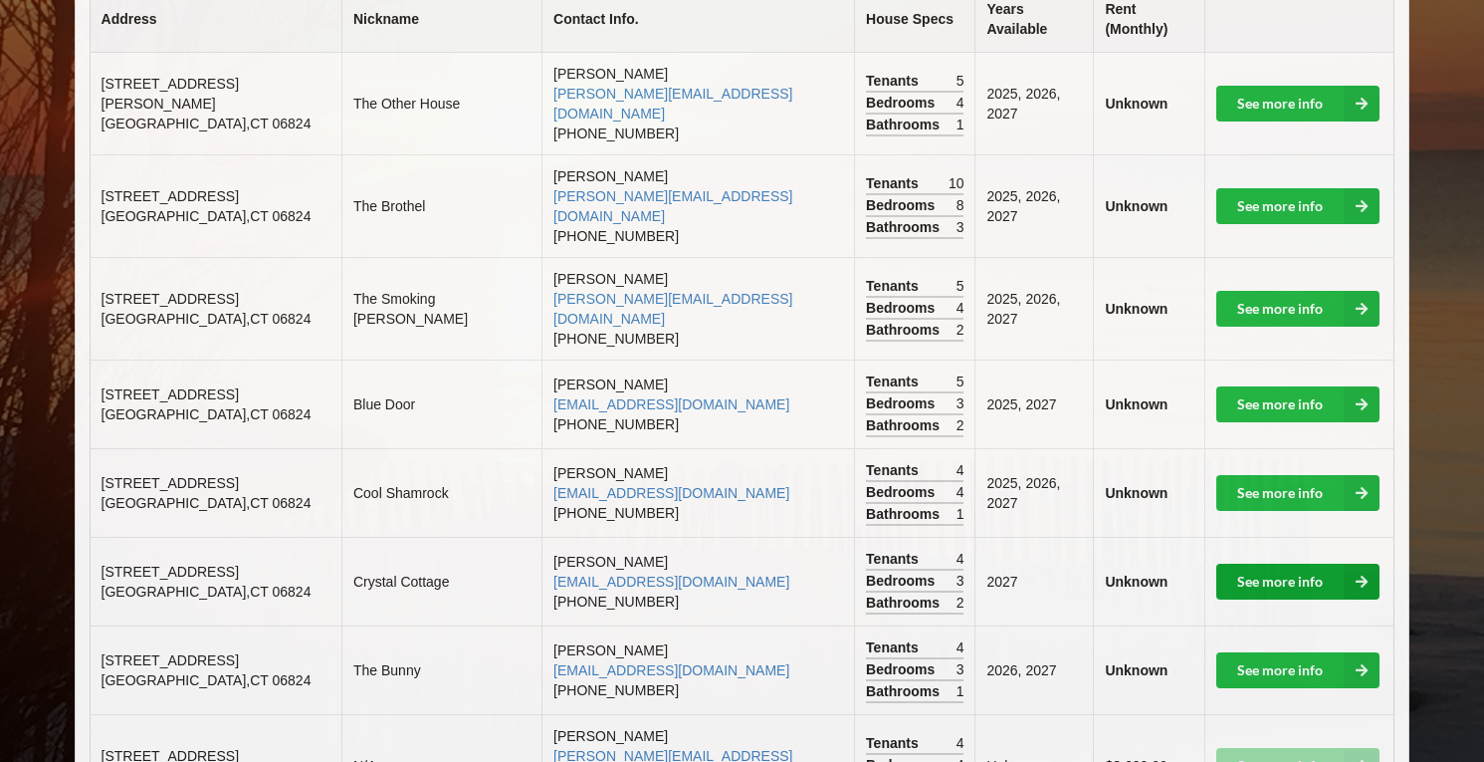
click at [1286, 563] on link "See more info" at bounding box center [1298, 581] width 163 height 36
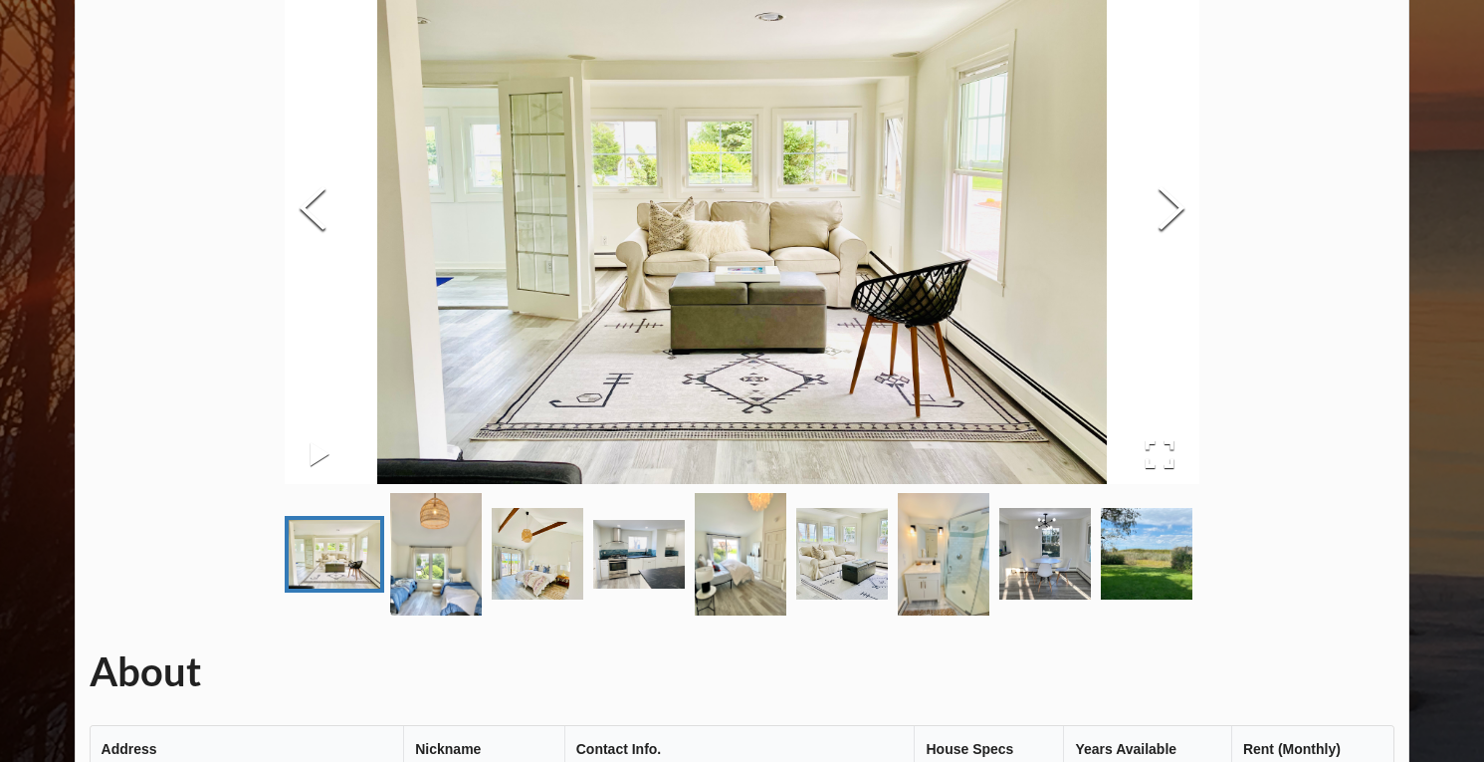
scroll to position [209, 0]
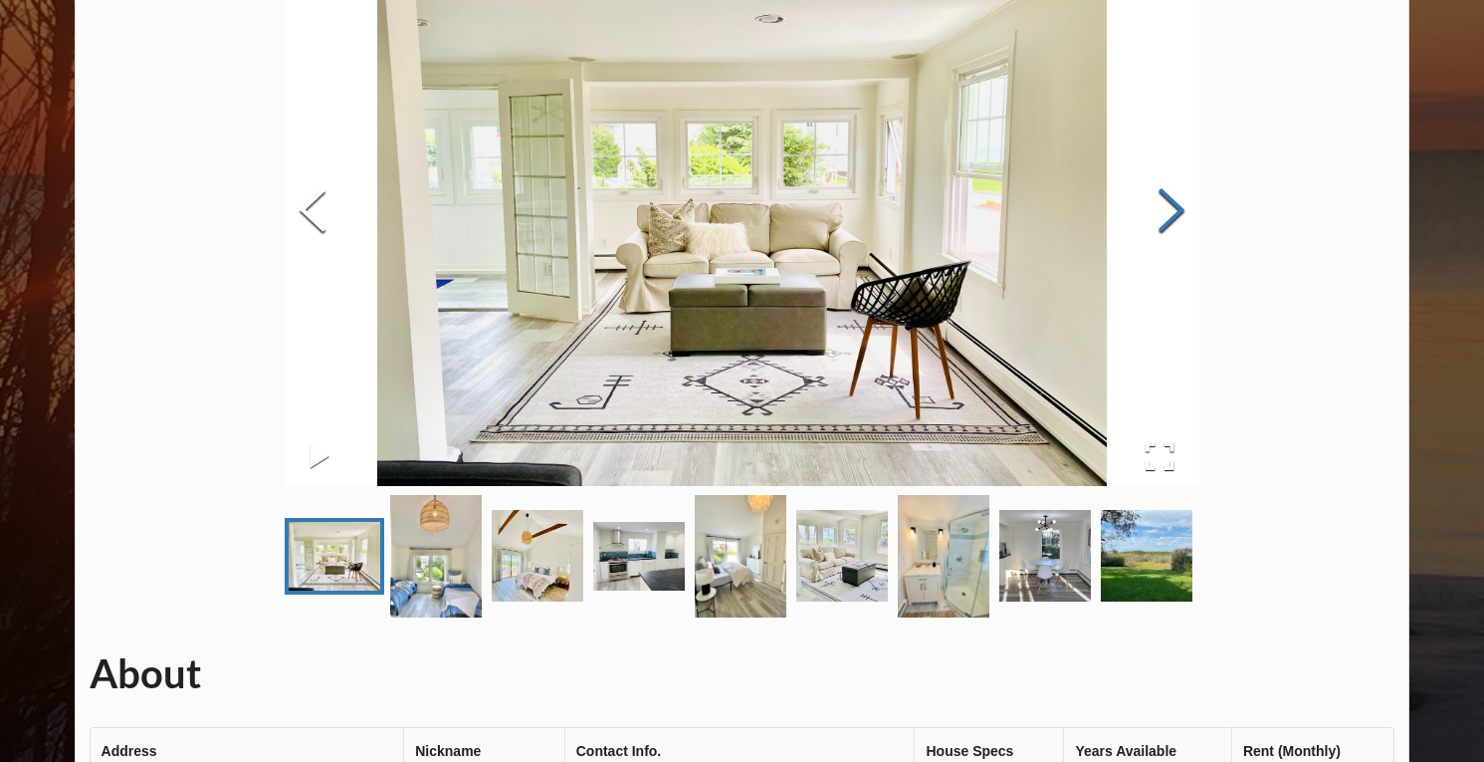
click at [1184, 205] on button "Next Slide" at bounding box center [1172, 212] width 56 height 180
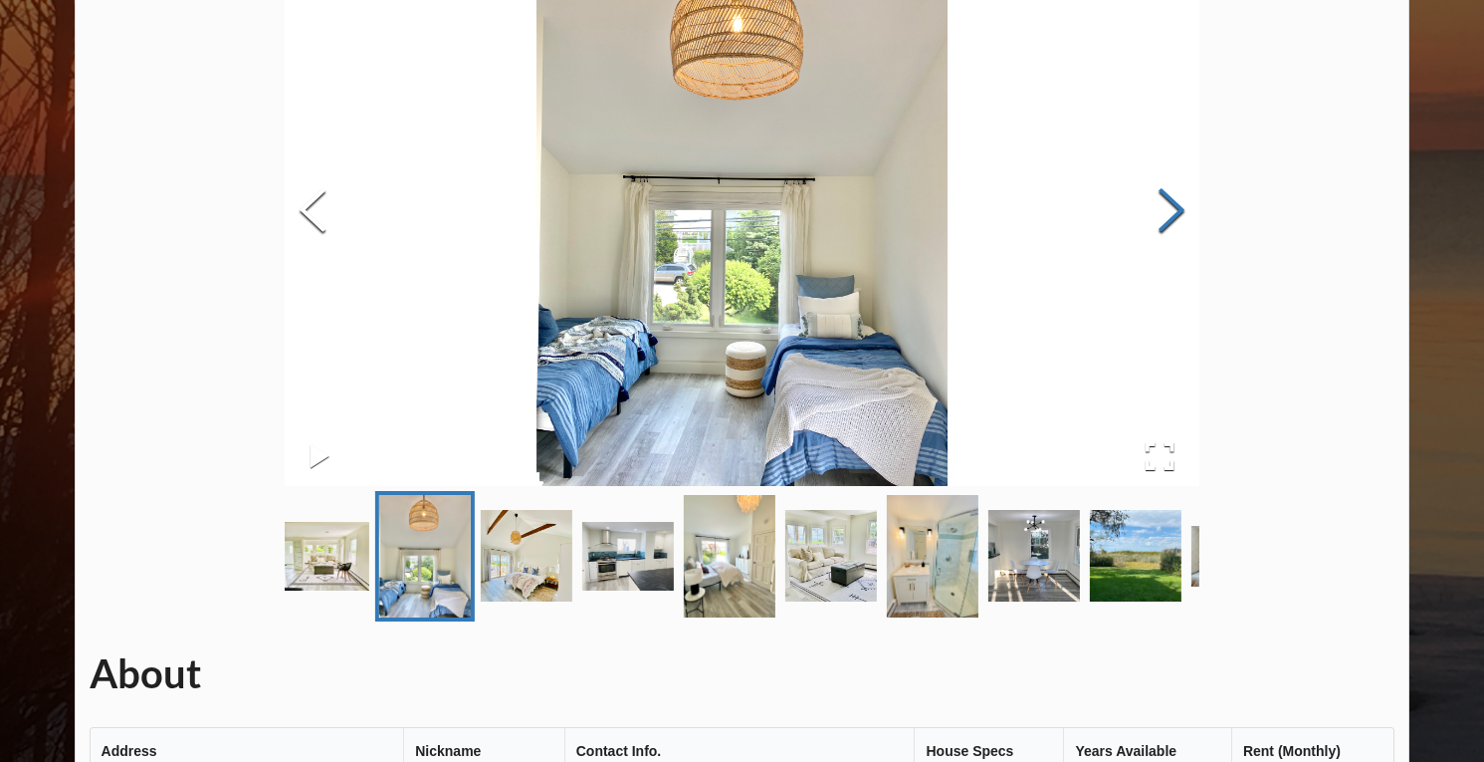
click at [1184, 205] on button "Next Slide" at bounding box center [1172, 212] width 56 height 180
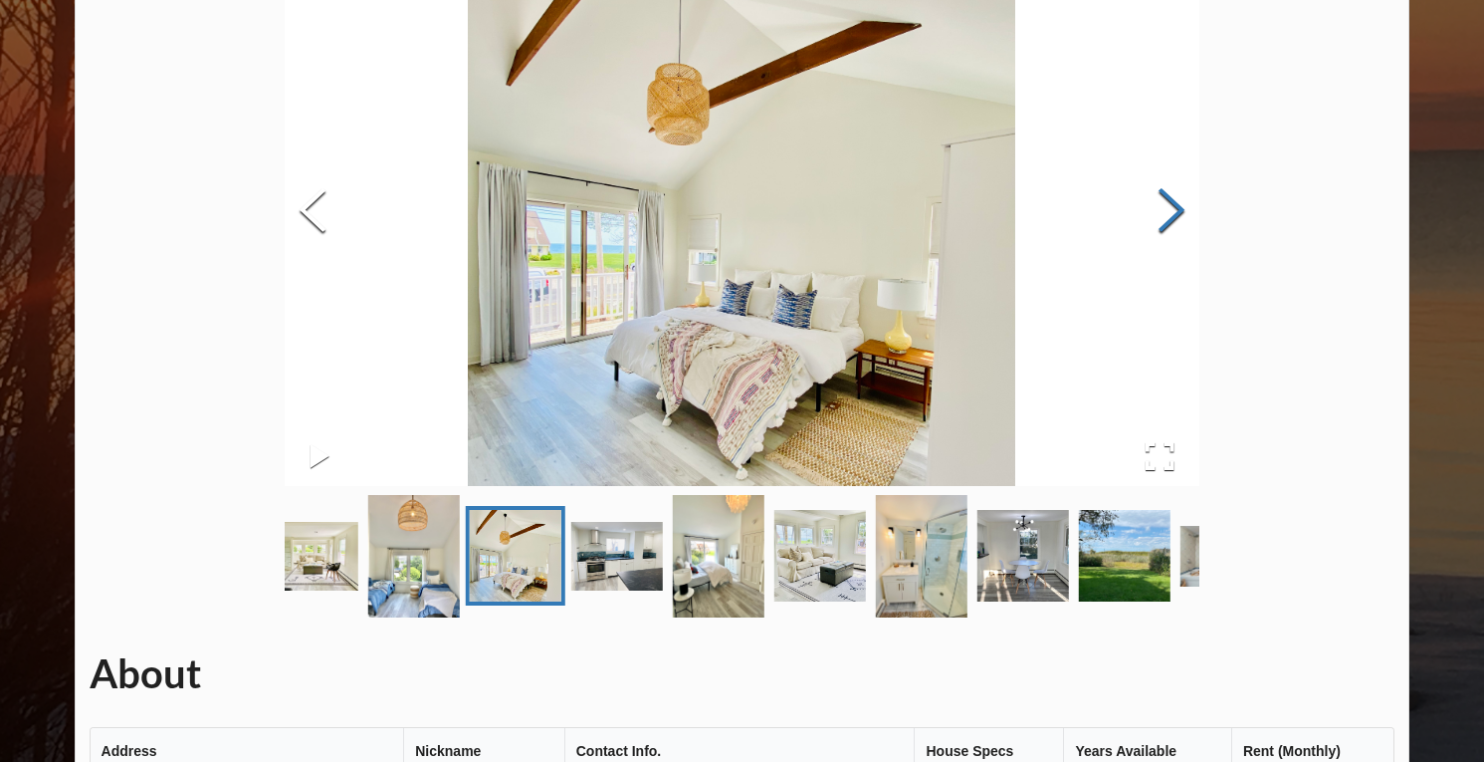
click at [1184, 205] on button "Next Slide" at bounding box center [1172, 212] width 56 height 180
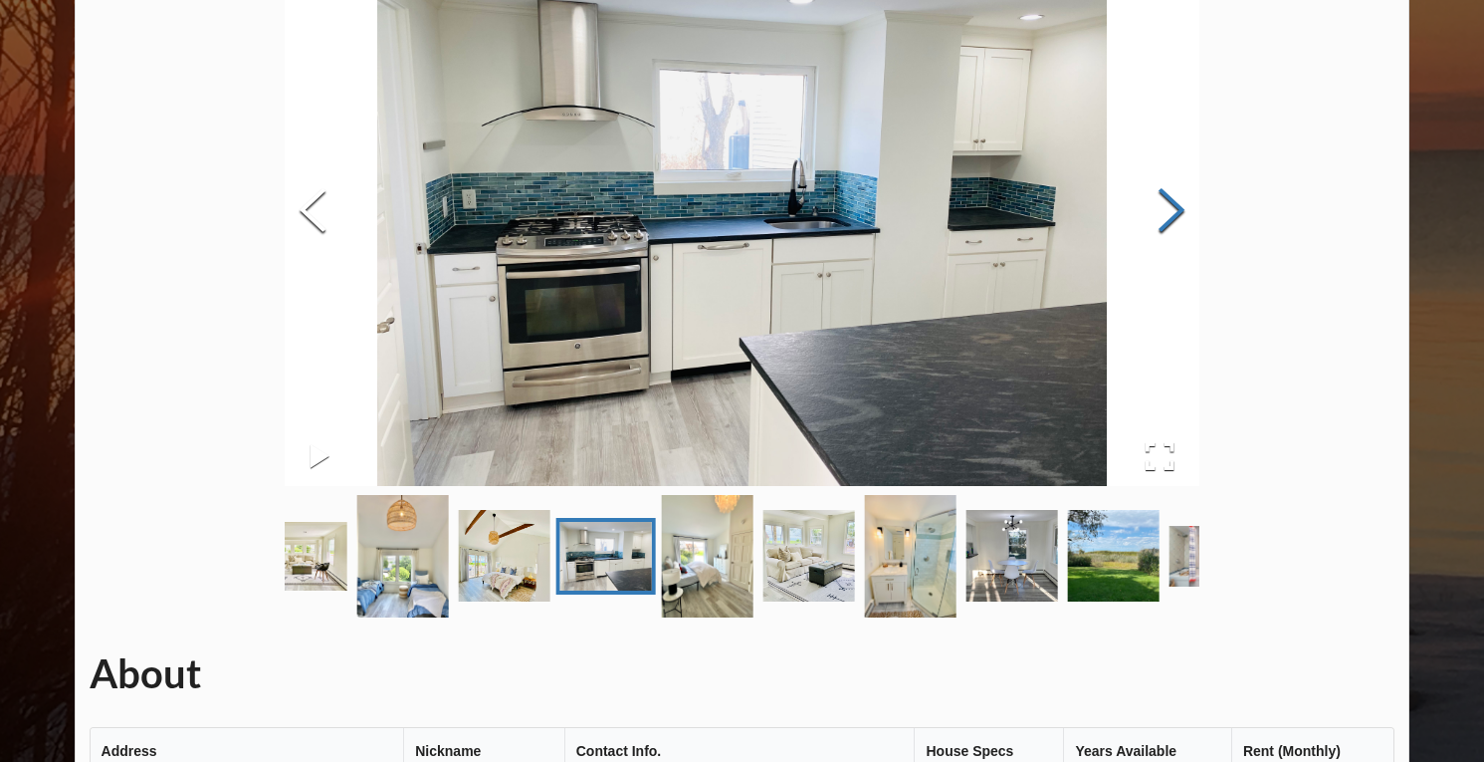
click at [1184, 205] on button "Next Slide" at bounding box center [1172, 212] width 56 height 180
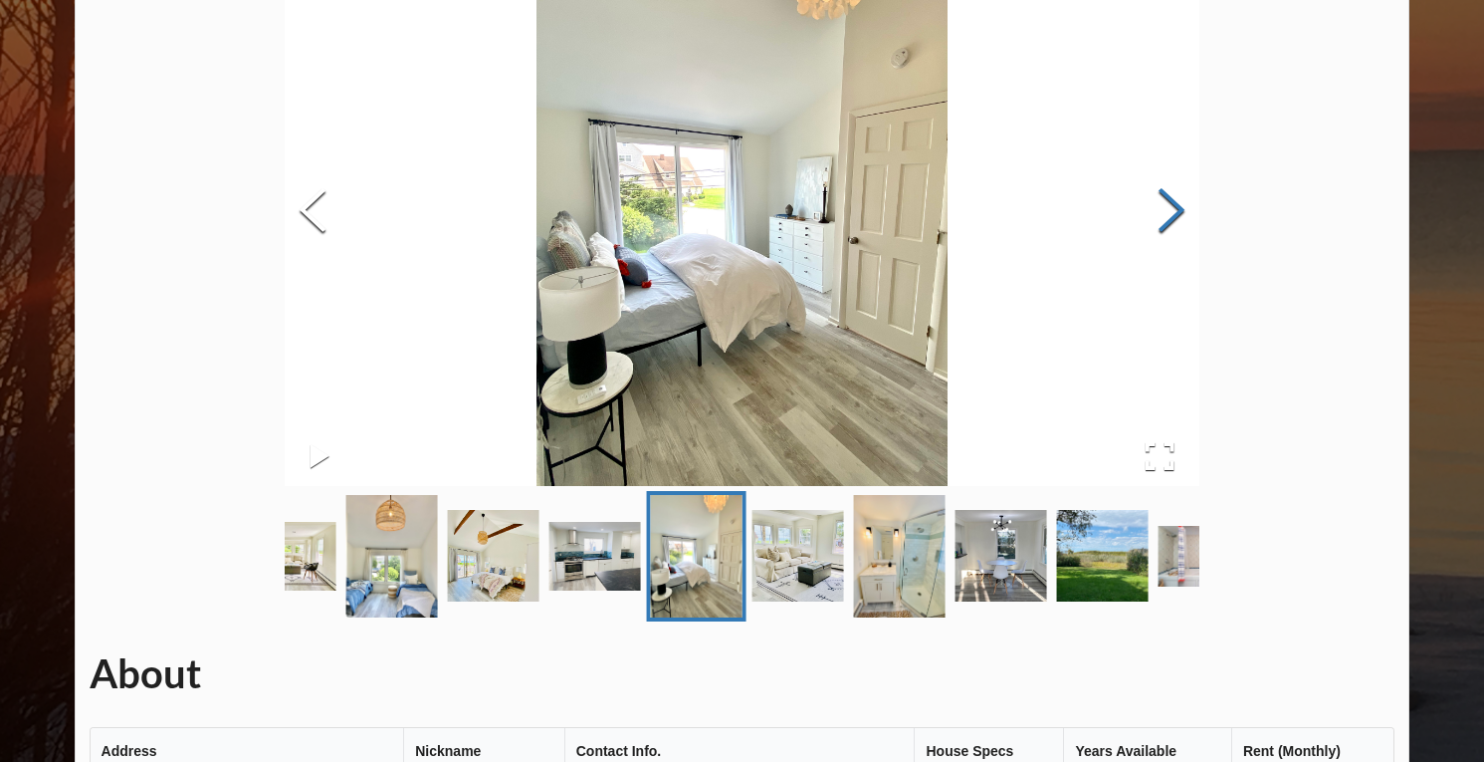
click at [1184, 205] on button "Next Slide" at bounding box center [1172, 212] width 56 height 180
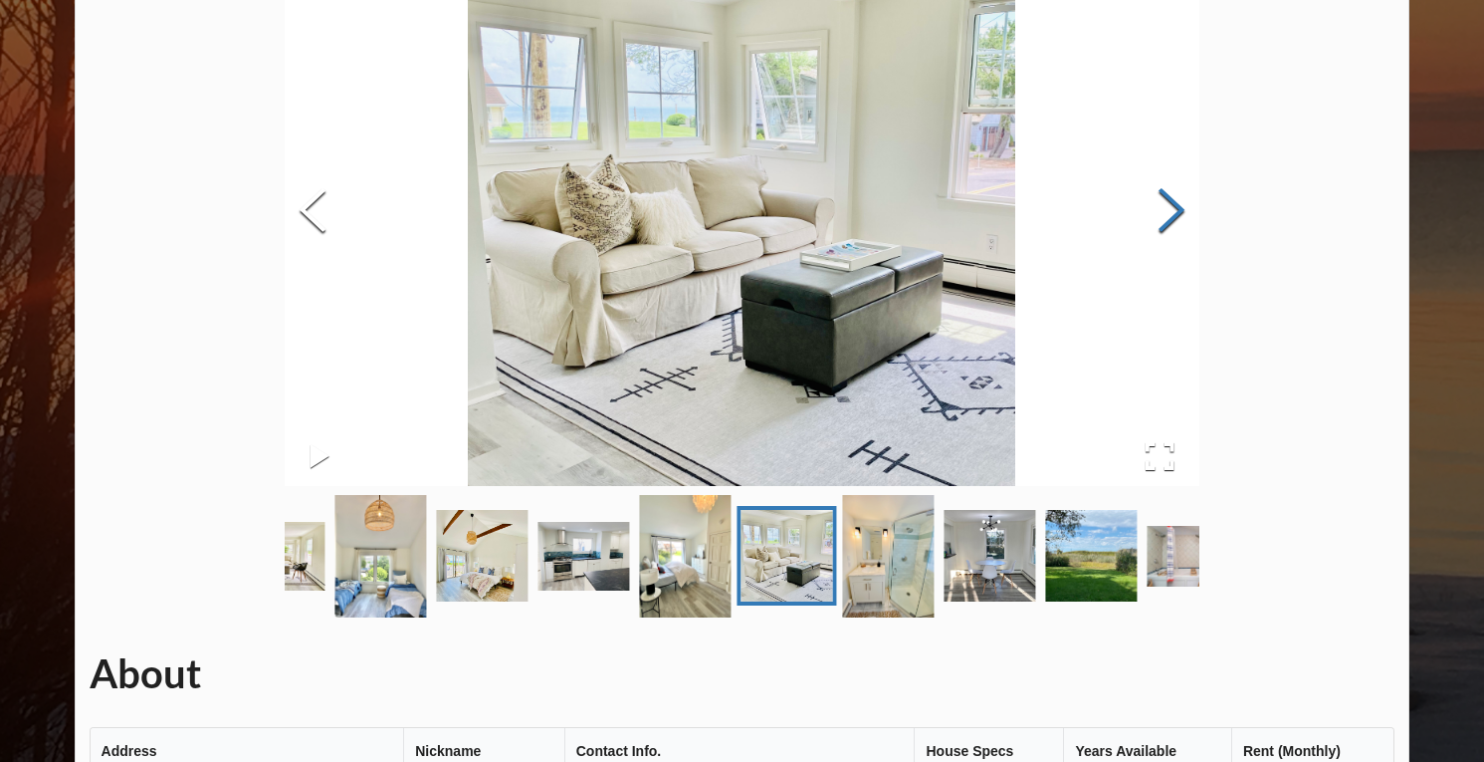
click at [1184, 205] on button "Next Slide" at bounding box center [1172, 212] width 56 height 180
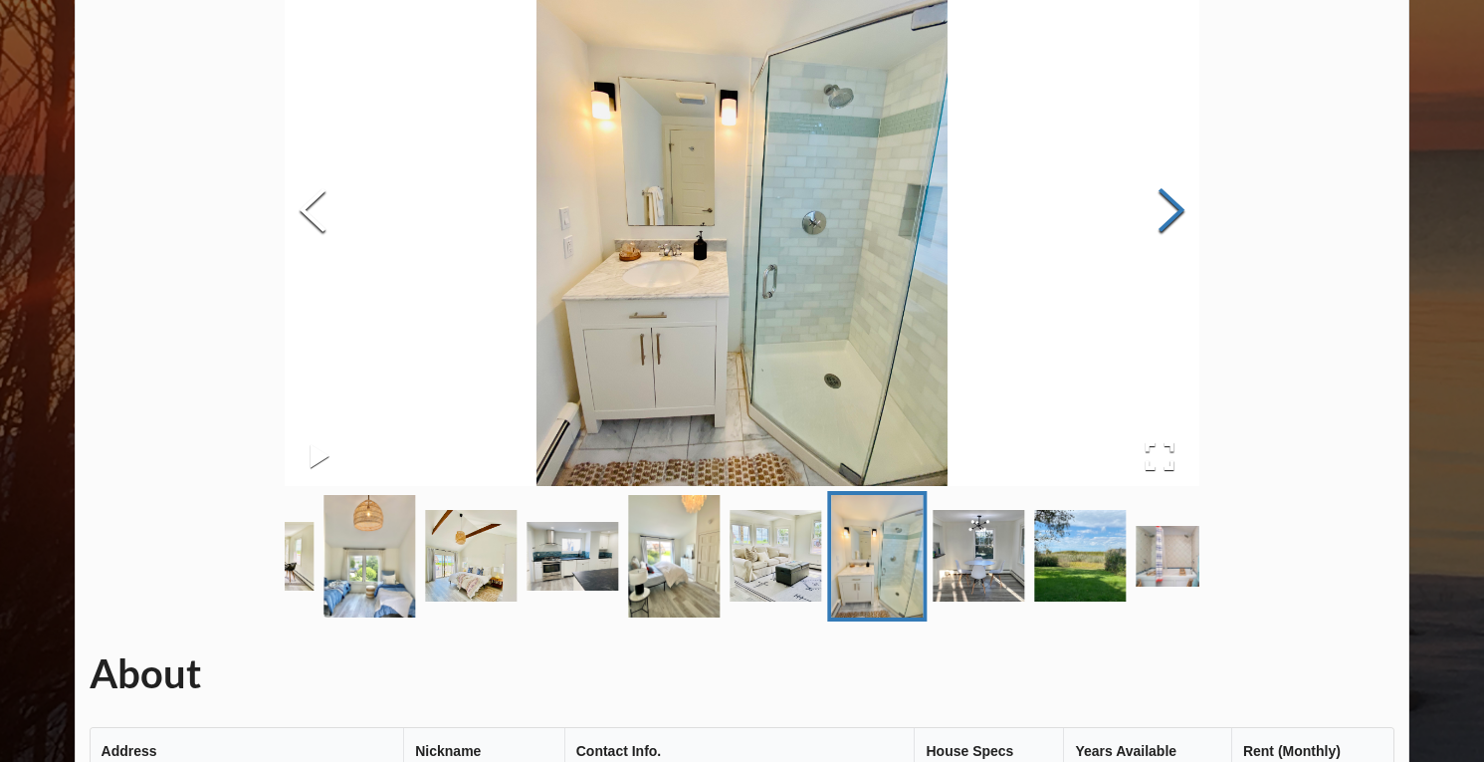
click at [1184, 205] on button "Next Slide" at bounding box center [1172, 212] width 56 height 180
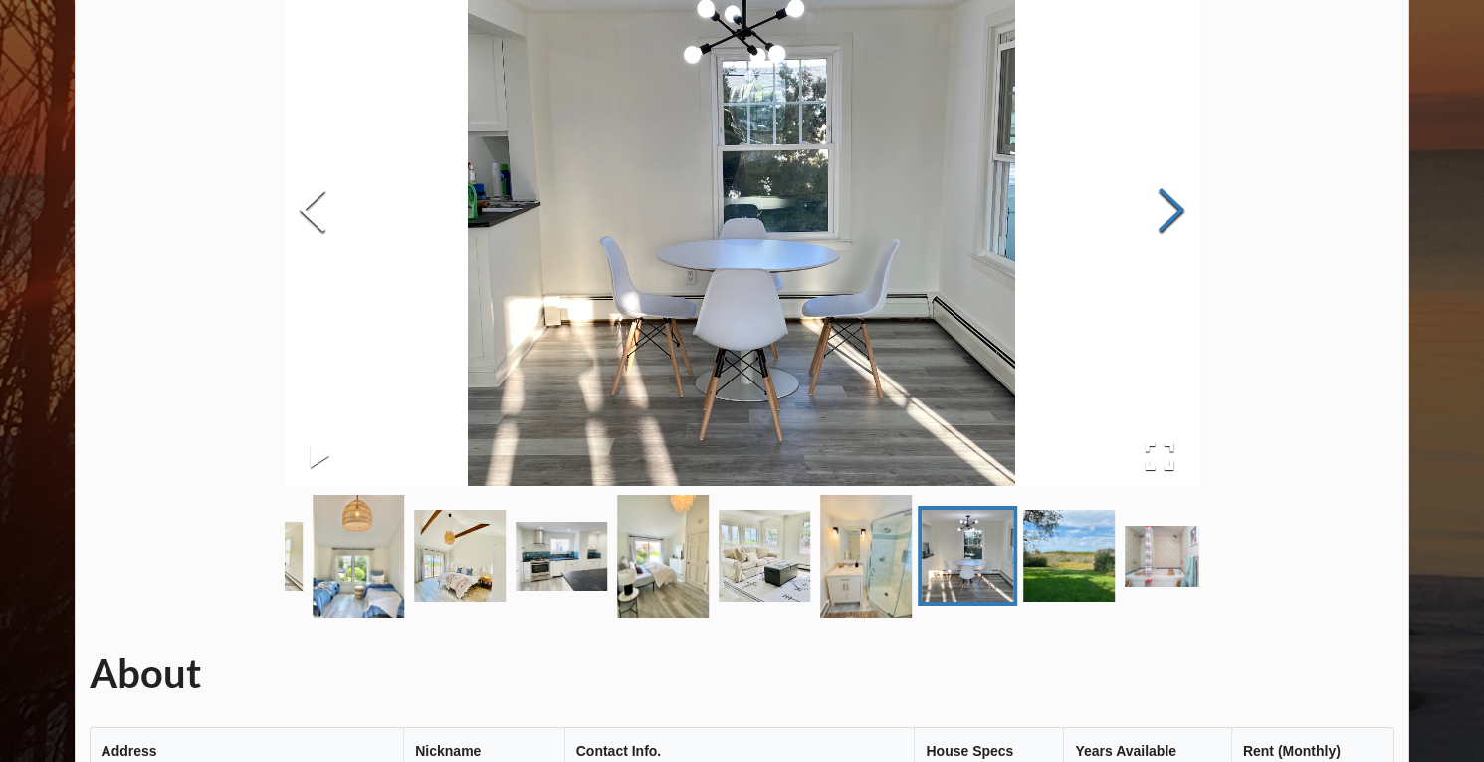
click at [1184, 205] on button "Next Slide" at bounding box center [1172, 212] width 56 height 180
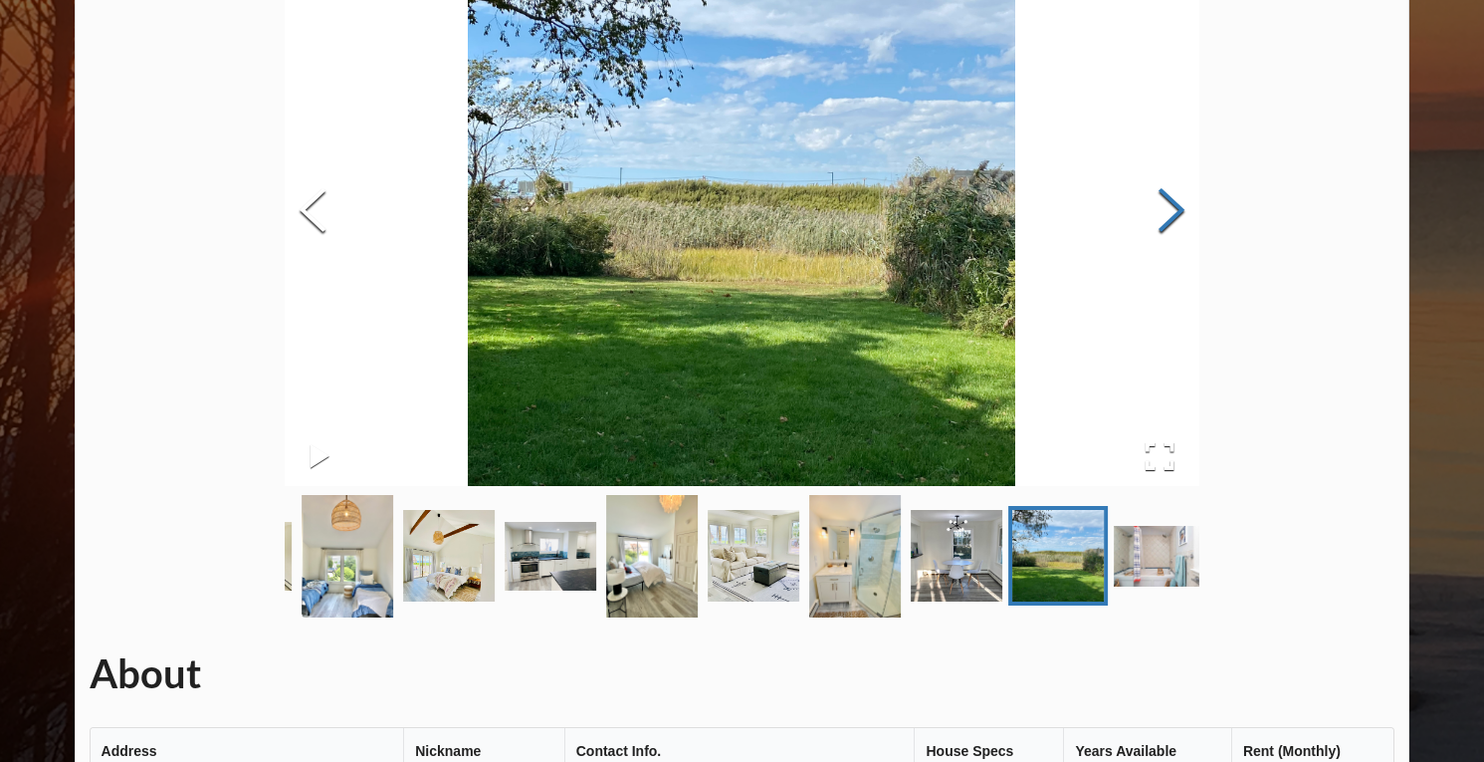
click at [1184, 205] on button "Next Slide" at bounding box center [1172, 212] width 56 height 180
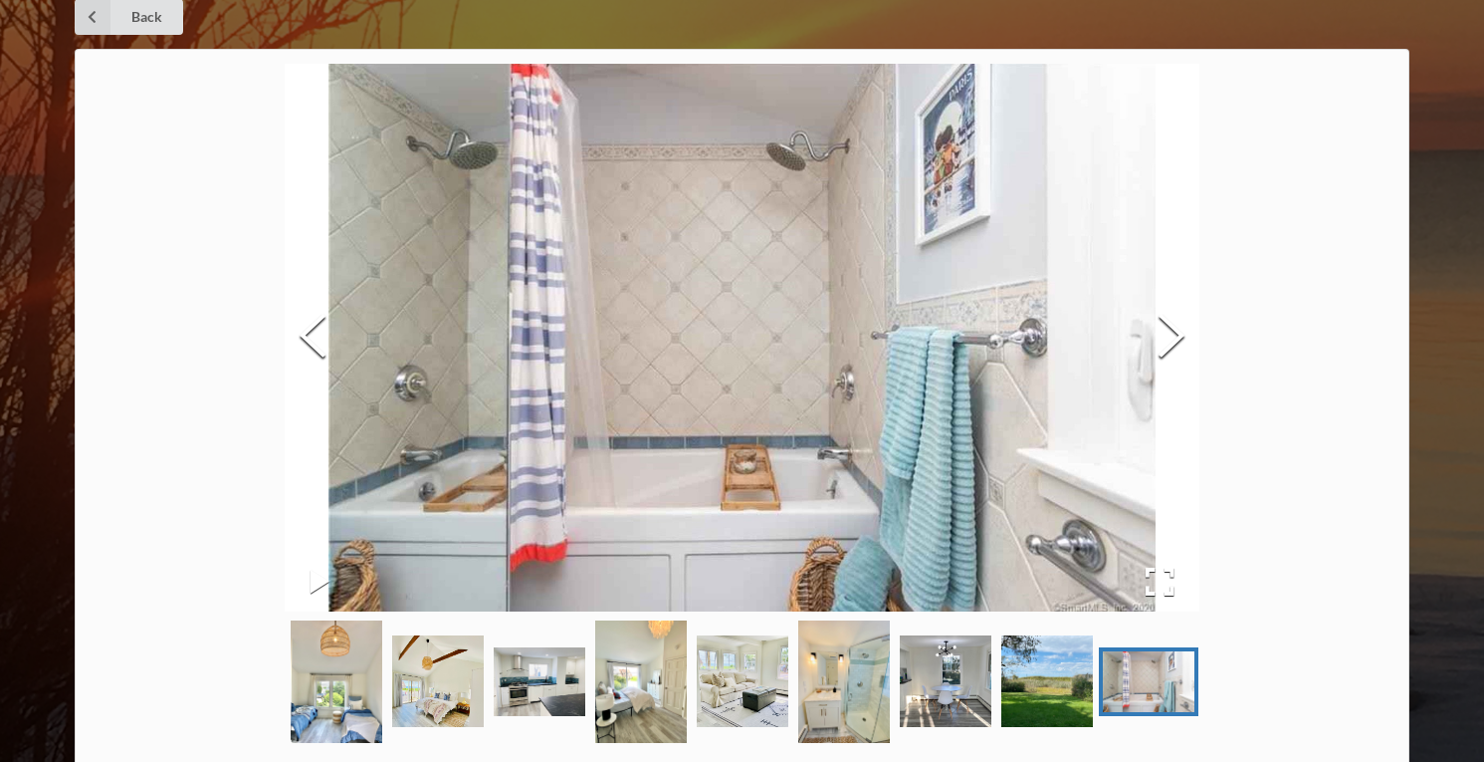
scroll to position [0, 0]
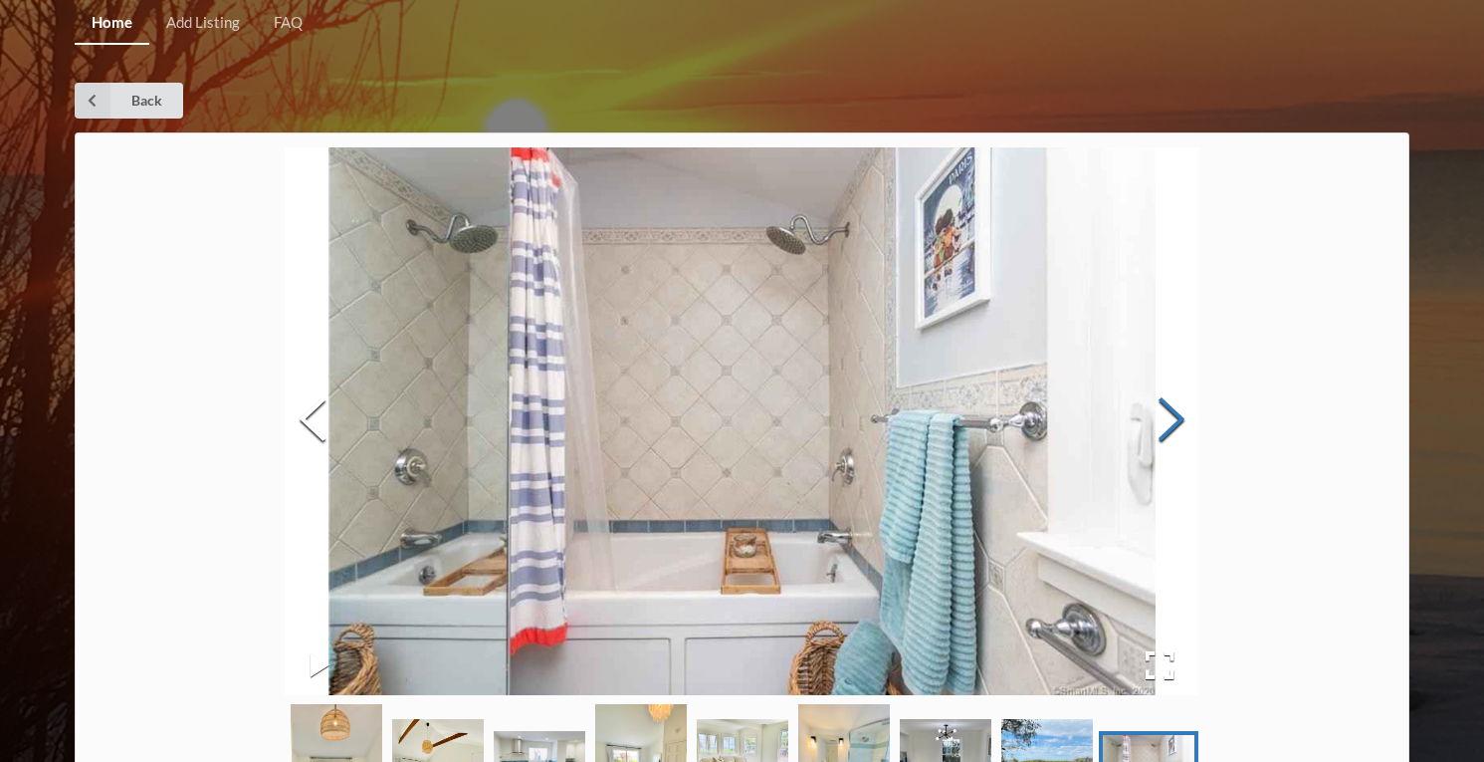
click at [1168, 409] on button "Next Slide" at bounding box center [1172, 422] width 56 height 180
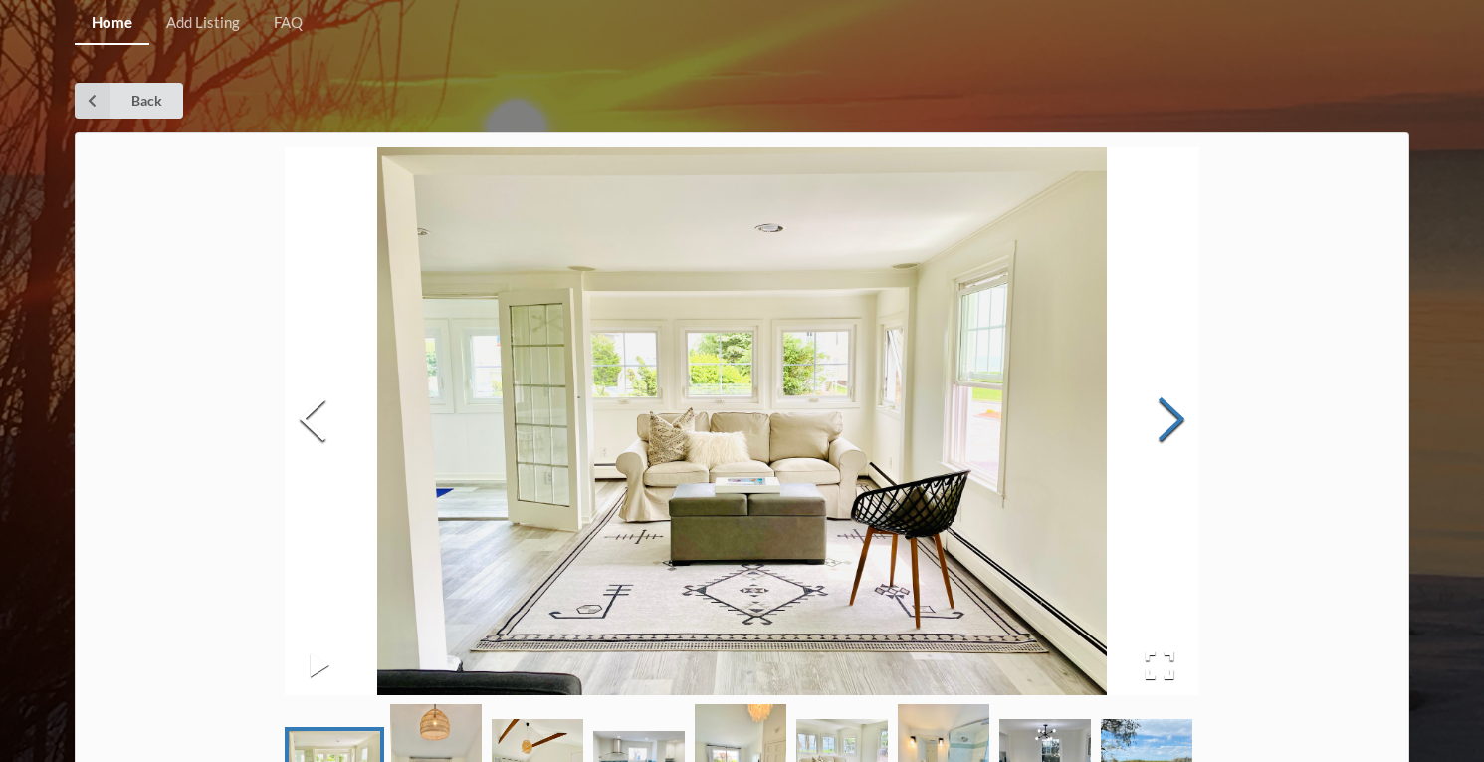
click at [1168, 409] on button "Next Slide" at bounding box center [1172, 422] width 56 height 180
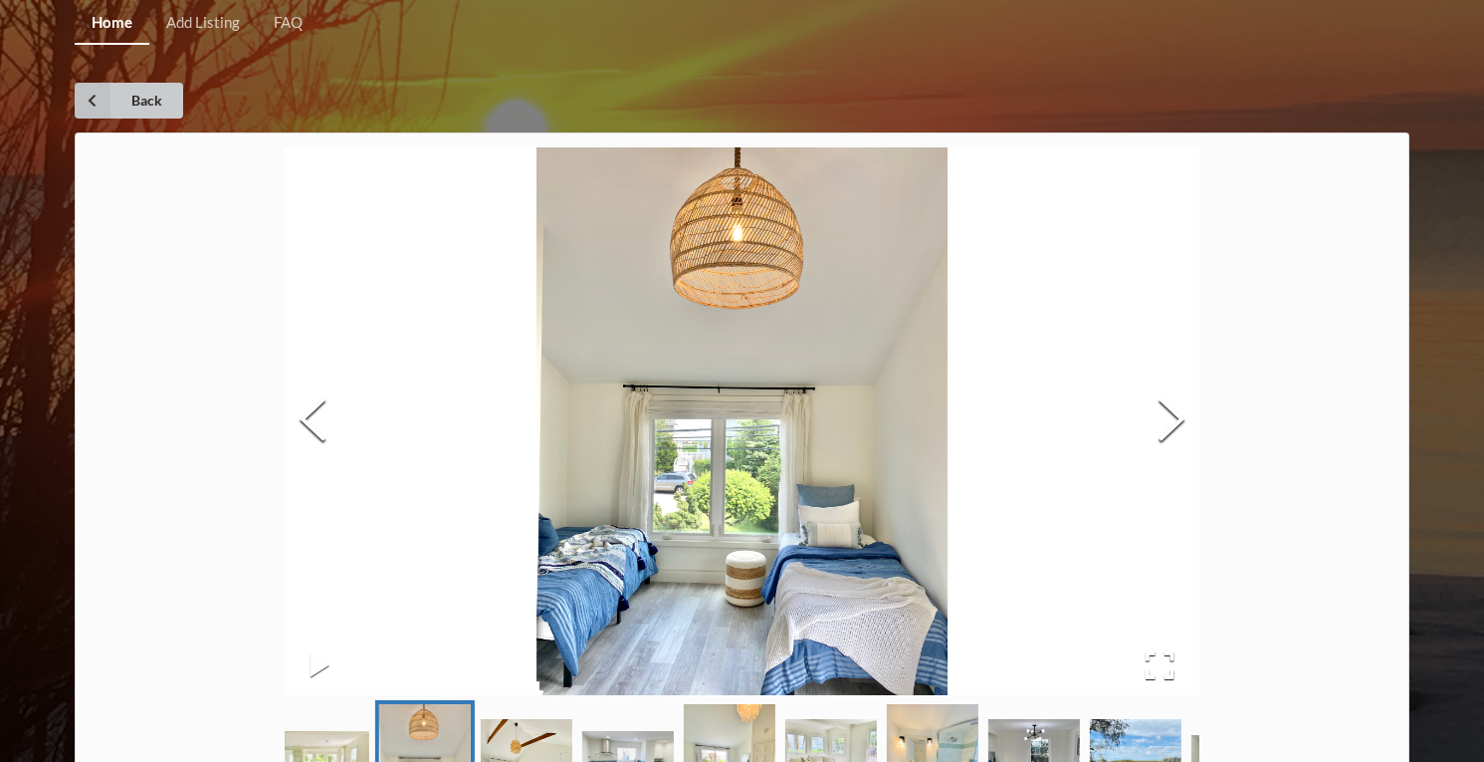
click at [98, 92] on icon at bounding box center [93, 101] width 36 height 36
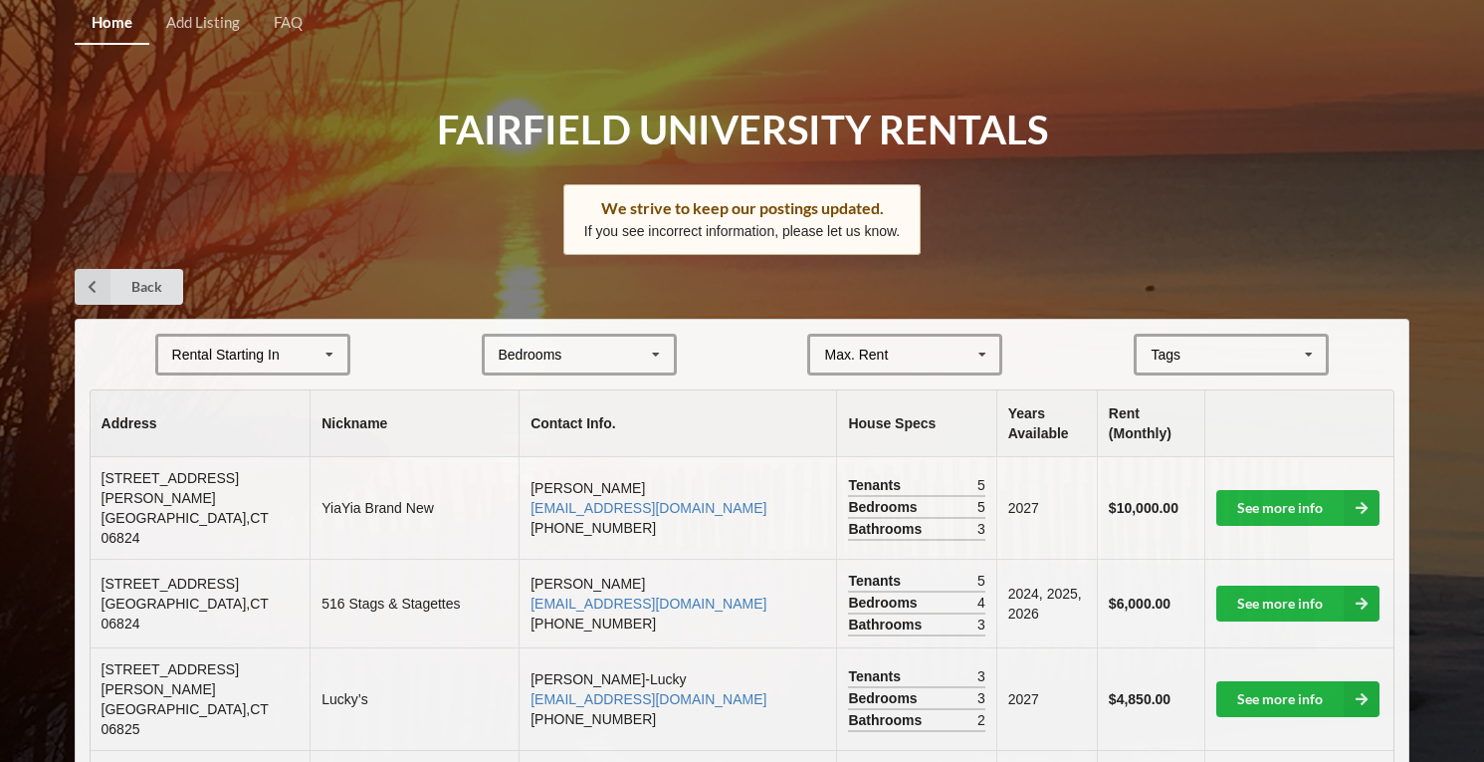
click at [276, 343] on div "Rental Starting In [DATE] 2026 2027 2028" at bounding box center [252, 354] width 195 height 42
click at [240, 478] on div "2027" at bounding box center [252, 464] width 189 height 37
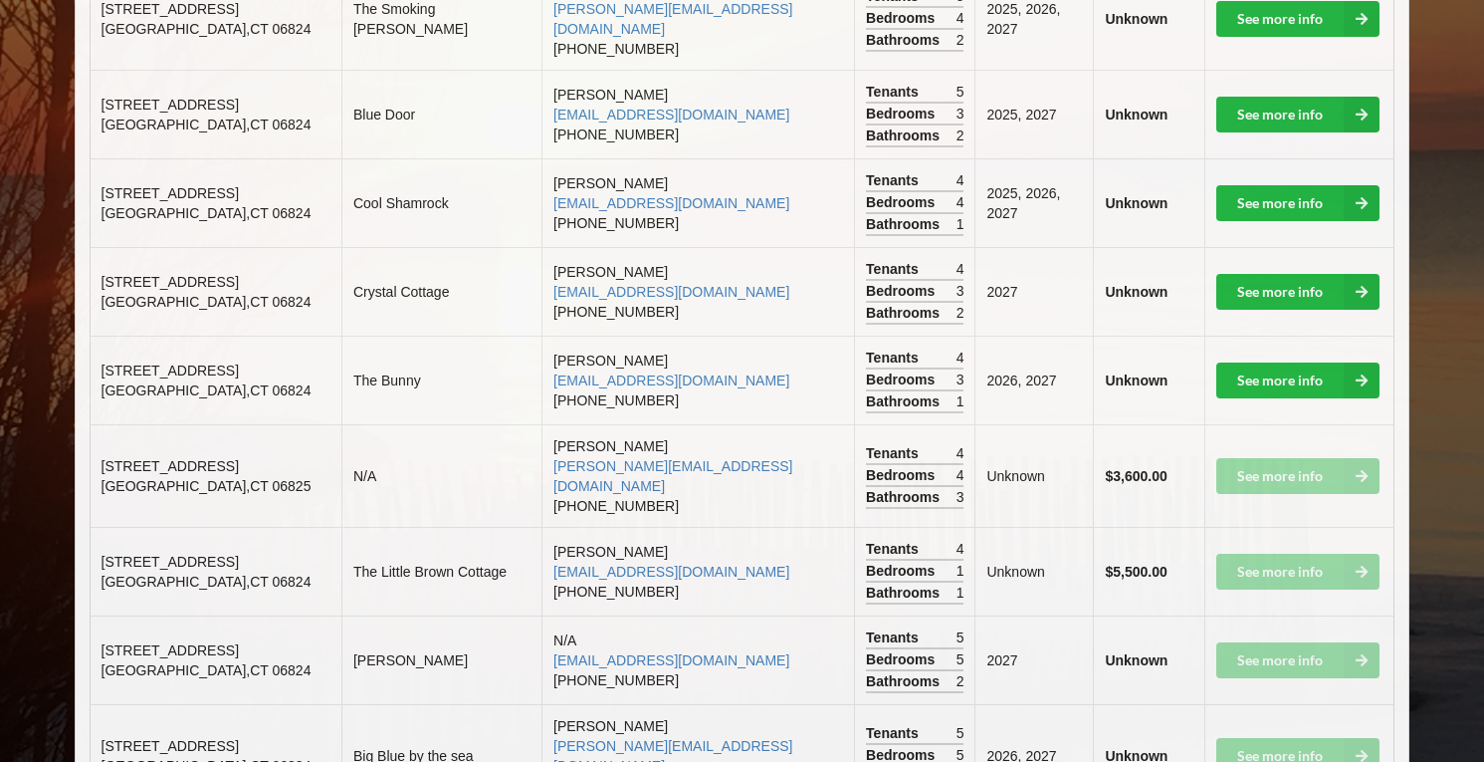
scroll to position [723, 0]
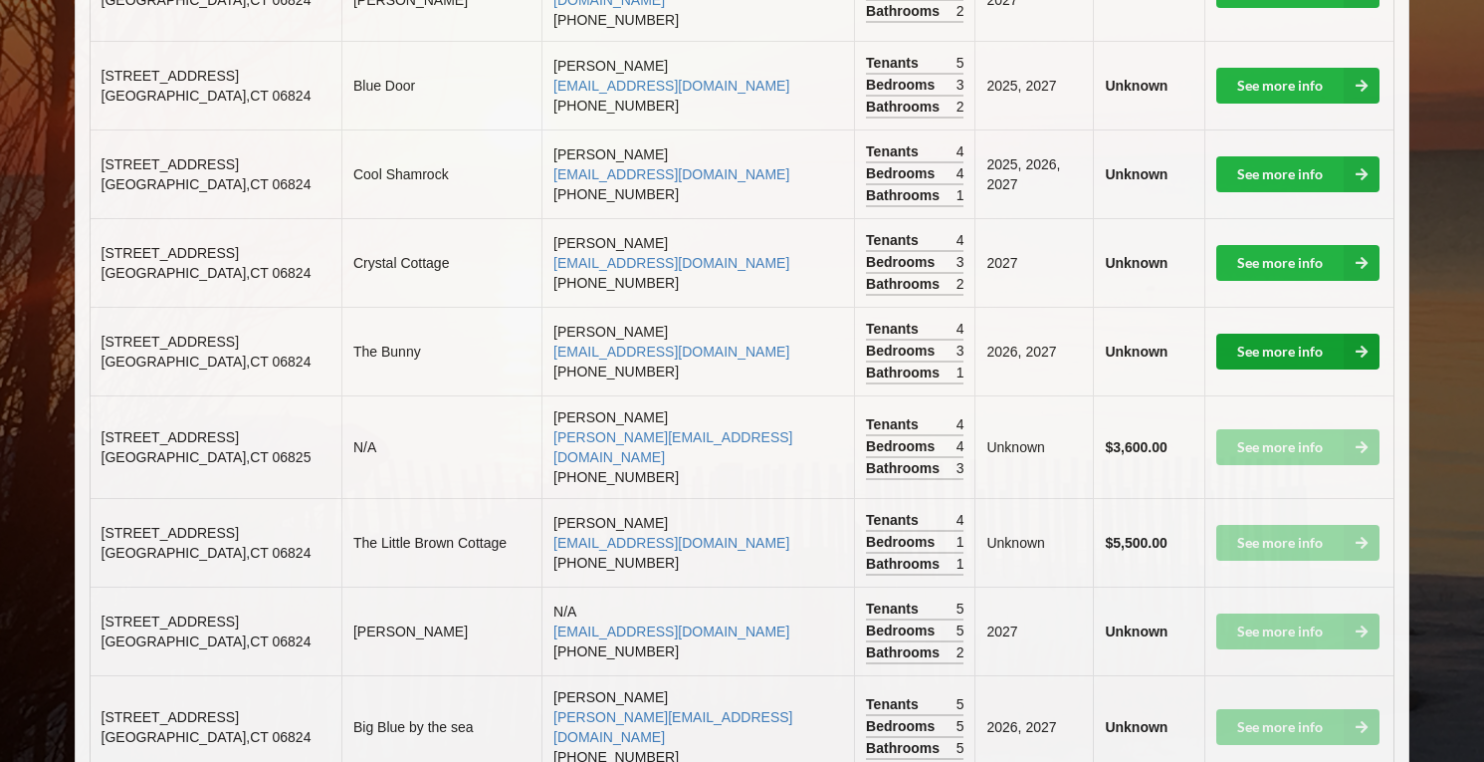
click at [1283, 333] on link "See more info" at bounding box center [1298, 351] width 163 height 36
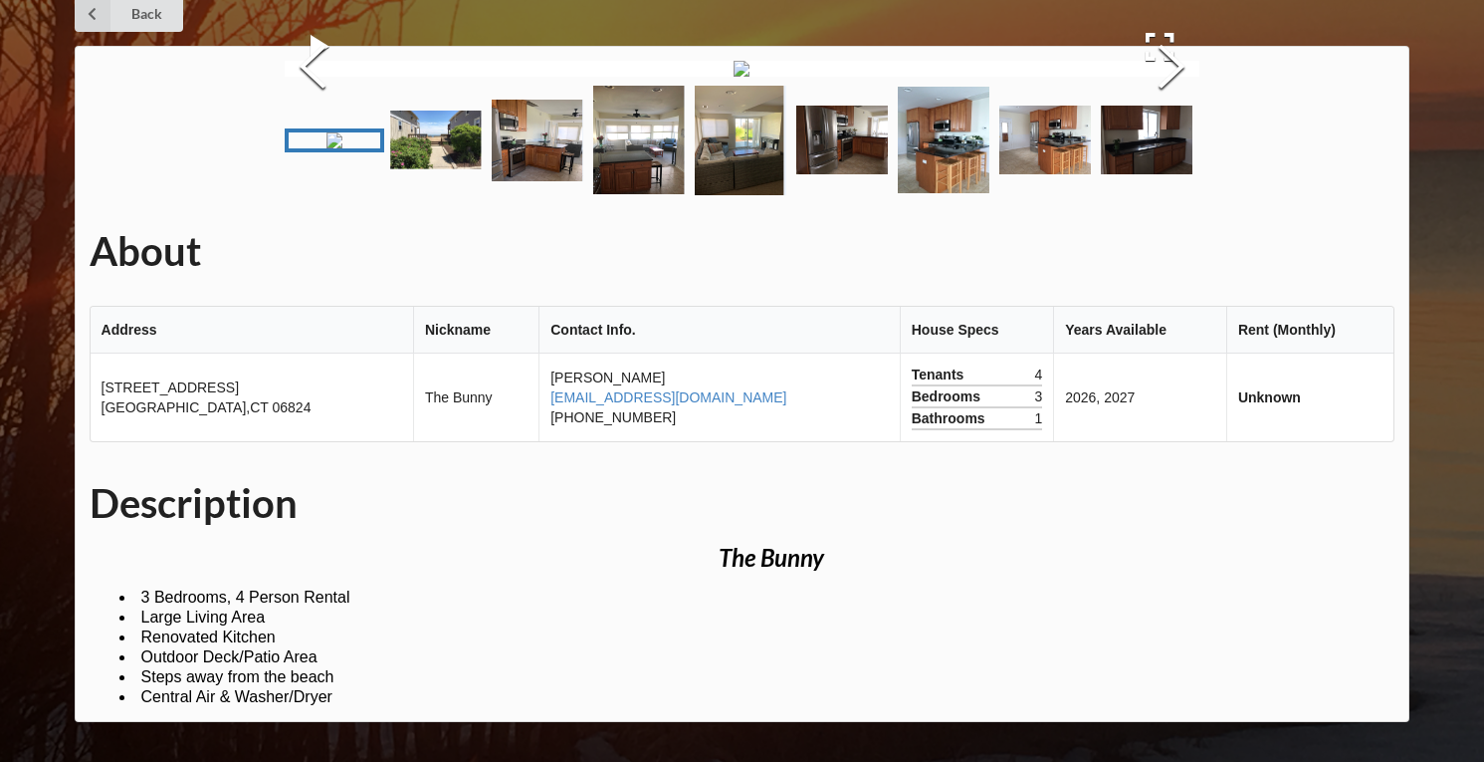
scroll to position [620, 0]
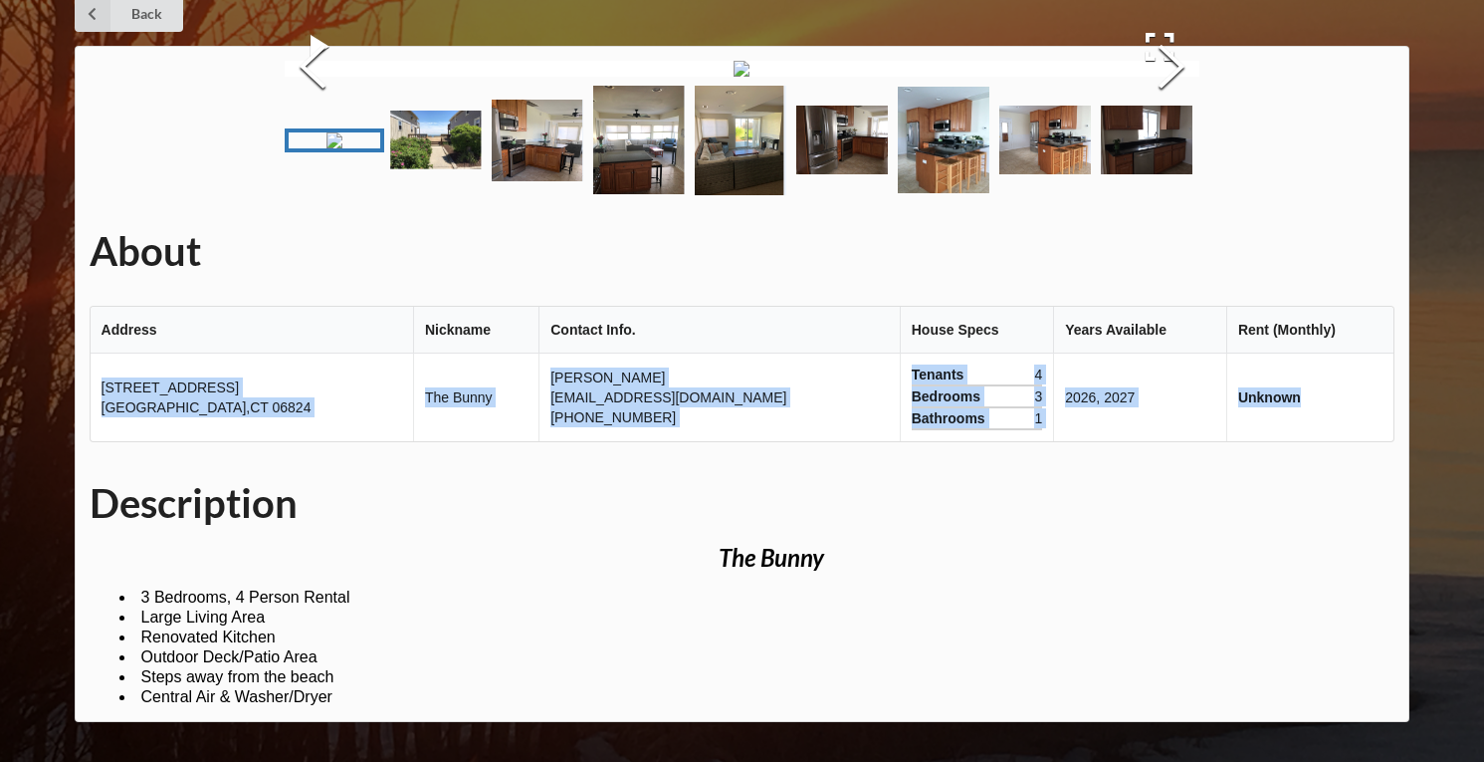
drag, startPoint x: 104, startPoint y: 471, endPoint x: 1270, endPoint y: 504, distance: 1167.2
click at [1270, 441] on tr "[STREET_ADDRESS] The Bunny [PERSON_NAME] [EMAIL_ADDRESS][DOMAIN_NAME] [PHONE_NU…" at bounding box center [743, 397] width 1304 height 88
copy tr "[STREET_ADDRESS] The Bunny [PERSON_NAME] [EMAIL_ADDRESS][DOMAIN_NAME] [PHONE_NU…"
click at [750, 61] on img at bounding box center [742, 69] width 16 height 16
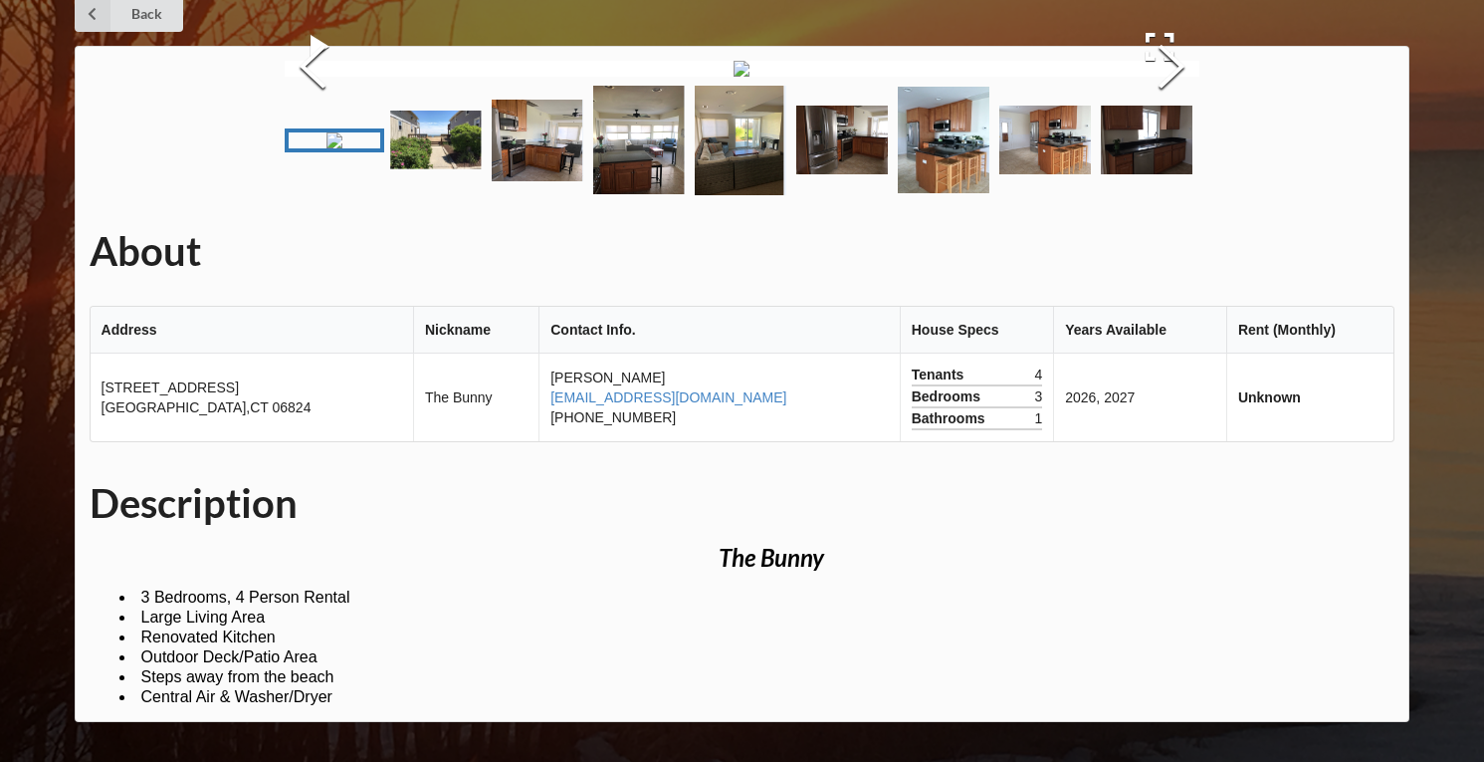
click at [160, 170] on div "About Address Nickname Contact Info. House Specs Years Available Rent (Monthly)…" at bounding box center [743, 384] width 1336 height 676
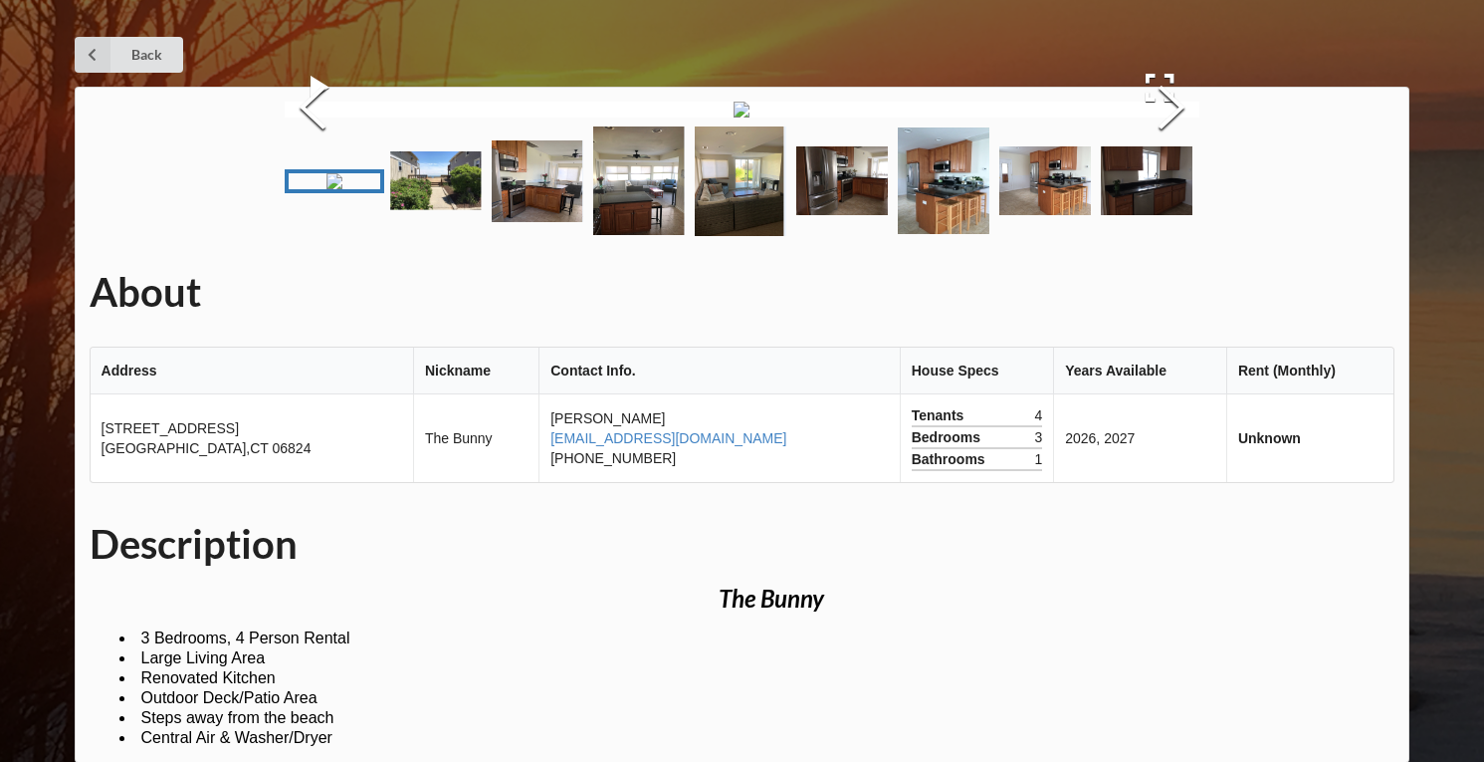
scroll to position [0, 0]
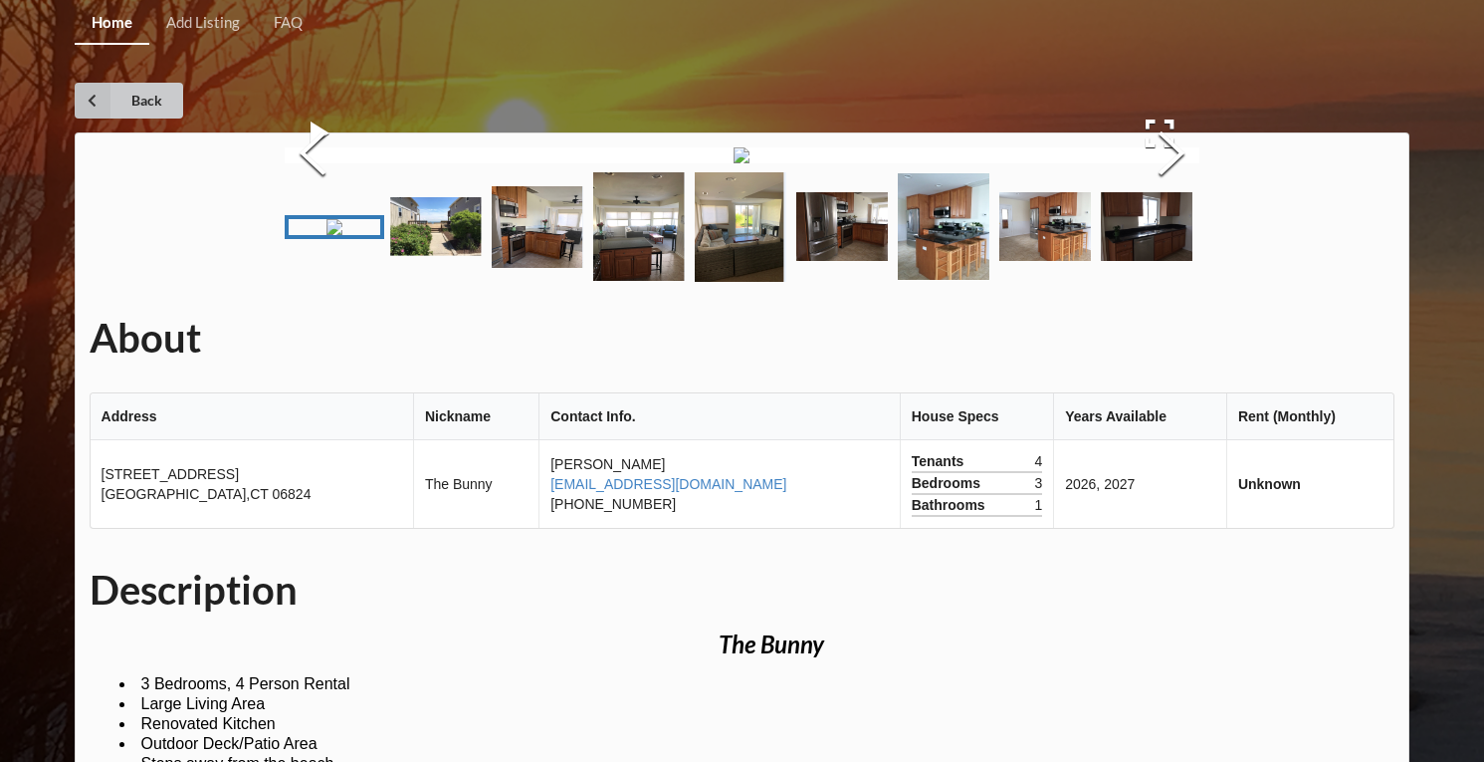
click at [88, 103] on icon at bounding box center [93, 101] width 36 height 36
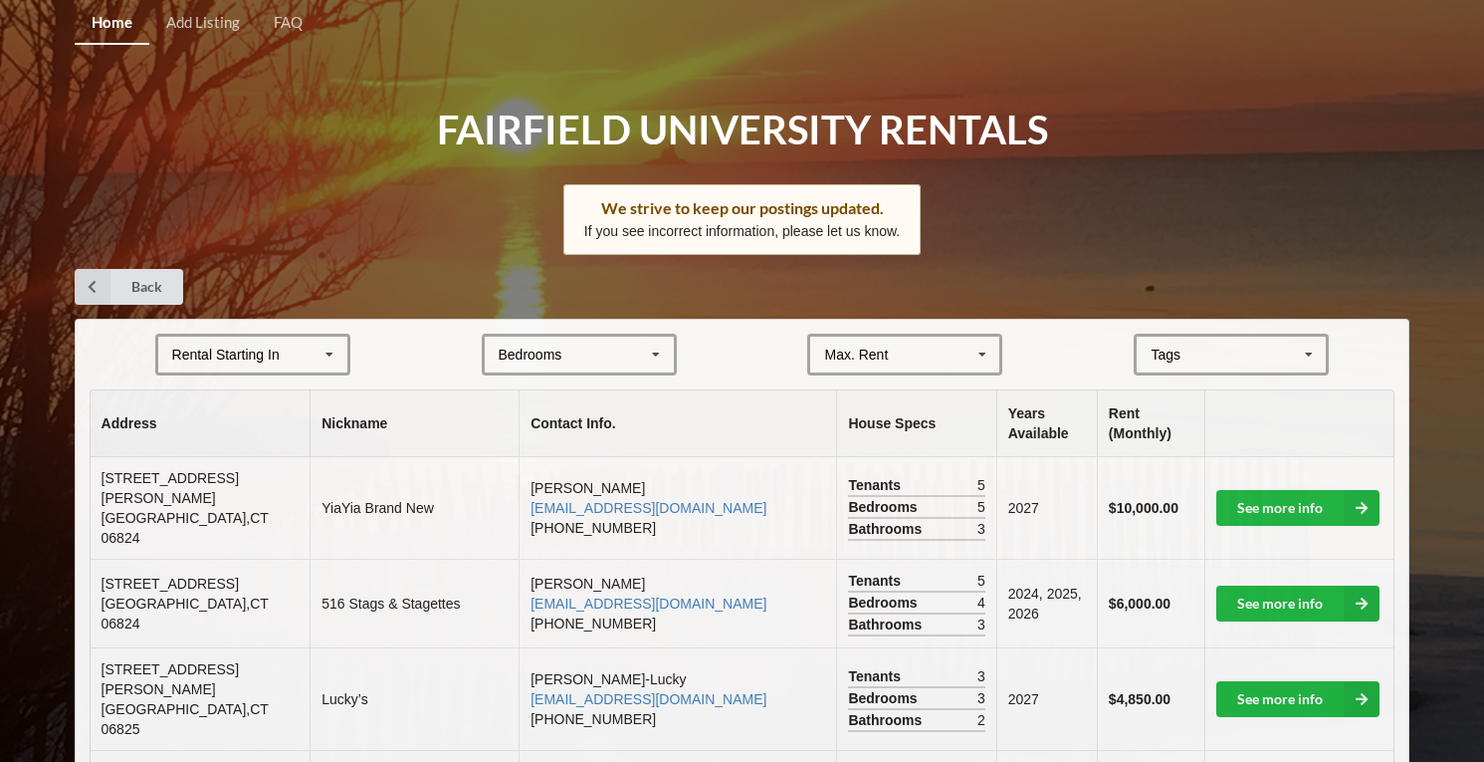
click at [309, 343] on div "Rental Starting In [DATE] 2026 2027 2028" at bounding box center [252, 354] width 195 height 42
click at [284, 462] on div "2027" at bounding box center [252, 464] width 189 height 37
